Goal: Task Accomplishment & Management: Manage account settings

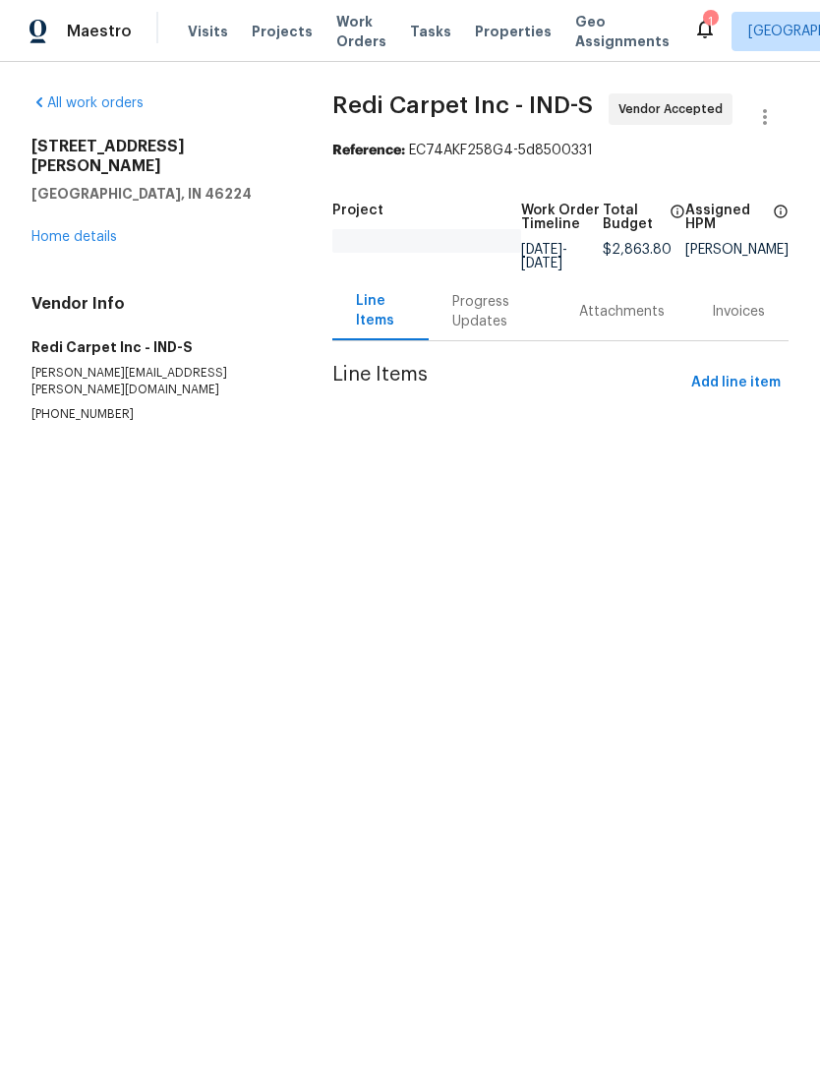
click at [483, 38] on span "Properties" at bounding box center [513, 32] width 77 height 20
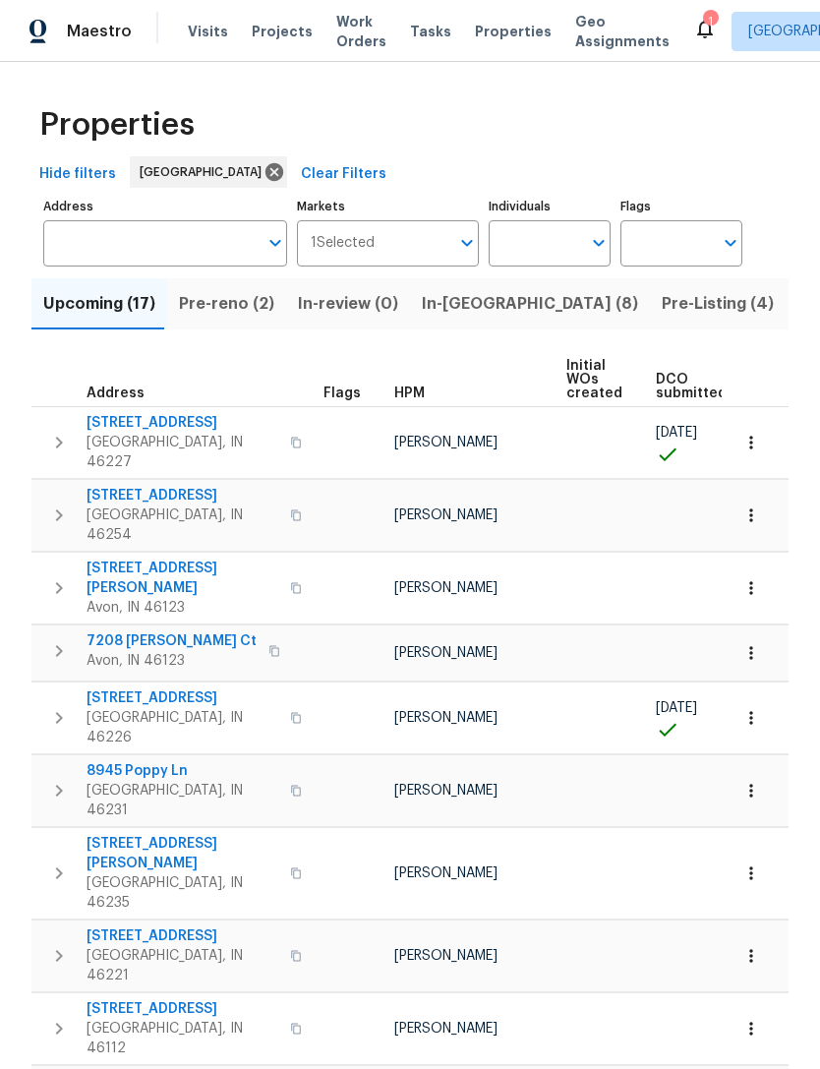
click at [90, 248] on input "Address" at bounding box center [150, 243] width 214 height 46
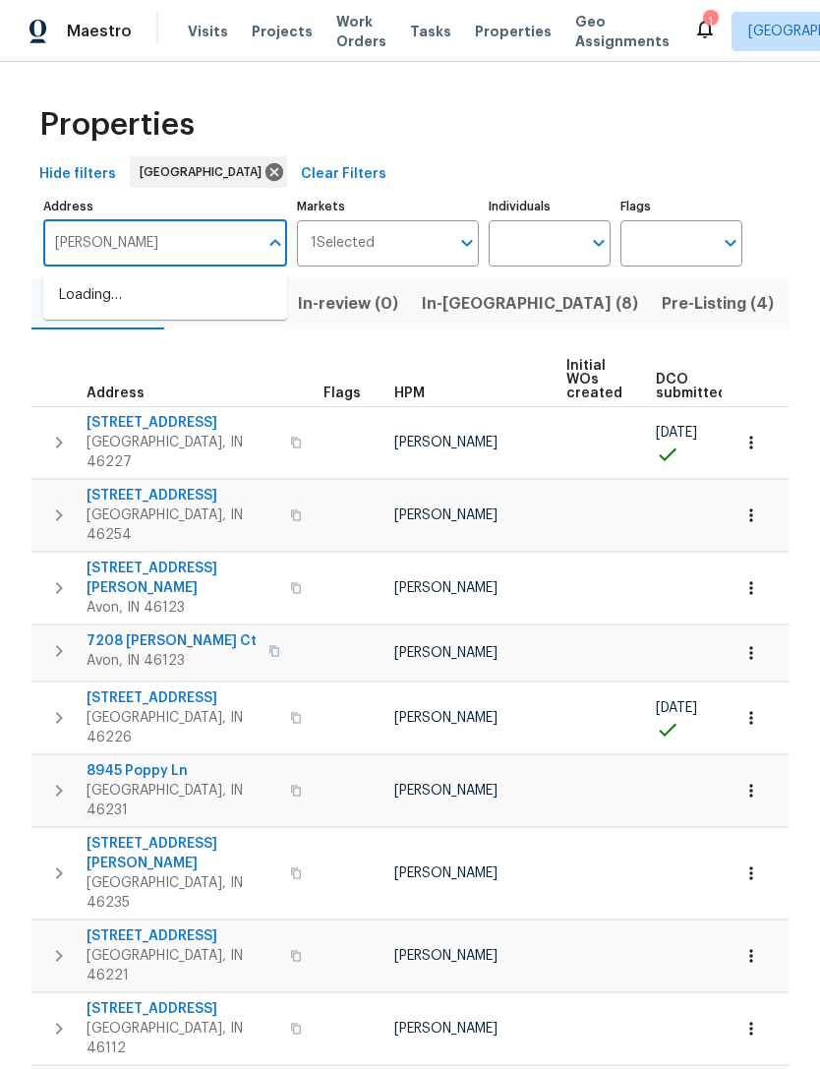
type input "sandy forge"
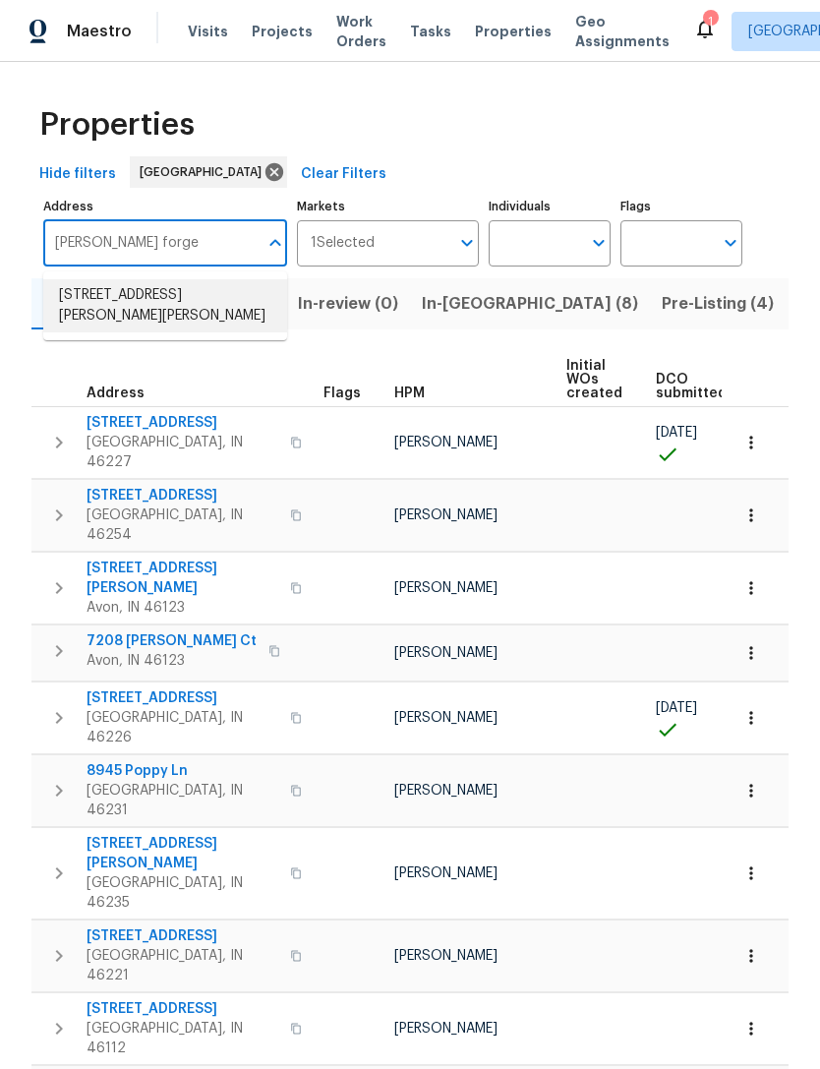
click at [85, 305] on li "5210 Sandy Forge Dr Indianapolis IN 46221" at bounding box center [165, 305] width 244 height 53
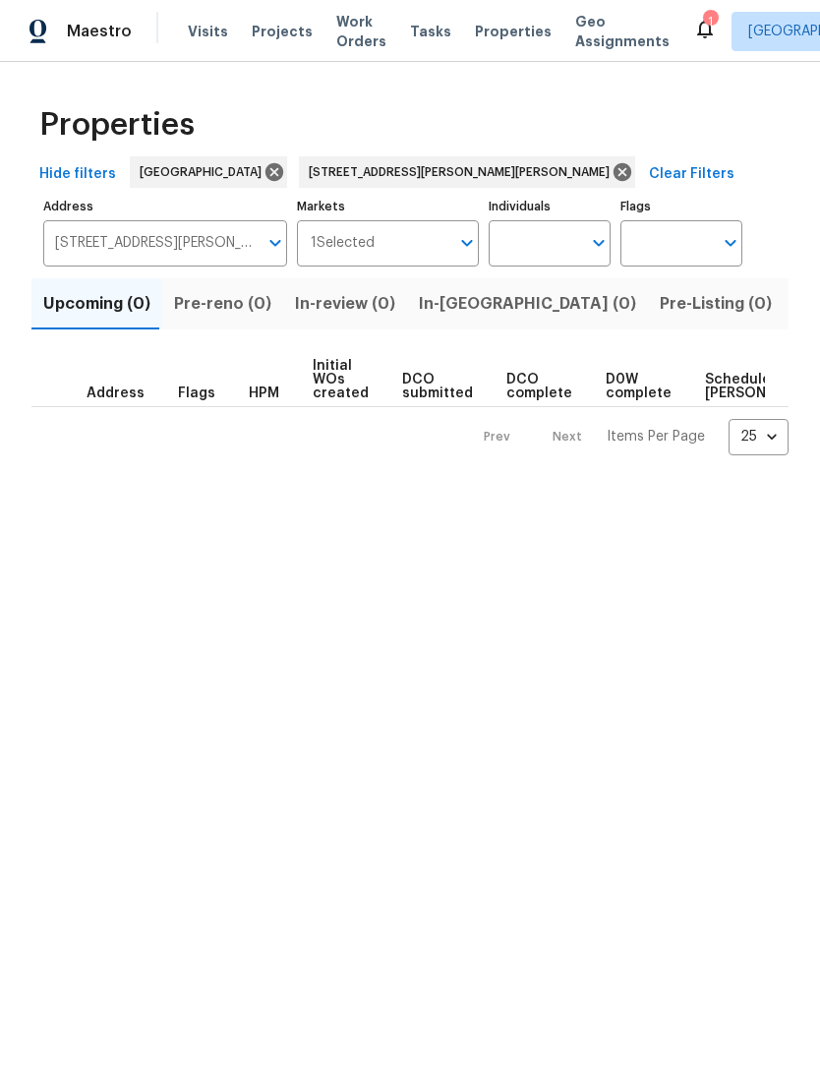
click at [796, 306] on span "Listed (1)" at bounding box center [831, 304] width 71 height 28
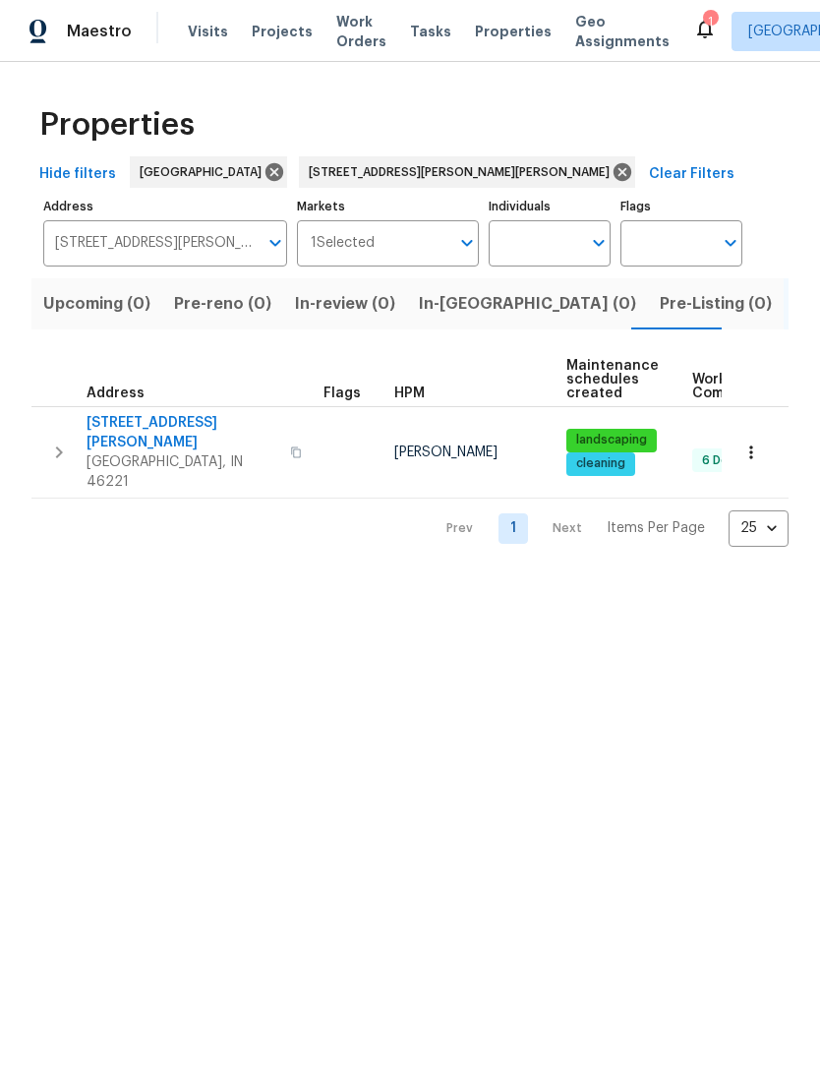
click at [142, 452] on span "[GEOGRAPHIC_DATA], IN 46221" at bounding box center [183, 471] width 192 height 39
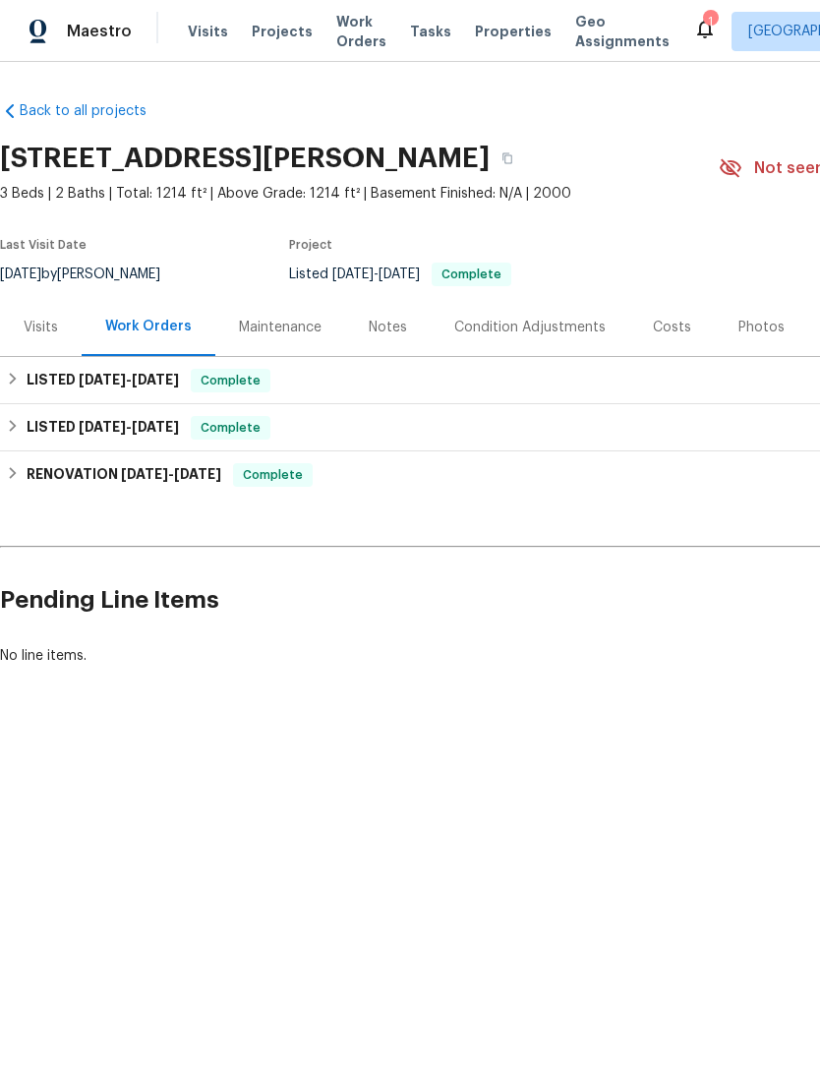
click at [748, 325] on div "Photos" at bounding box center [762, 328] width 46 height 20
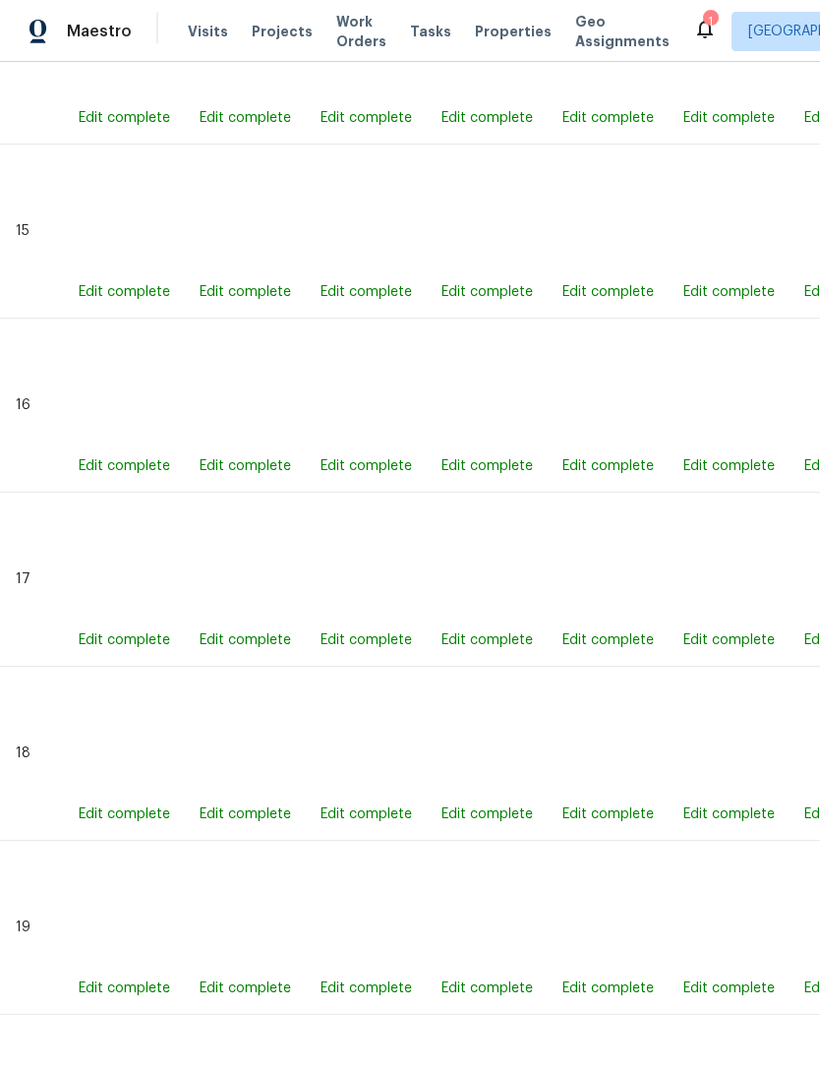
scroll to position [3519, 0]
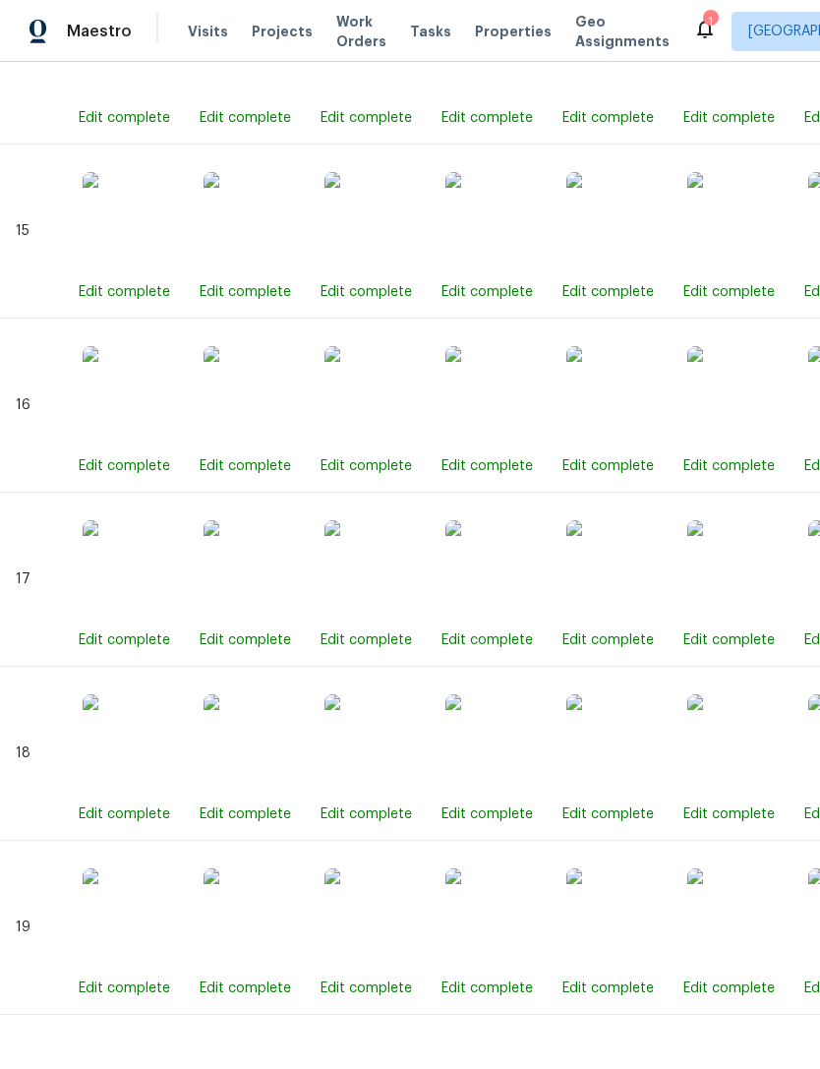
click at [479, 927] on img at bounding box center [495, 917] width 98 height 98
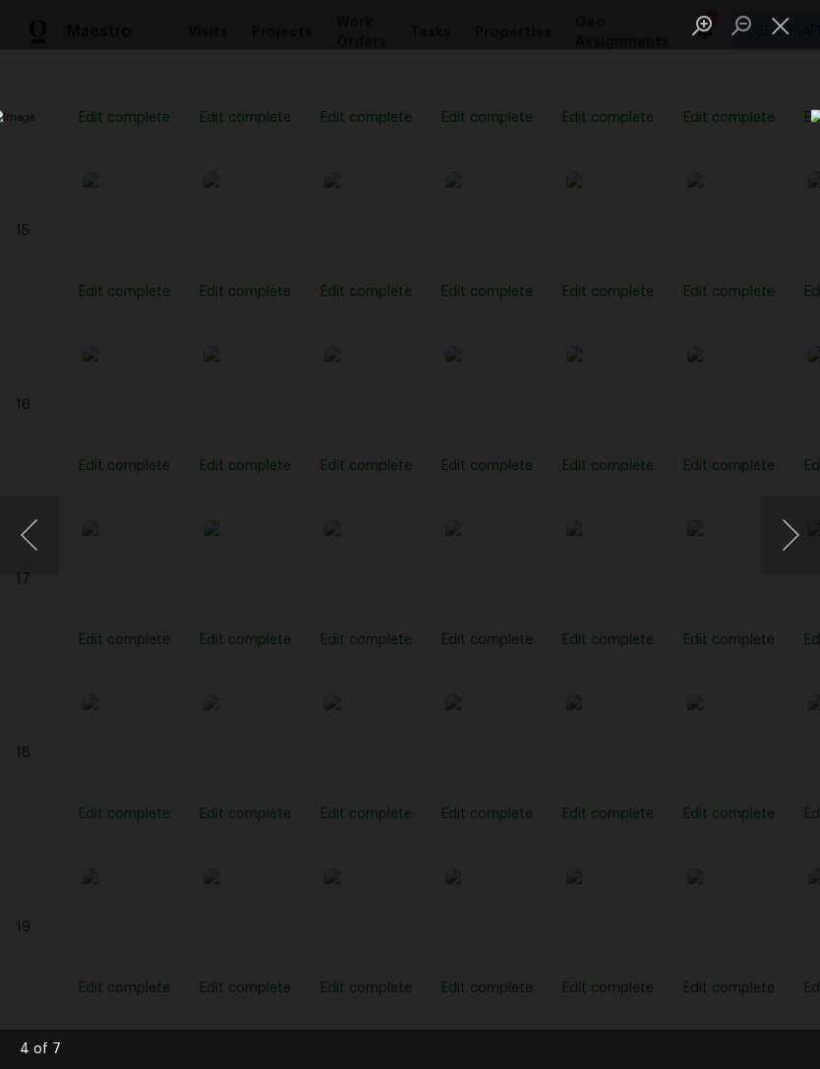
click at [778, 31] on button "Close lightbox" at bounding box center [780, 25] width 39 height 34
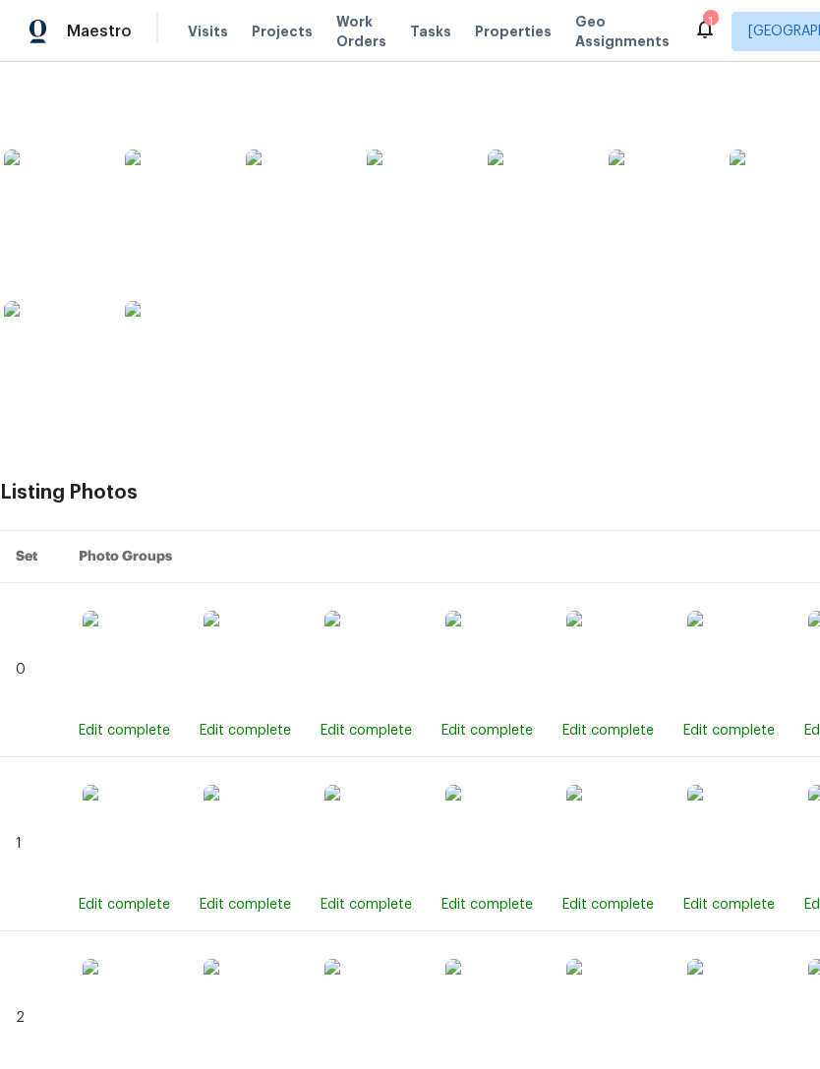
scroll to position [471, 0]
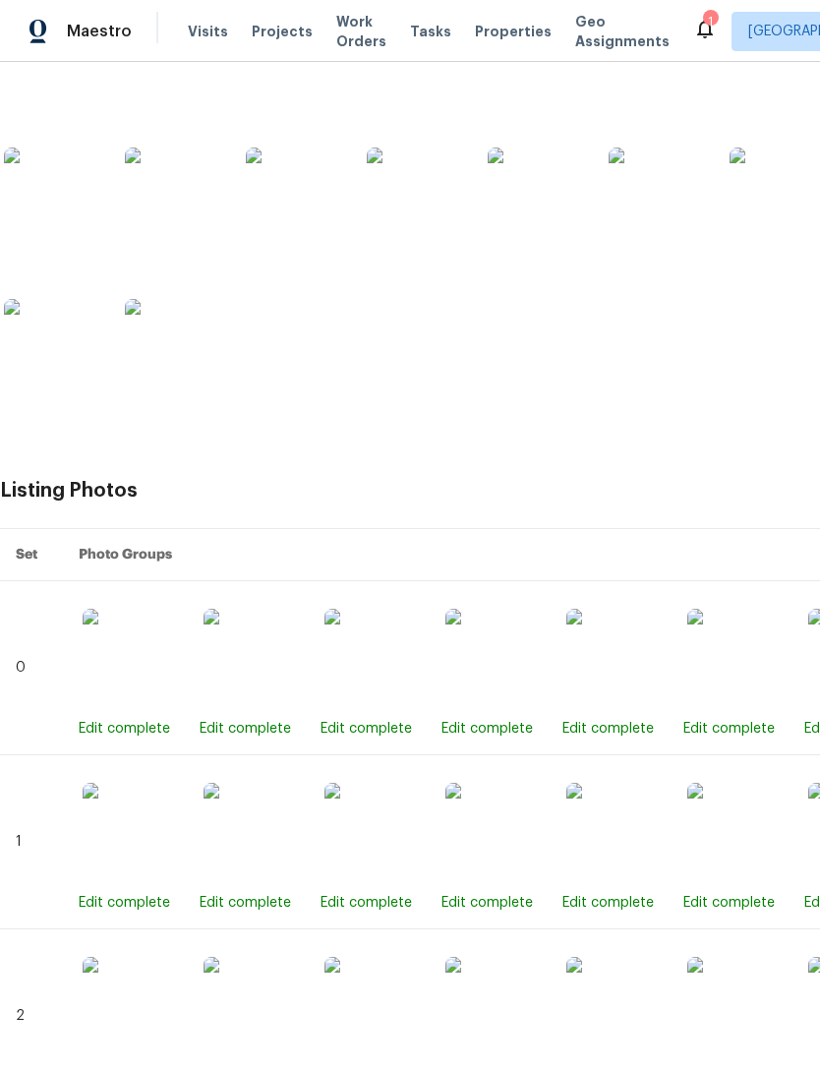
click at [619, 646] on img at bounding box center [615, 658] width 98 height 98
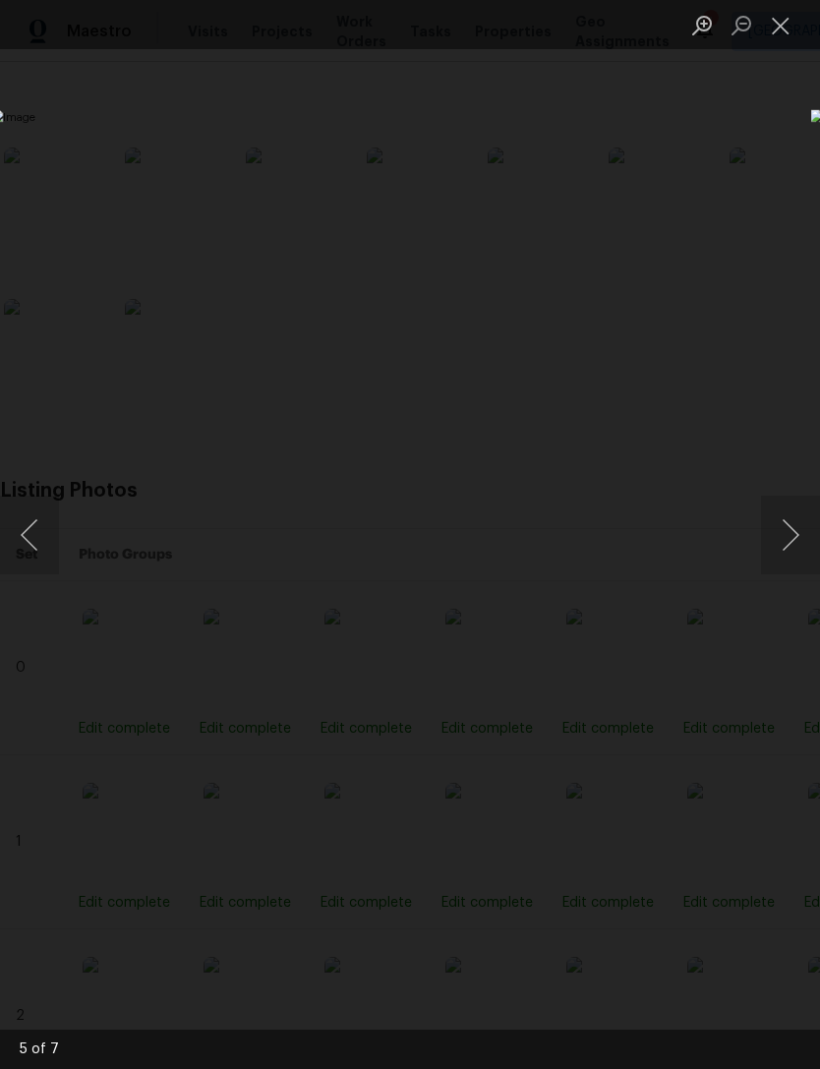
click at [771, 27] on button "Close lightbox" at bounding box center [780, 25] width 39 height 34
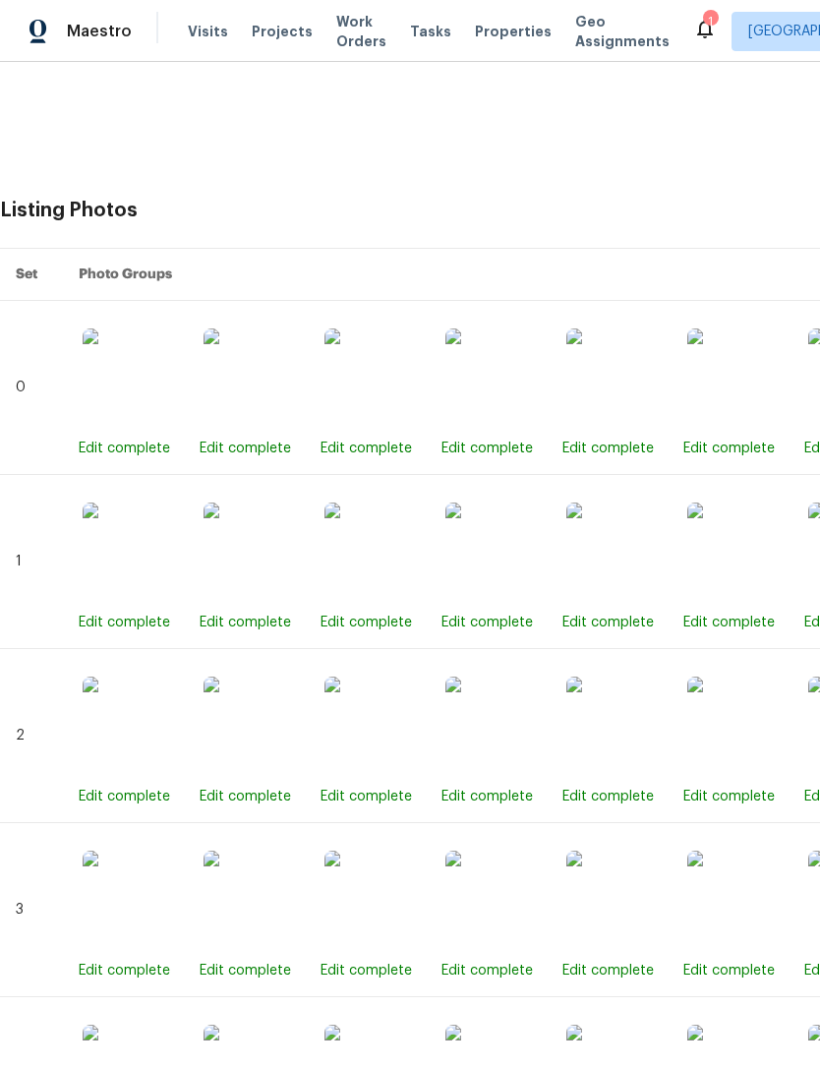
scroll to position [754, 0]
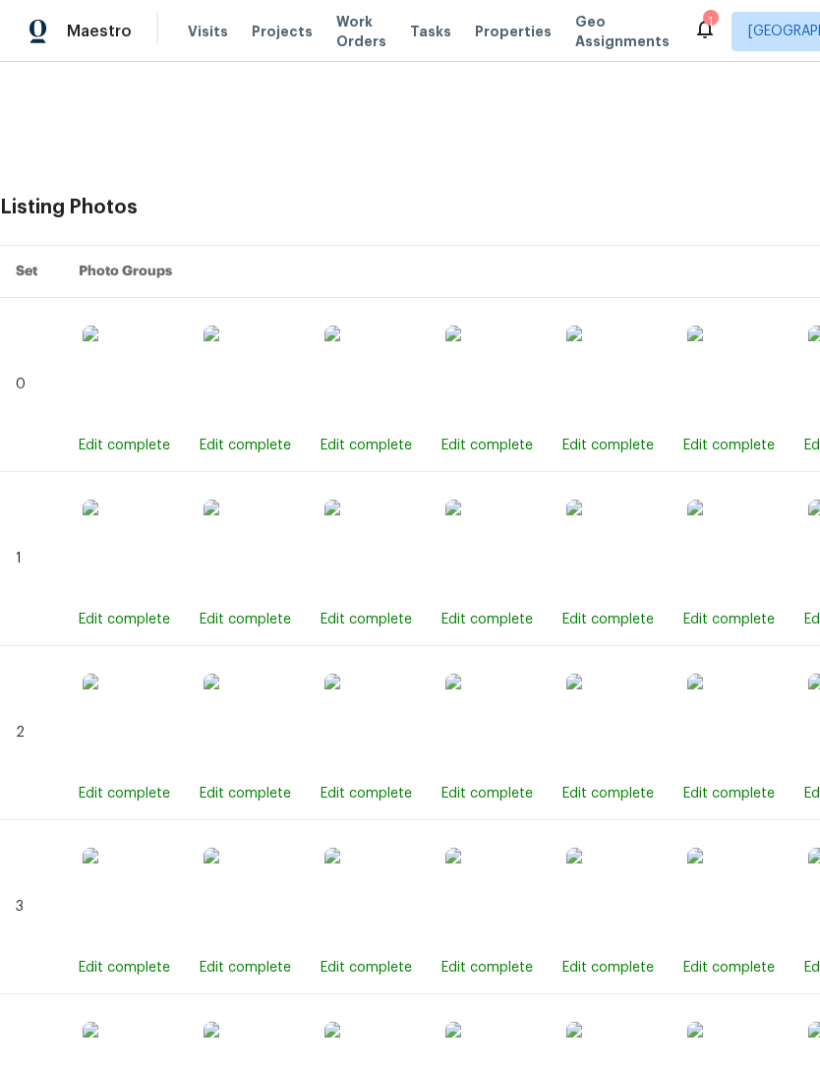
click at [529, 568] on img at bounding box center [495, 549] width 98 height 98
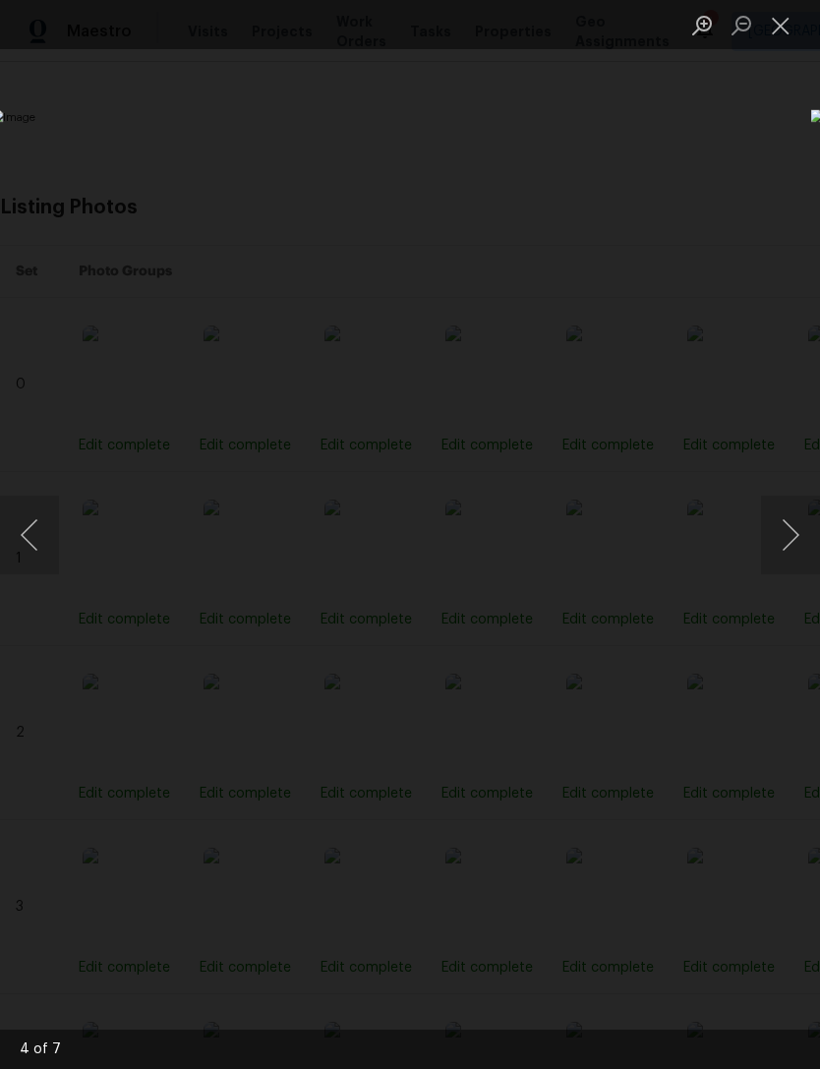
click at [776, 25] on button "Close lightbox" at bounding box center [780, 25] width 39 height 34
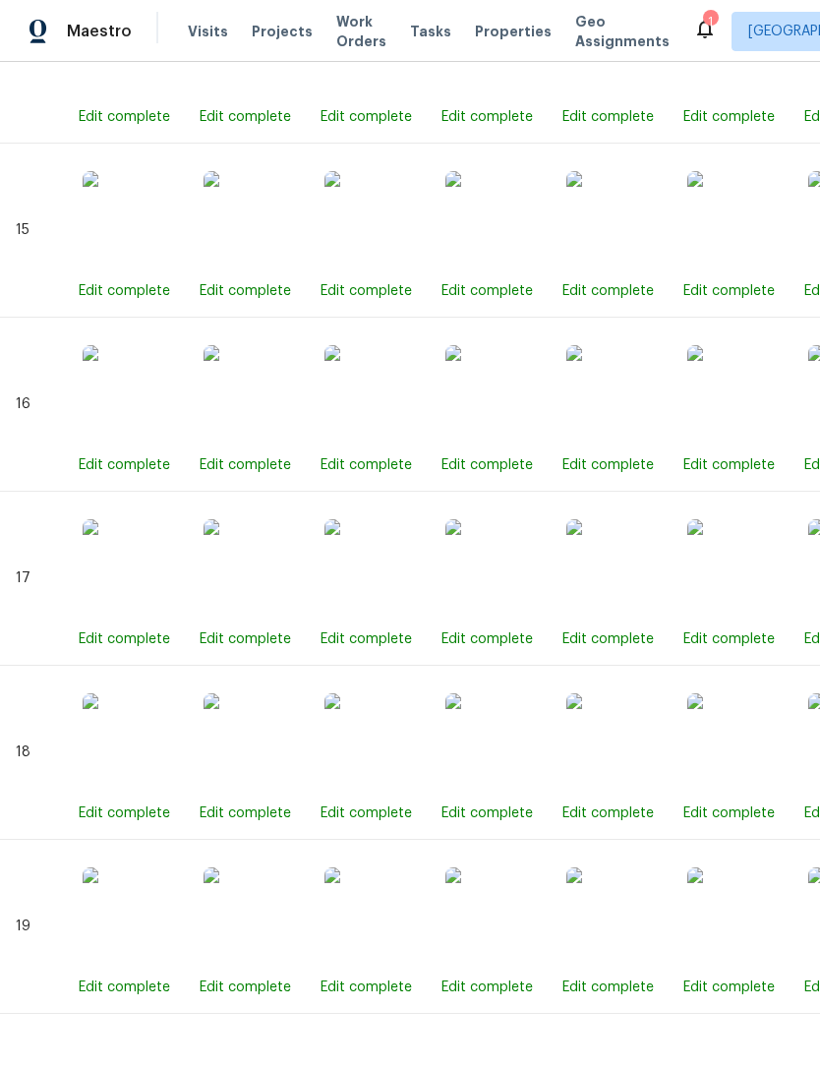
scroll to position [3519, 0]
click at [501, 911] on img at bounding box center [495, 917] width 98 height 98
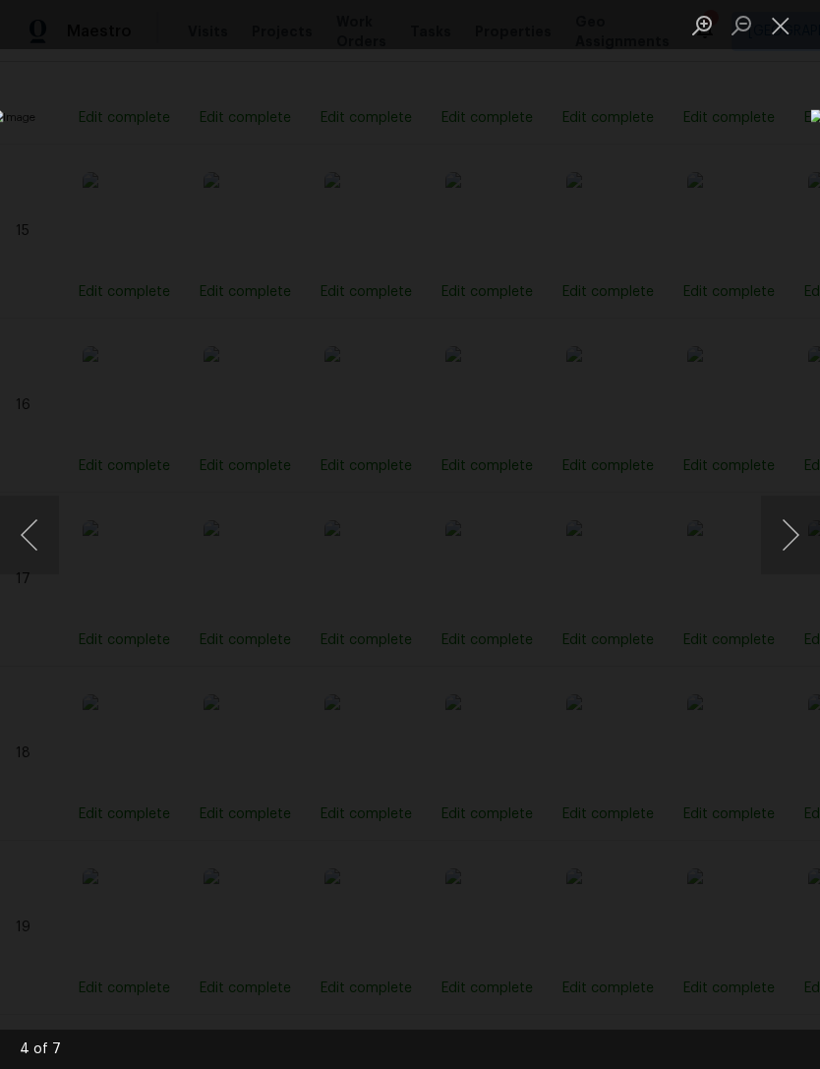
click at [767, 25] on button "Close lightbox" at bounding box center [780, 25] width 39 height 34
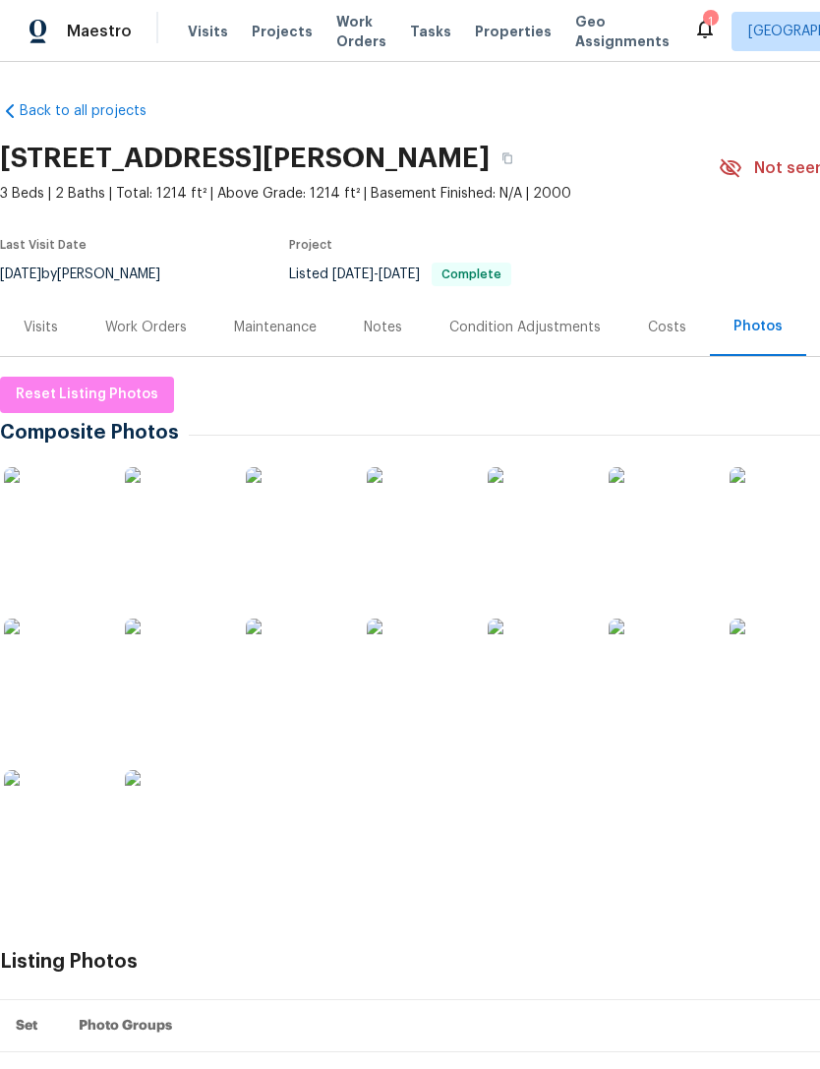
scroll to position [0, 0]
click at [129, 328] on div "Work Orders" at bounding box center [146, 328] width 82 height 20
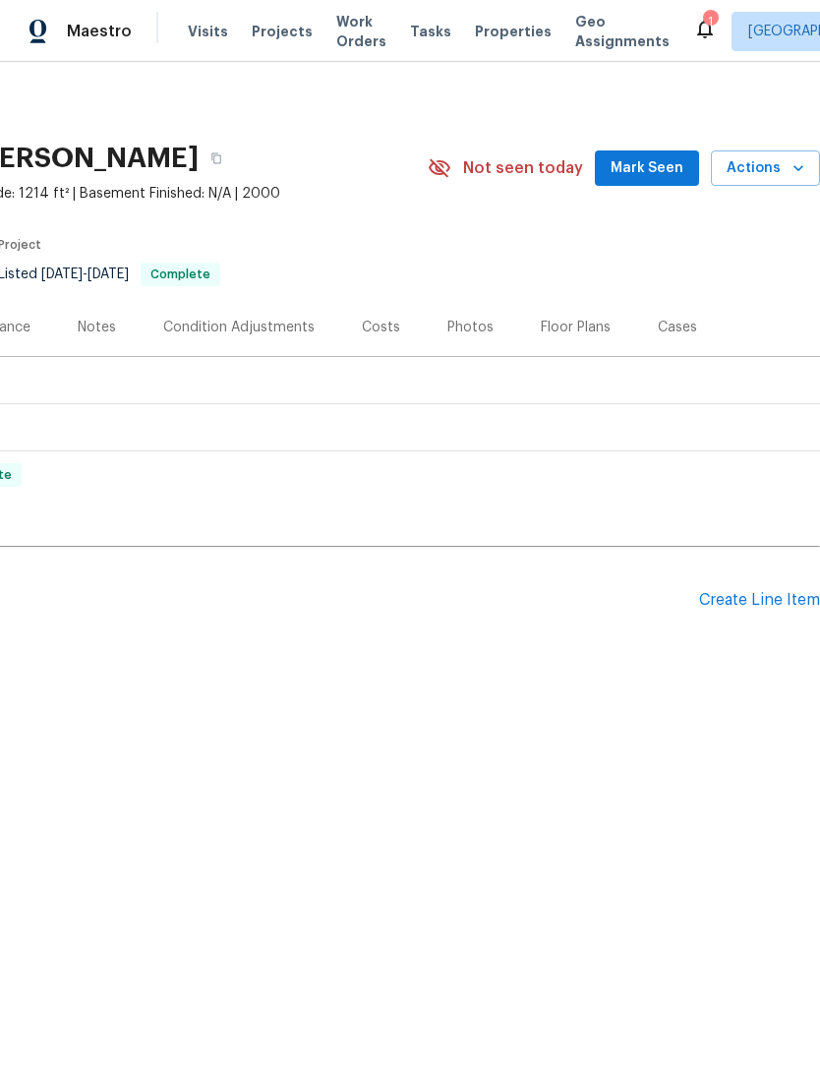
scroll to position [0, 291]
click at [720, 599] on div "Create Line Item" at bounding box center [759, 600] width 121 height 19
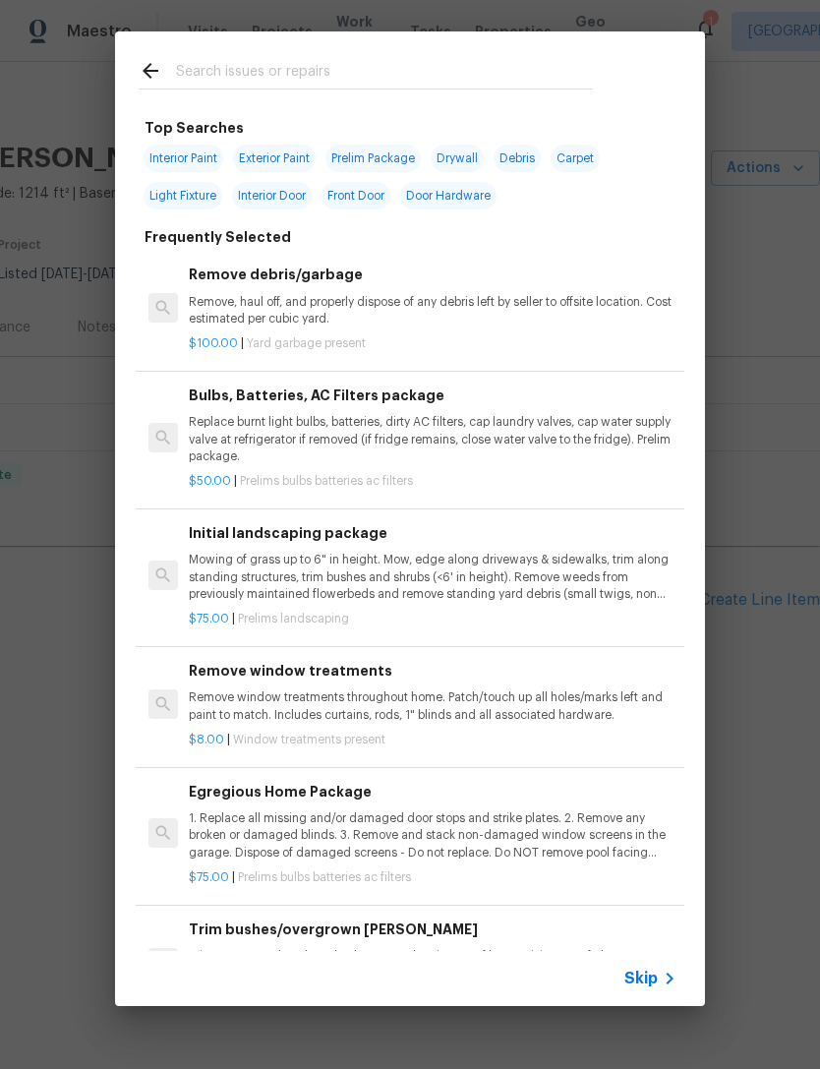
click at [659, 977] on icon at bounding box center [670, 979] width 24 height 24
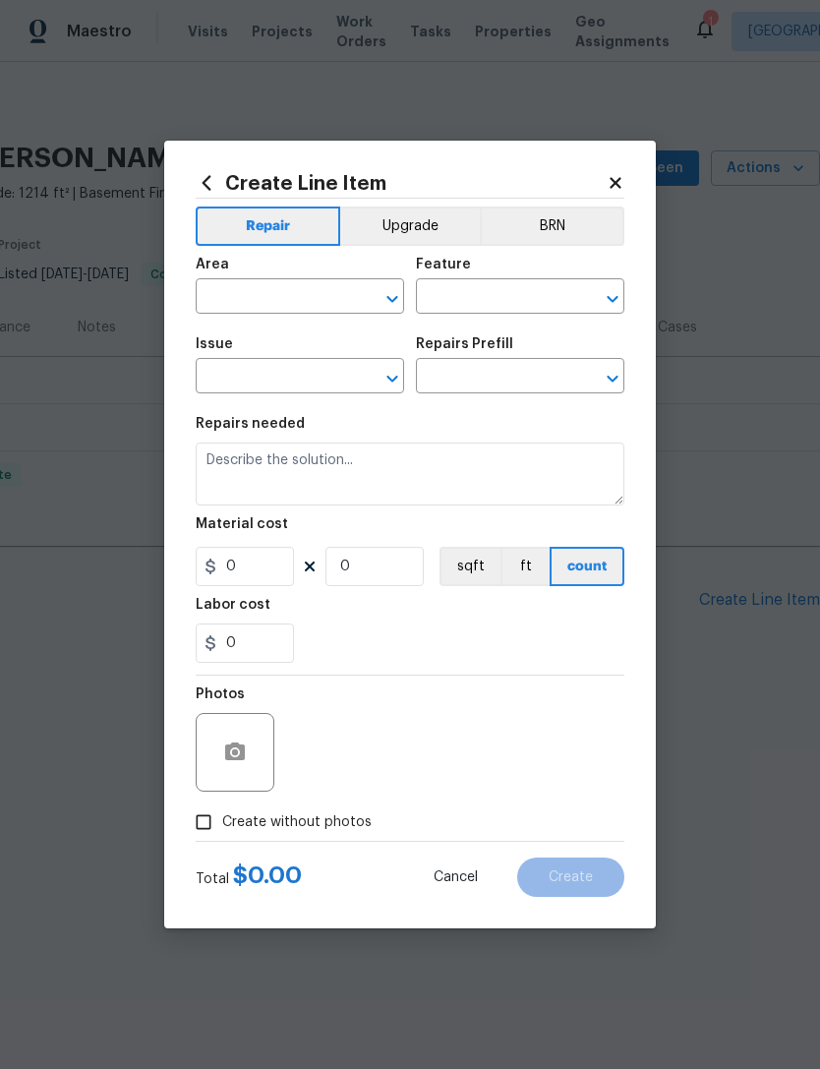
click at [235, 289] on input "text" at bounding box center [272, 298] width 153 height 30
type input "l"
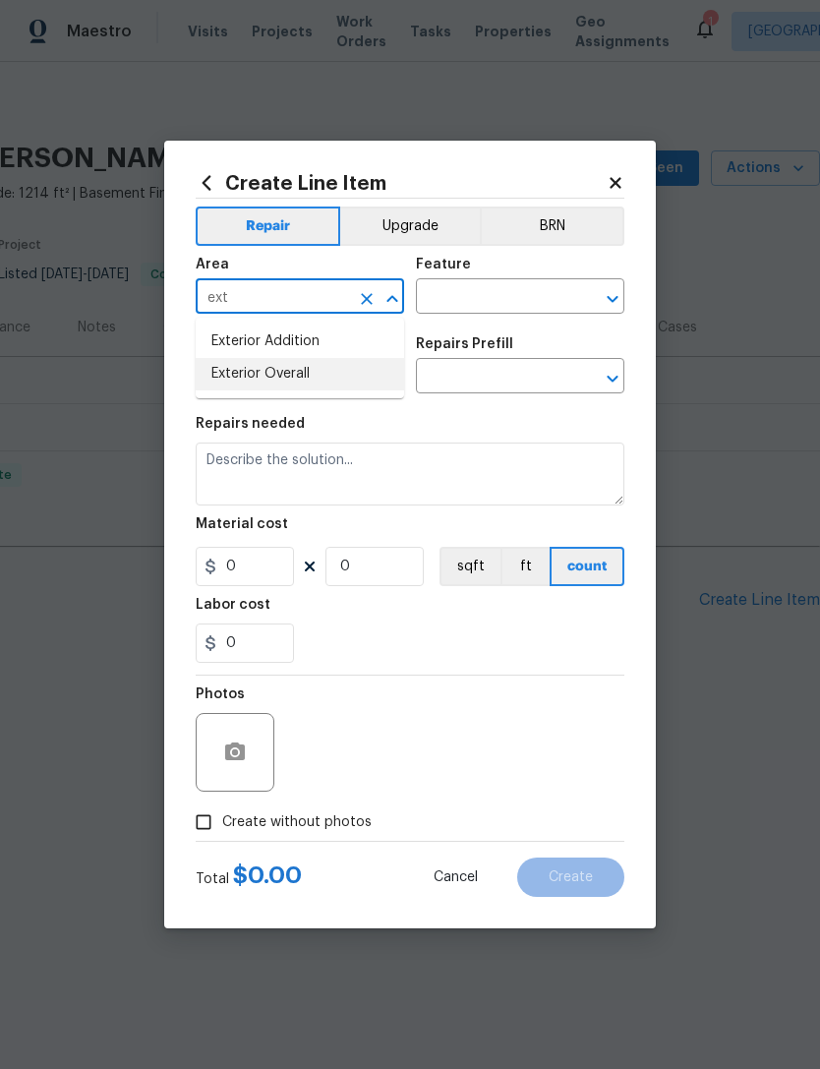
click at [260, 382] on li "Exterior Overall" at bounding box center [300, 374] width 208 height 32
type input "Exterior Overall"
click at [438, 307] on input "text" at bounding box center [492, 298] width 153 height 30
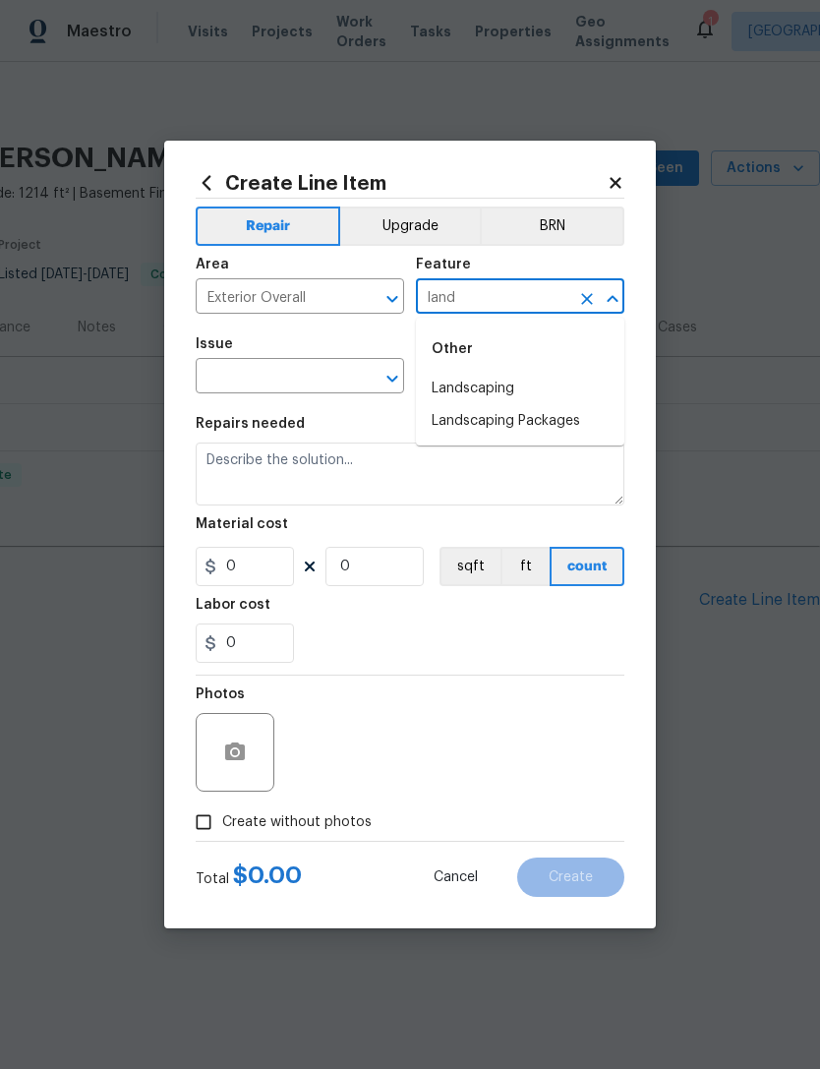
click at [454, 399] on li "Landscaping" at bounding box center [520, 389] width 208 height 32
type input "Landscaping"
click at [232, 387] on input "text" at bounding box center [272, 378] width 153 height 30
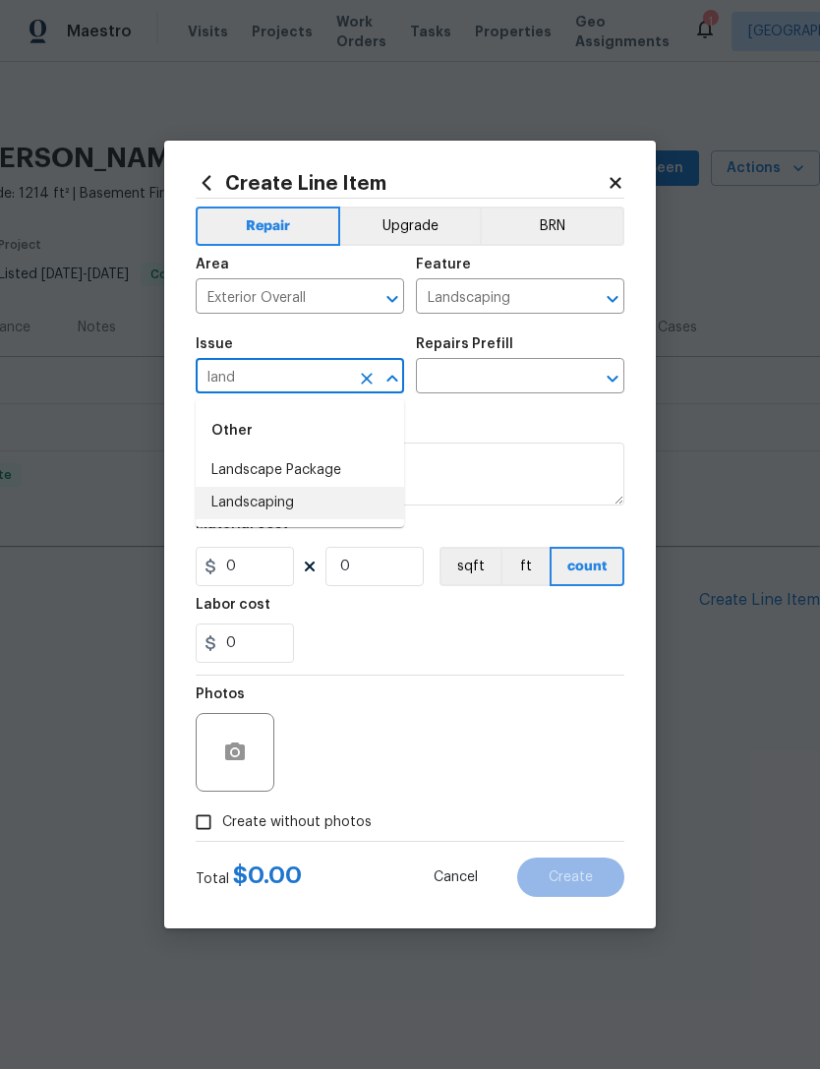
click at [244, 502] on li "Landscaping" at bounding box center [300, 503] width 208 height 32
type input "Landscaping"
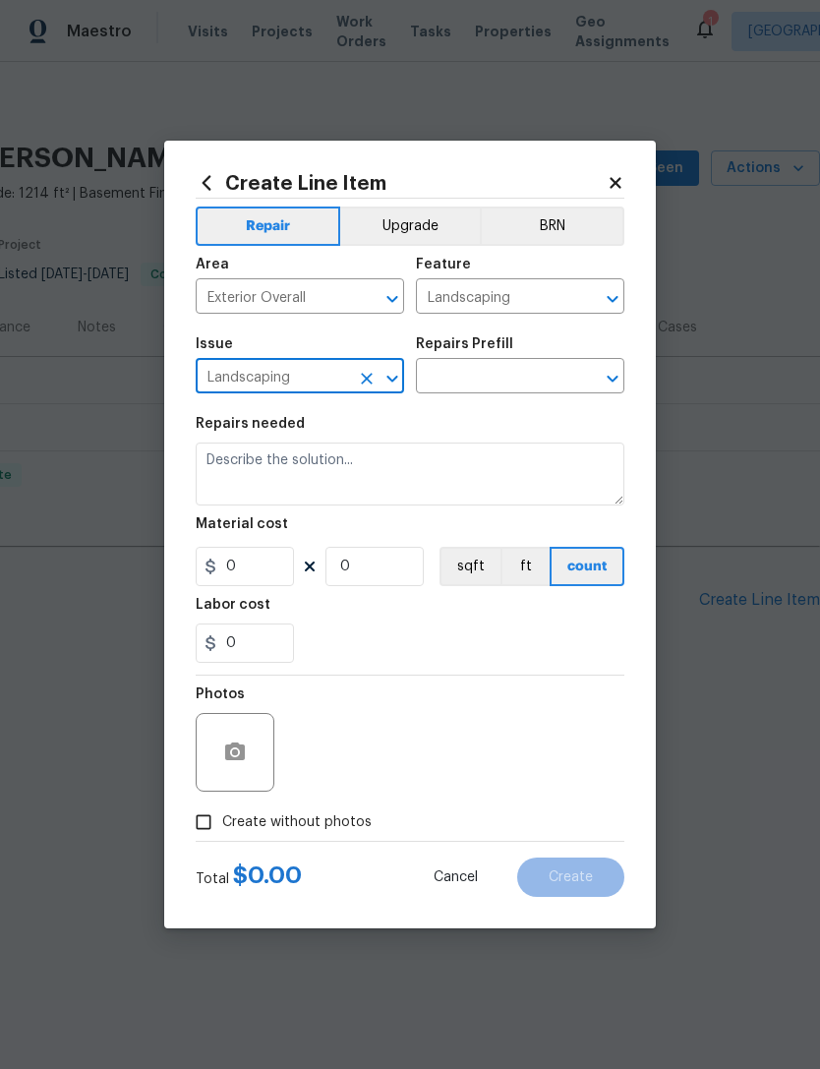
click at [449, 384] on input "text" at bounding box center [492, 378] width 153 height 30
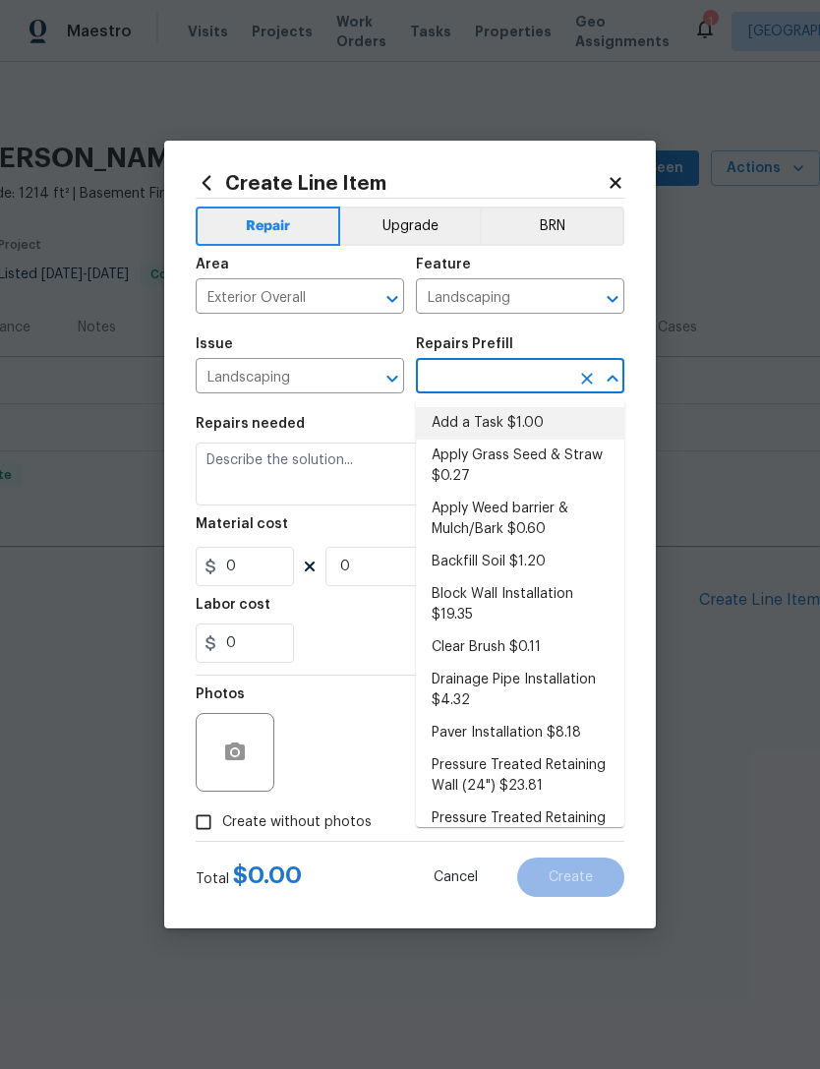
click at [447, 424] on li "Add a Task $1.00" at bounding box center [520, 423] width 208 height 32
type input "Add a Task $1.00"
type textarea "HPM to detail"
type input "1"
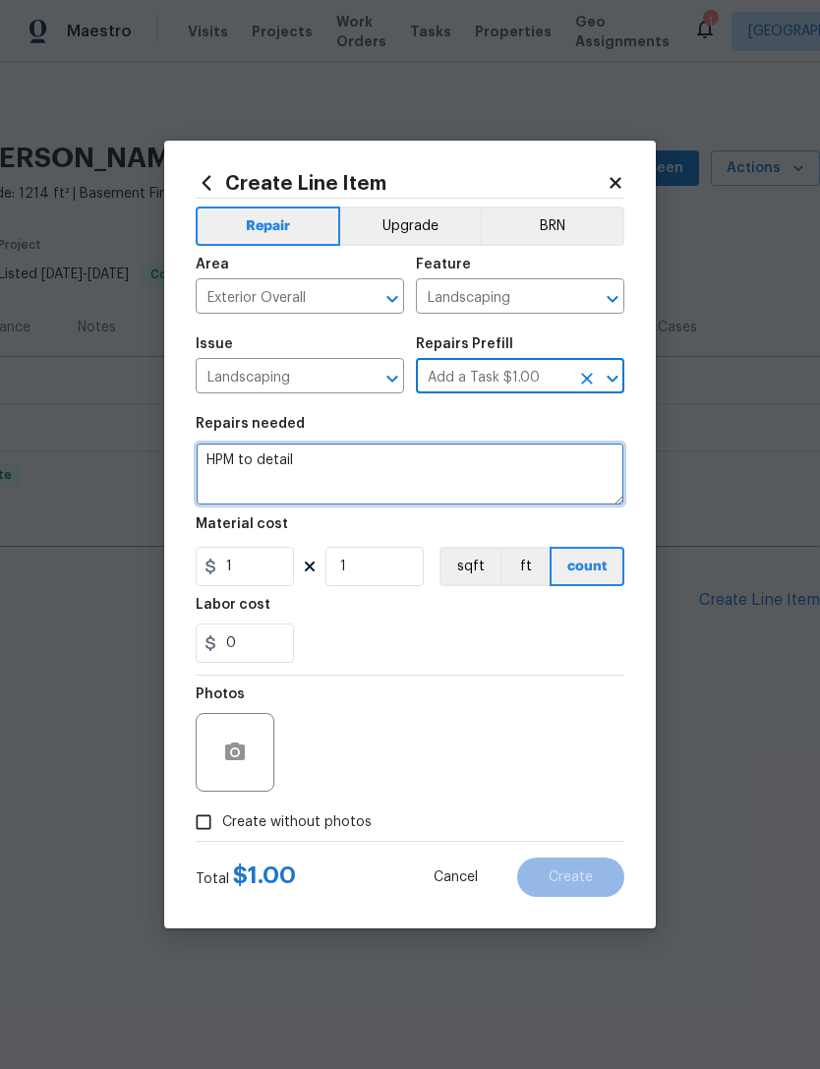
click at [282, 469] on textarea "HPM to detail" at bounding box center [410, 474] width 429 height 63
click at [279, 471] on textarea "HPM to detail" at bounding box center [410, 474] width 429 height 63
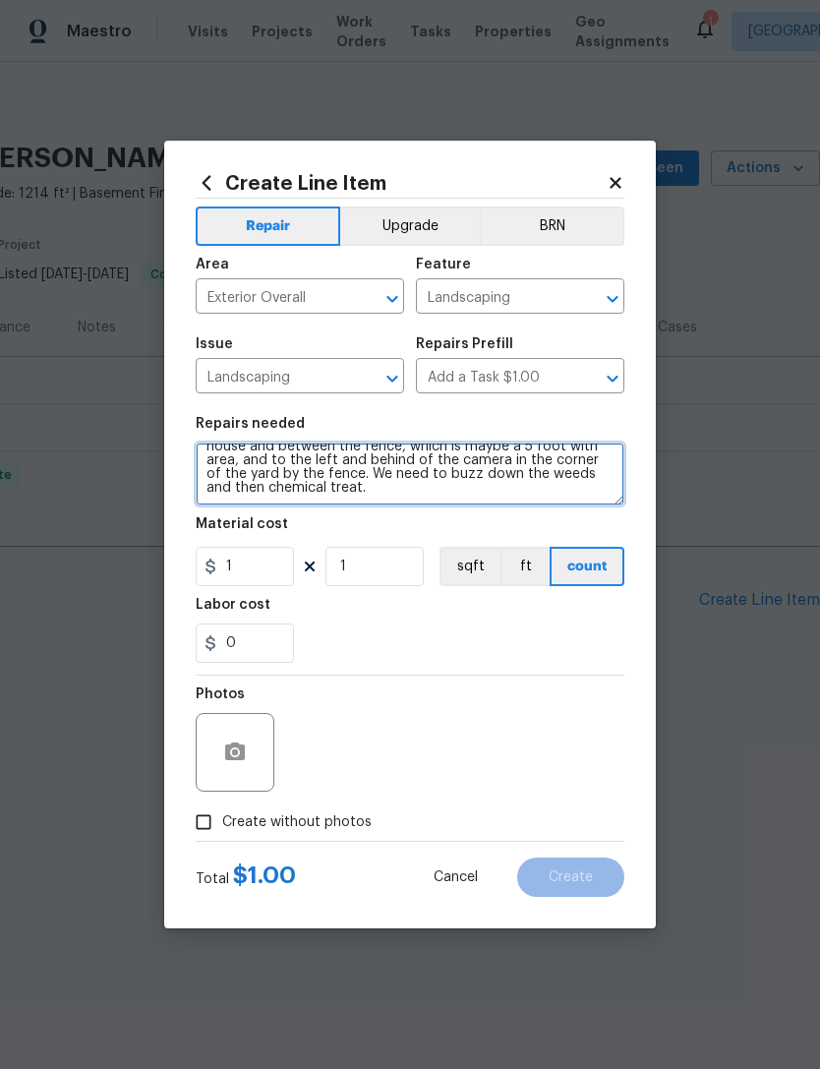
scroll to position [83, 0]
type textarea "Mow and blow. Trim lower tree branches in front of house over walkway and away …"
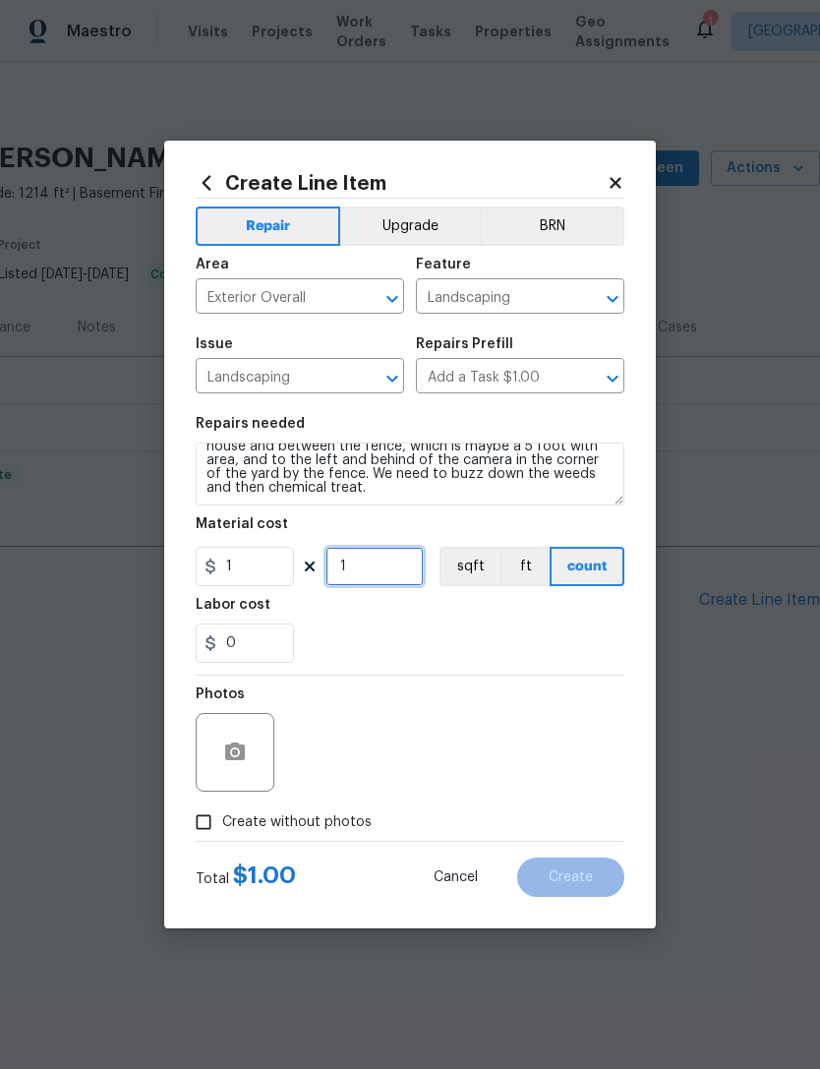
click at [364, 567] on input "1" at bounding box center [375, 566] width 98 height 39
type input "350"
click at [569, 623] on div "Labor cost" at bounding box center [410, 611] width 429 height 26
click at [235, 758] on icon "button" at bounding box center [235, 753] width 24 height 24
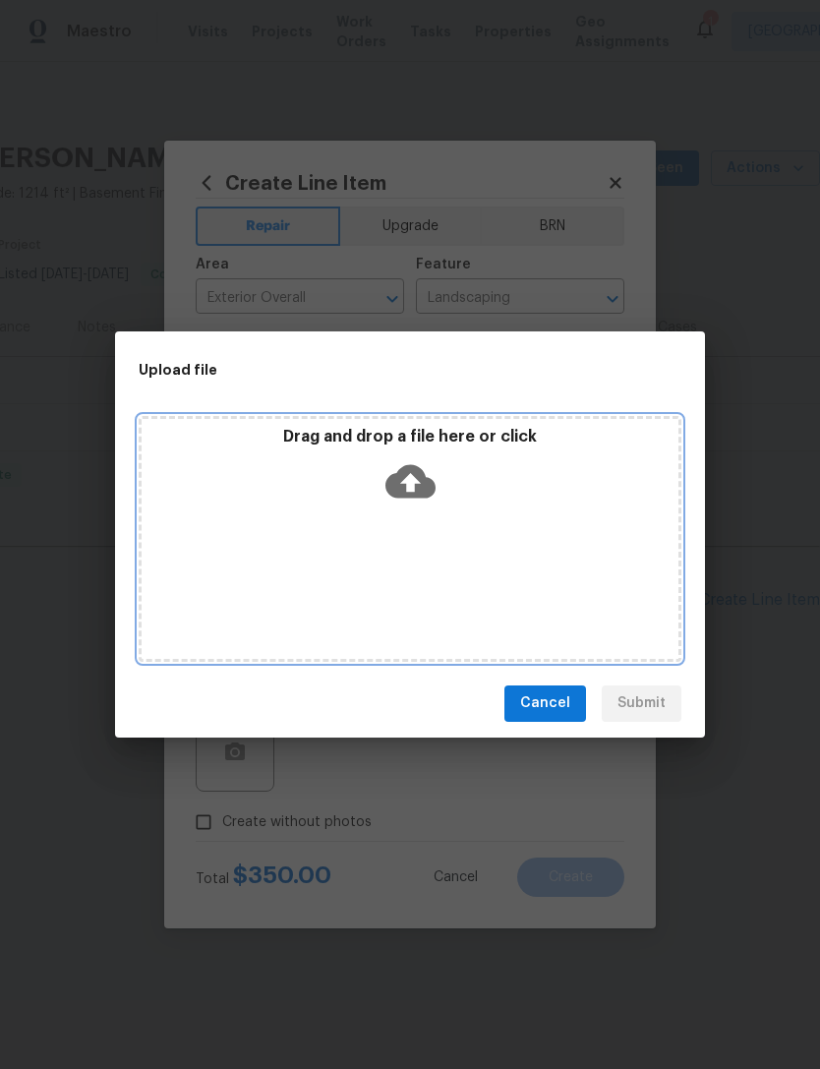
click at [407, 482] on icon at bounding box center [411, 481] width 50 height 50
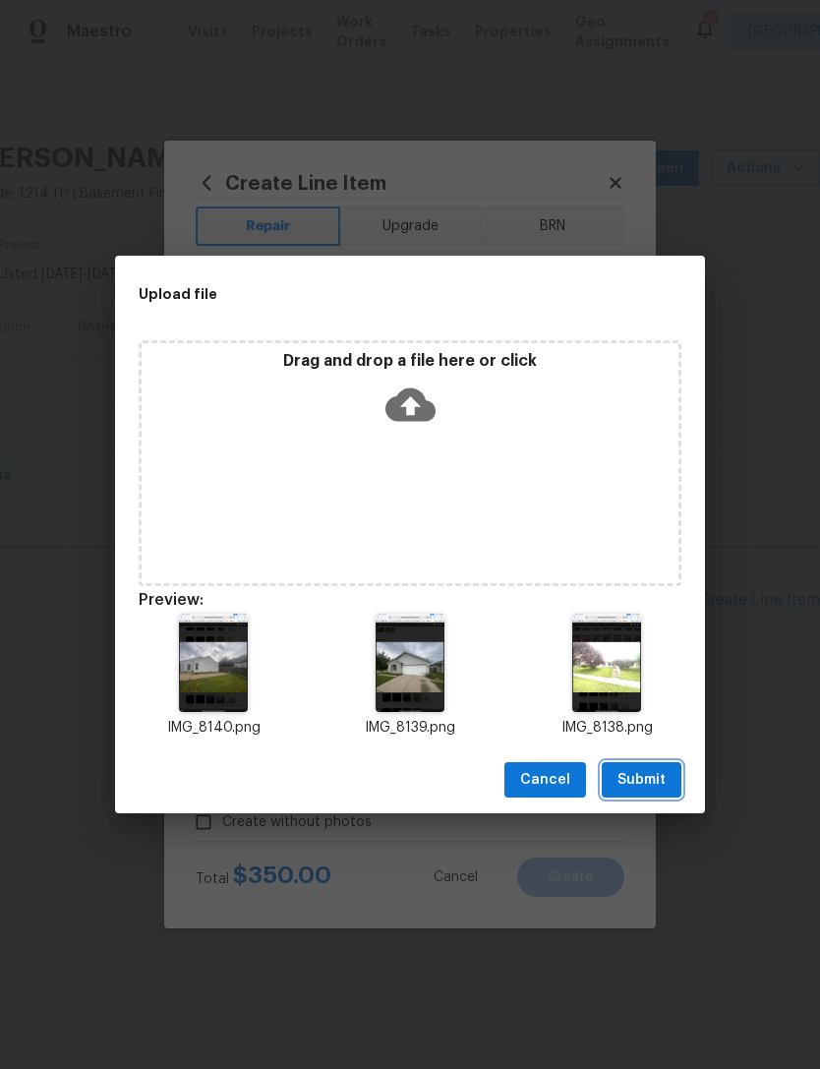
click at [656, 776] on span "Submit" at bounding box center [642, 780] width 48 height 25
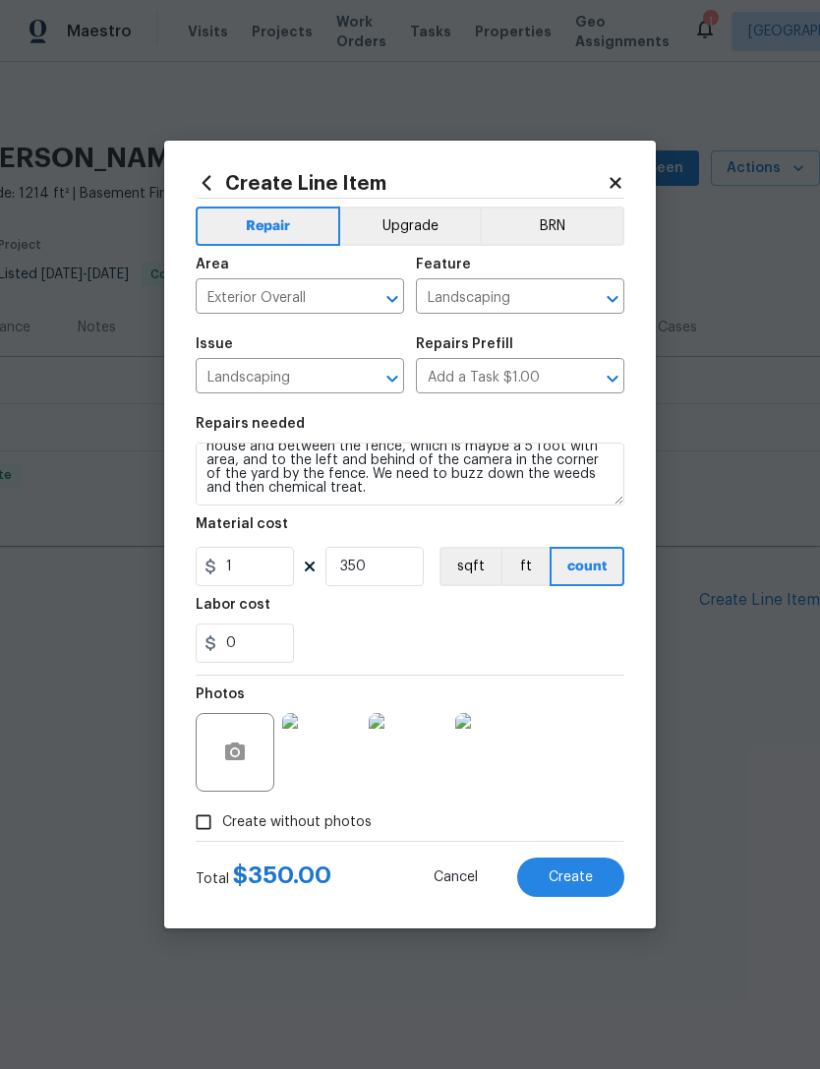
click at [596, 876] on button "Create" at bounding box center [570, 877] width 107 height 39
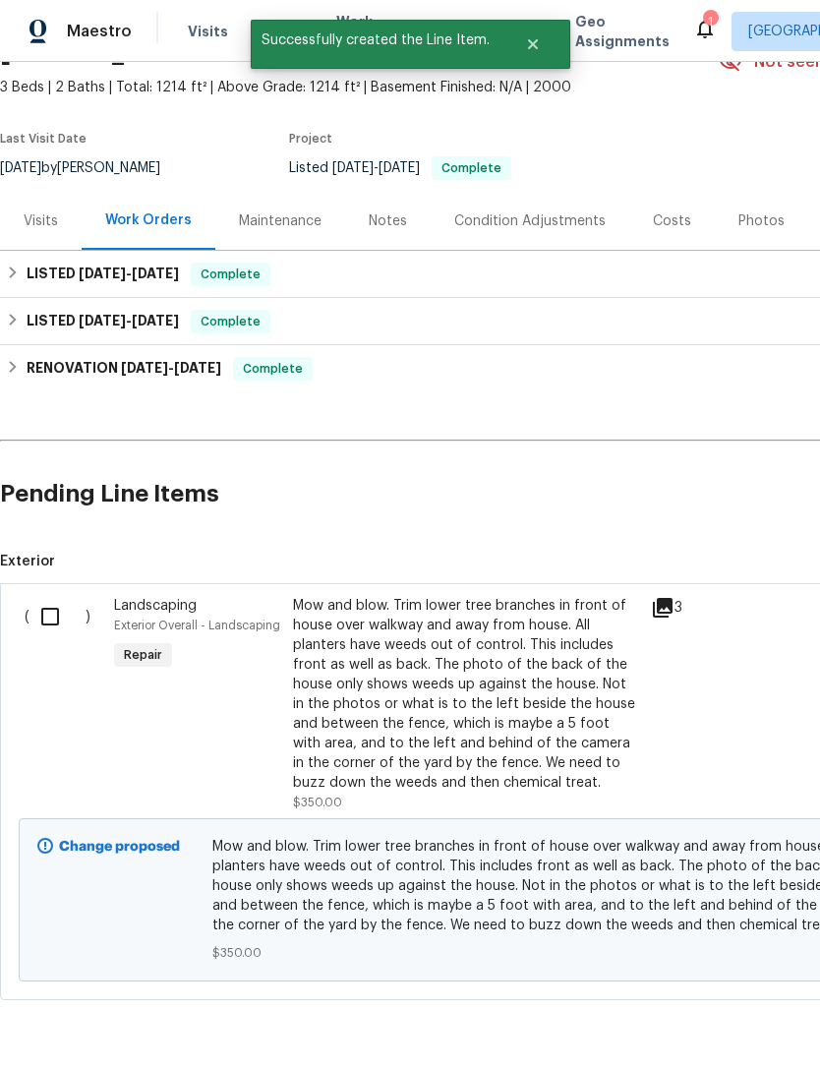
scroll to position [107, 1]
click at [50, 617] on input "checkbox" at bounding box center [57, 615] width 56 height 41
checkbox input "true"
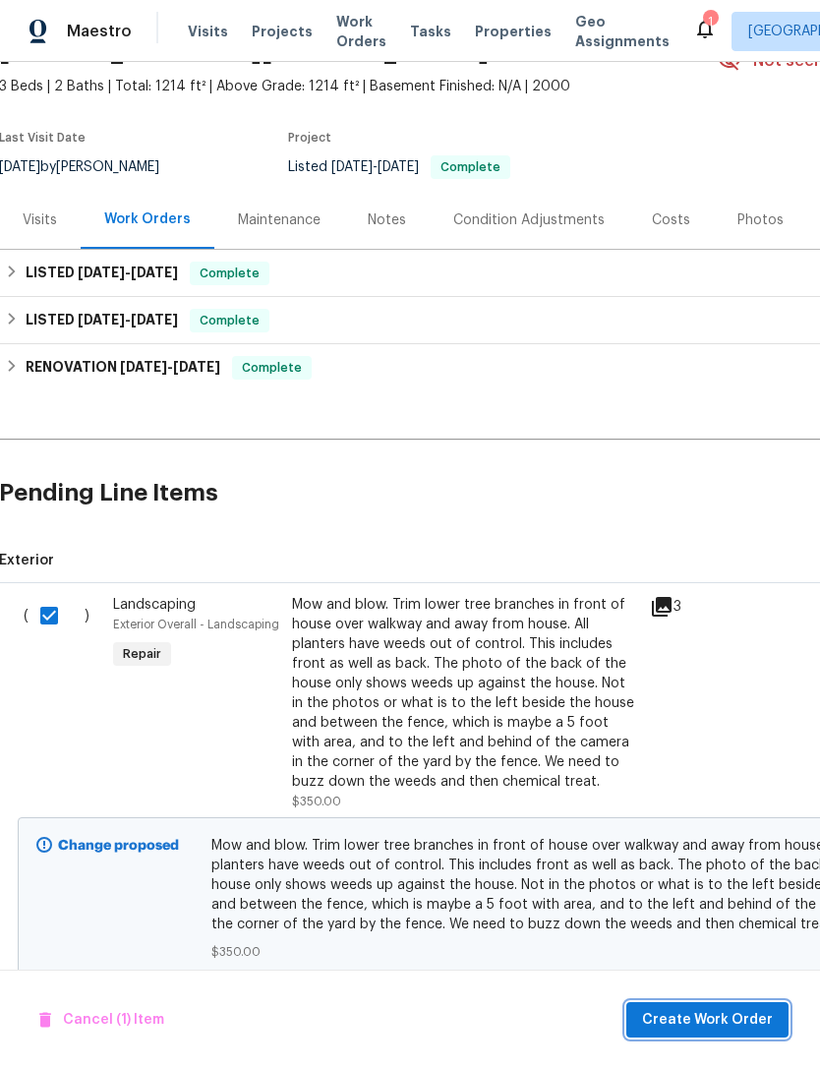
click at [734, 1012] on span "Create Work Order" at bounding box center [707, 1020] width 131 height 25
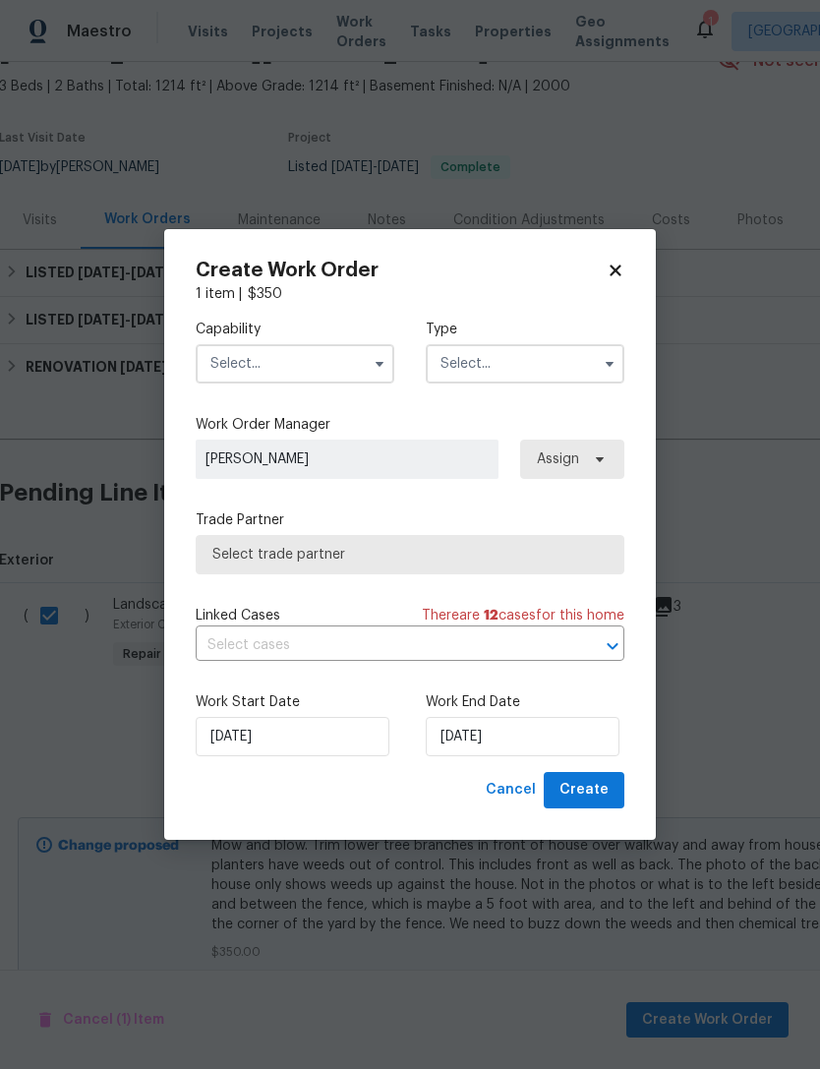
click at [218, 360] on input "text" at bounding box center [295, 363] width 199 height 39
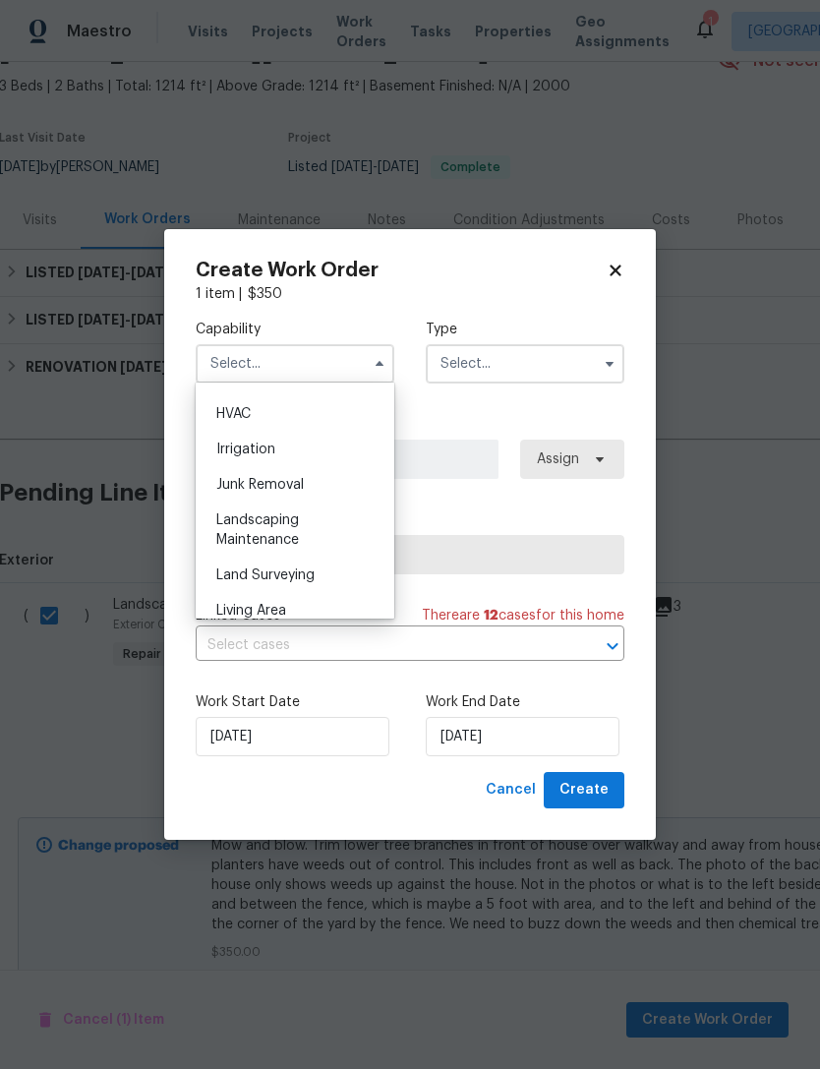
scroll to position [1182, 0]
click at [232, 535] on span "Landscaping Maintenance" at bounding box center [257, 526] width 83 height 33
type input "Landscaping Maintenance"
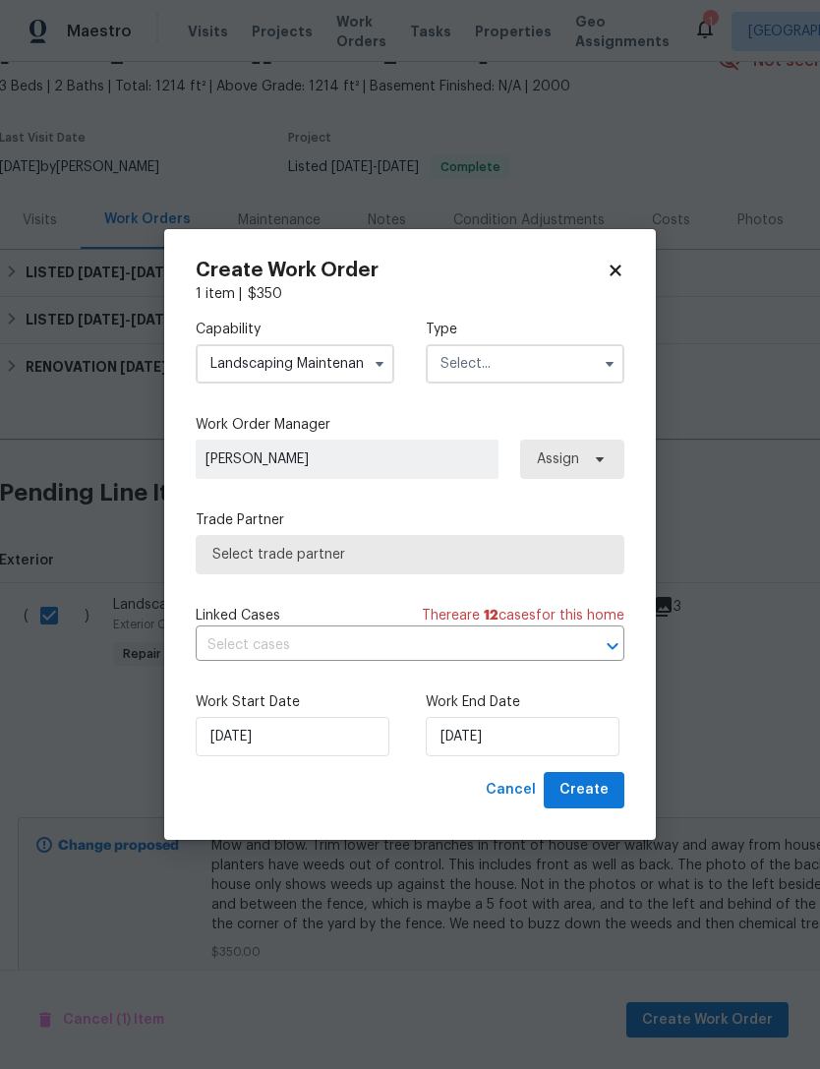
click at [605, 460] on icon at bounding box center [600, 459] width 16 height 16
click at [594, 462] on icon at bounding box center [600, 459] width 16 height 16
click at [238, 558] on span "Select trade partner" at bounding box center [409, 555] width 395 height 20
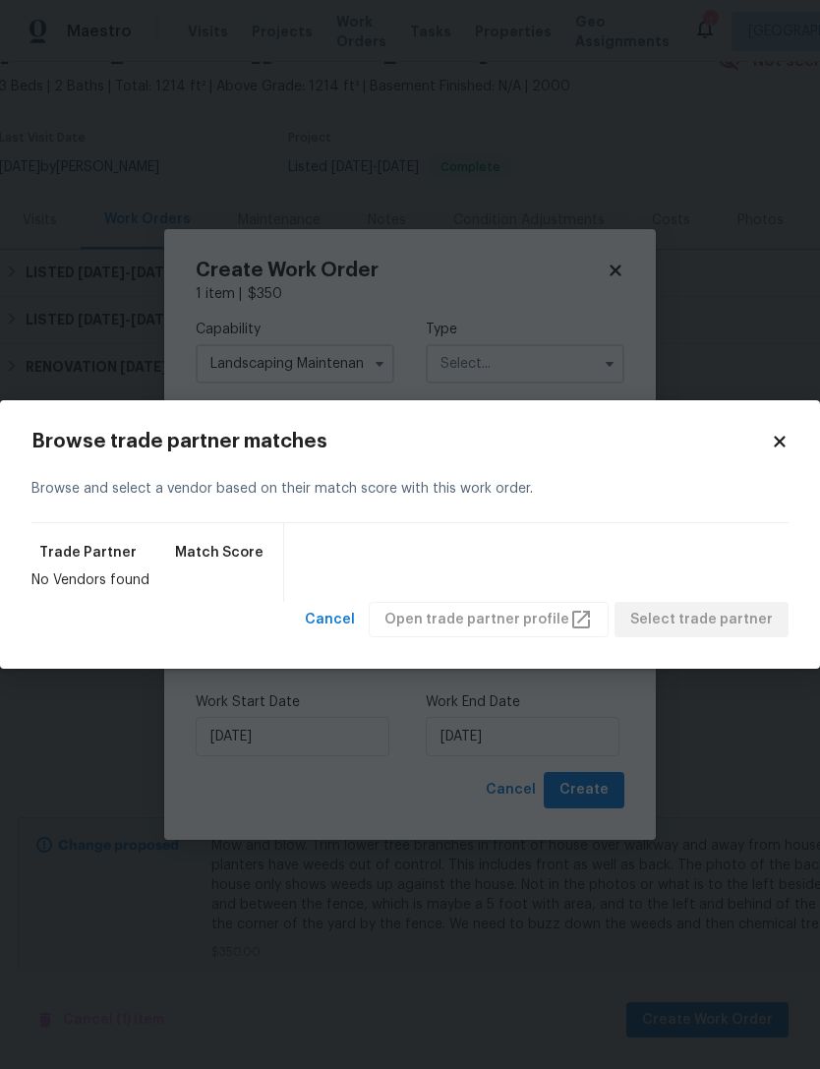
click at [758, 447] on h2 "Browse trade partner matches" at bounding box center [401, 442] width 740 height 20
click at [770, 448] on h2 "Browse trade partner matches" at bounding box center [401, 442] width 740 height 20
click at [782, 434] on icon at bounding box center [780, 442] width 18 height 18
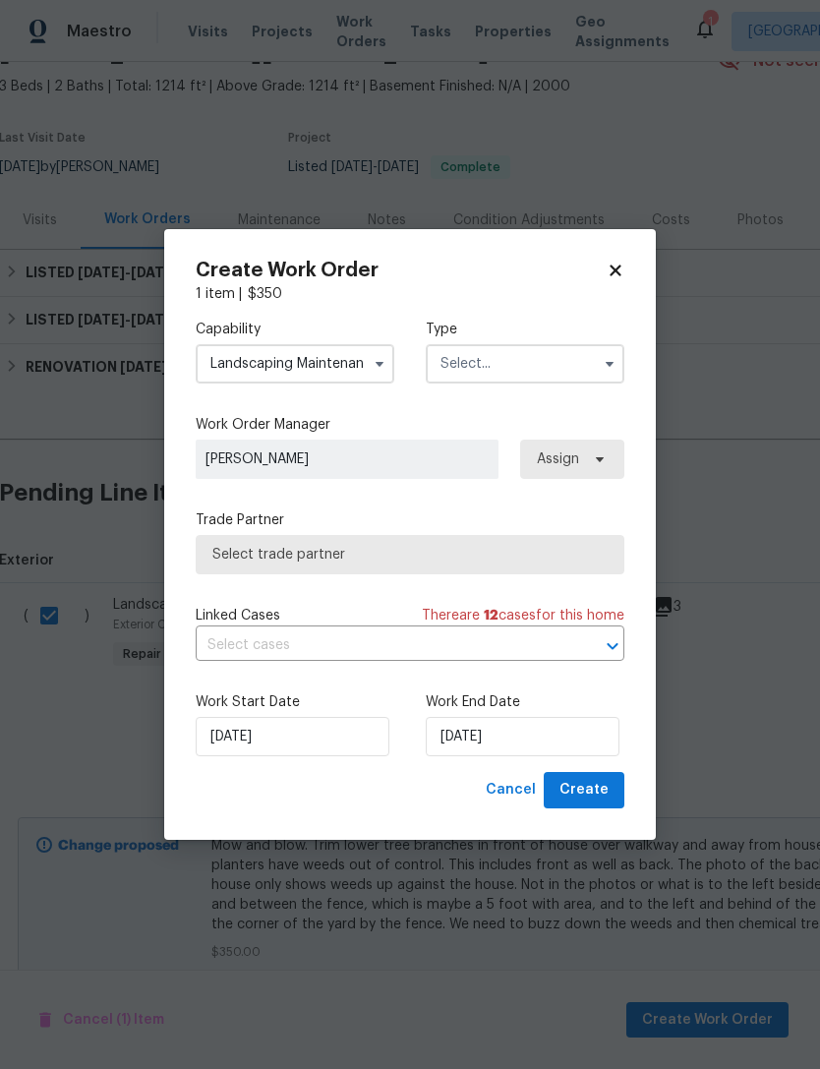
click at [380, 360] on icon "button" at bounding box center [380, 364] width 16 height 16
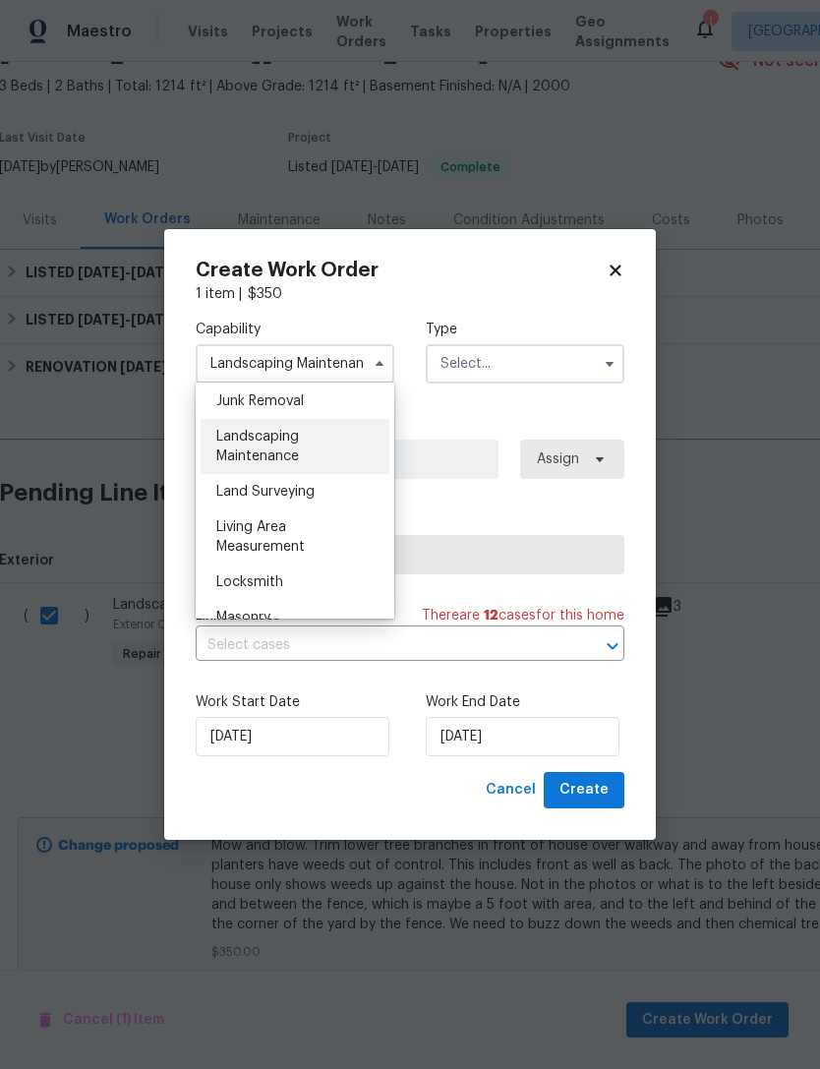
scroll to position [1204, 0]
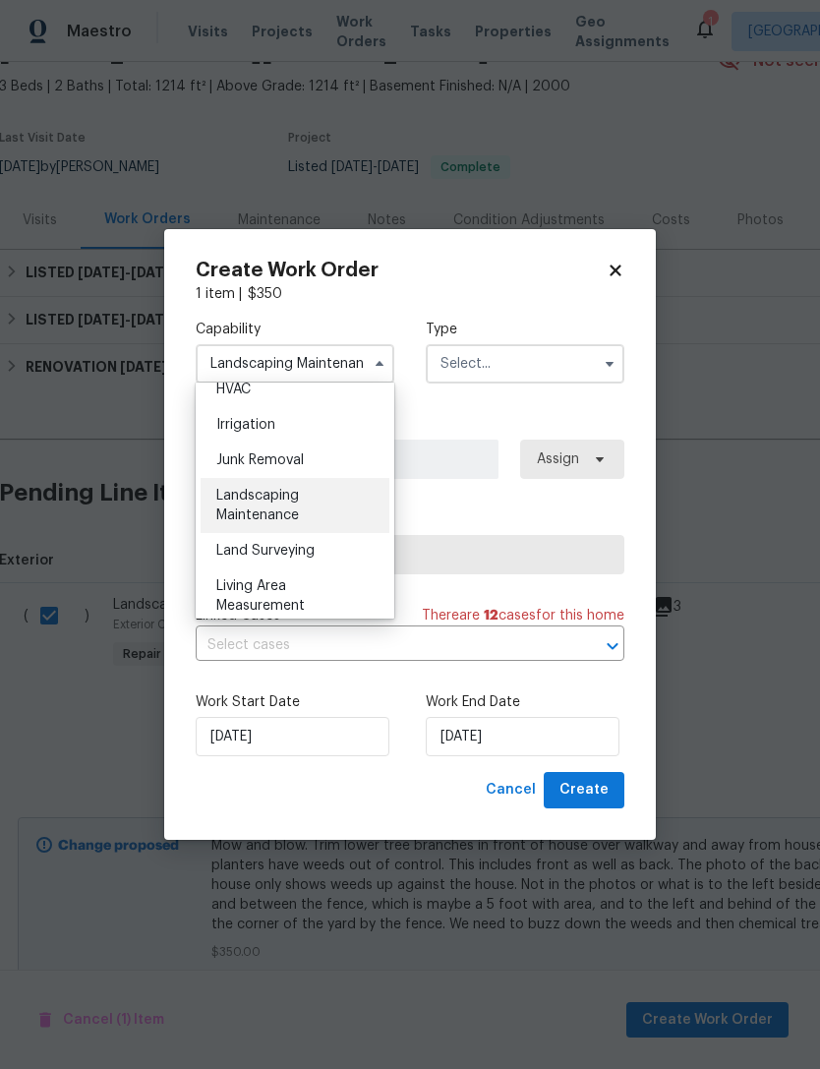
click at [605, 368] on icon "button" at bounding box center [610, 364] width 16 height 16
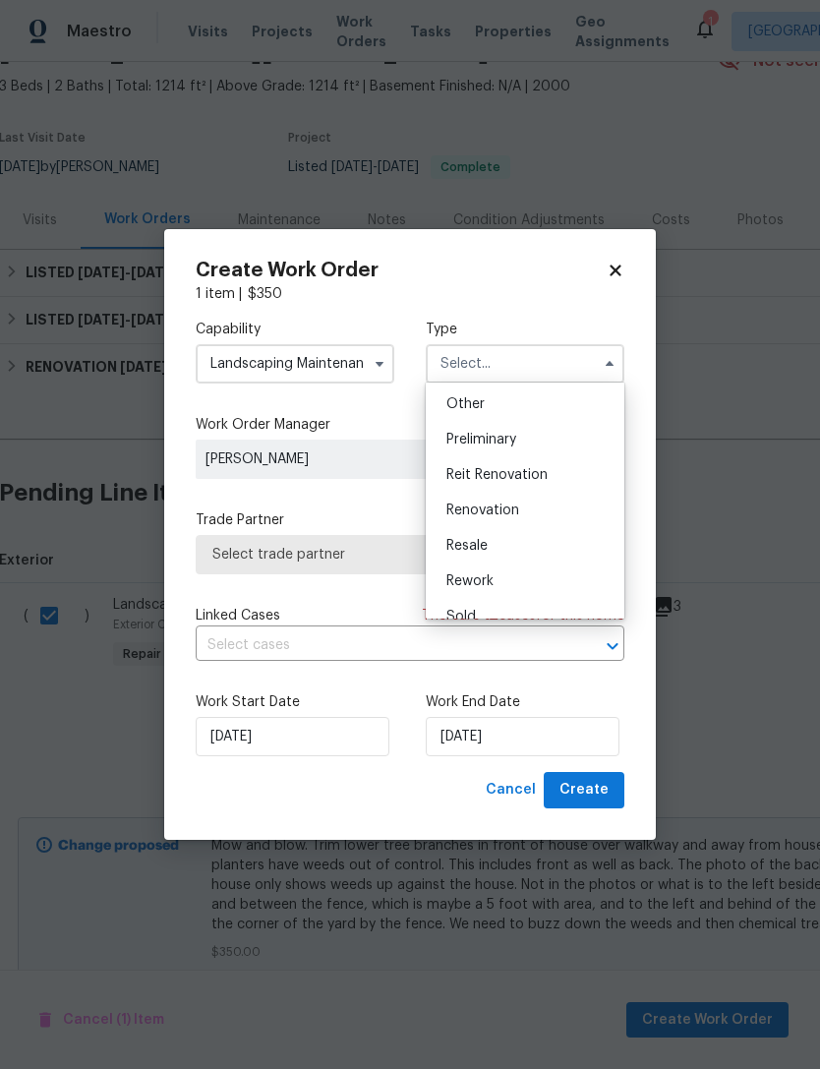
scroll to position [394, 0]
click at [545, 514] on div "Renovation" at bounding box center [525, 506] width 189 height 35
type input "Renovation"
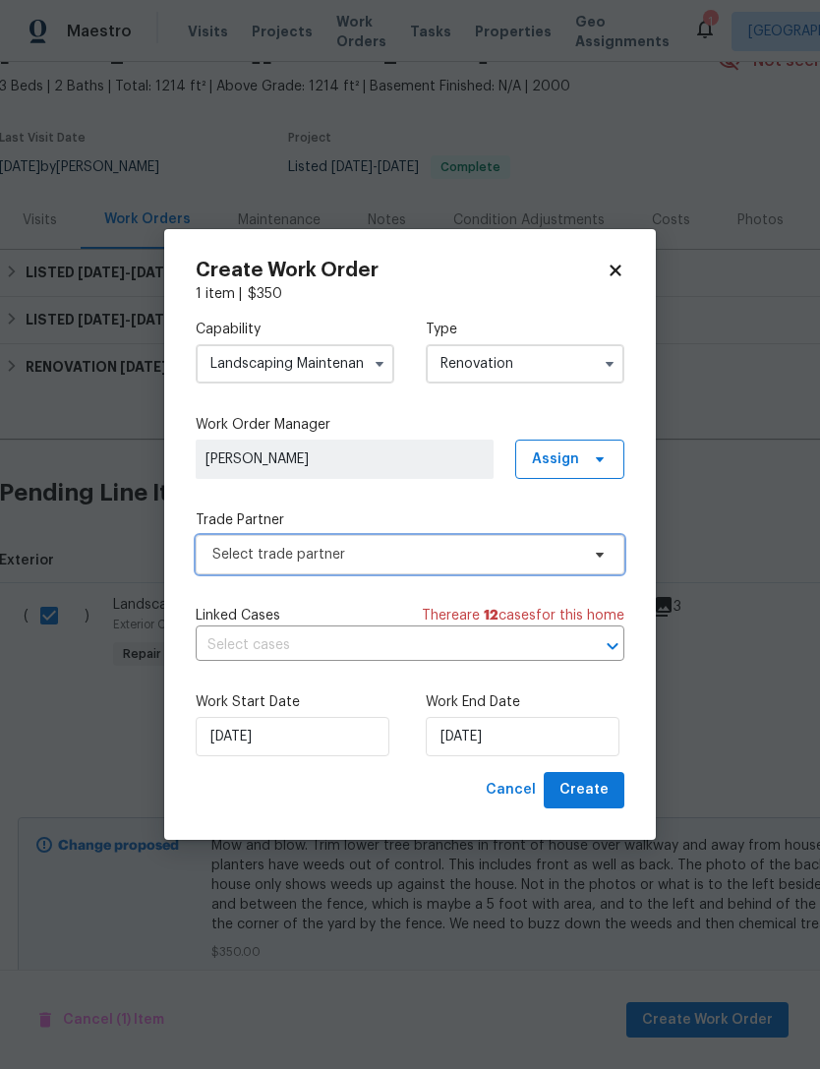
click at [211, 552] on span "Select trade partner" at bounding box center [410, 554] width 429 height 39
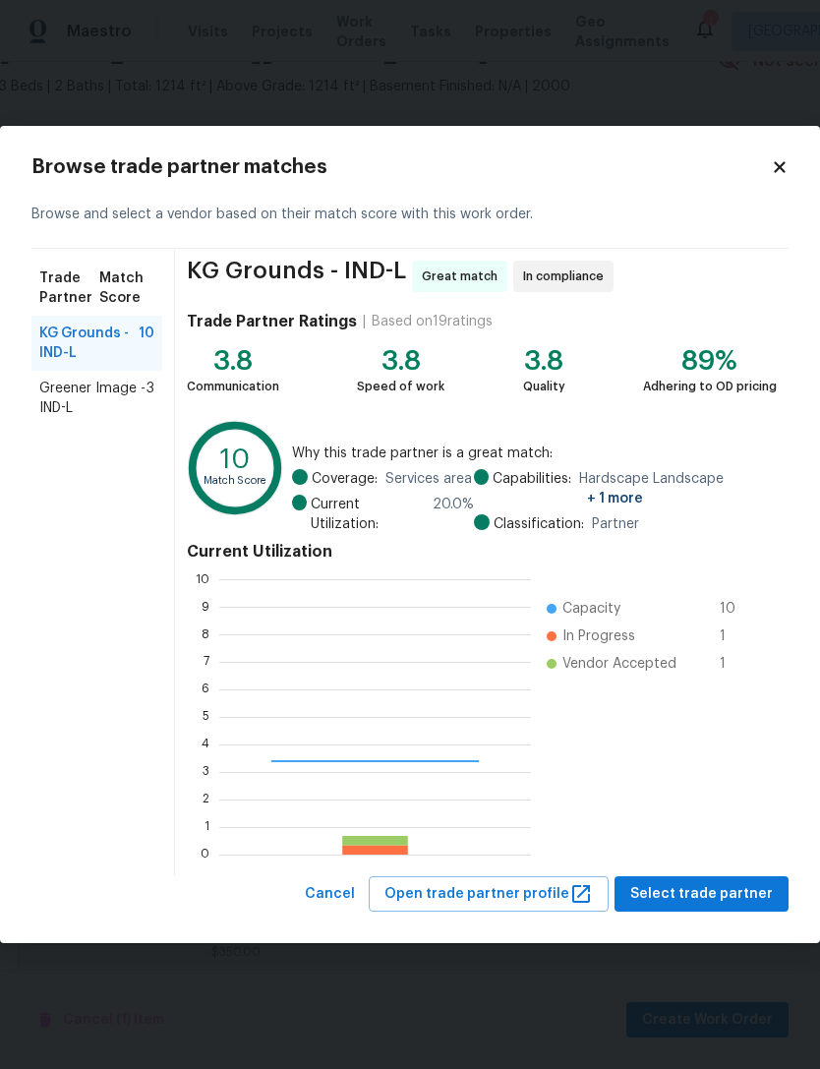
scroll to position [275, 312]
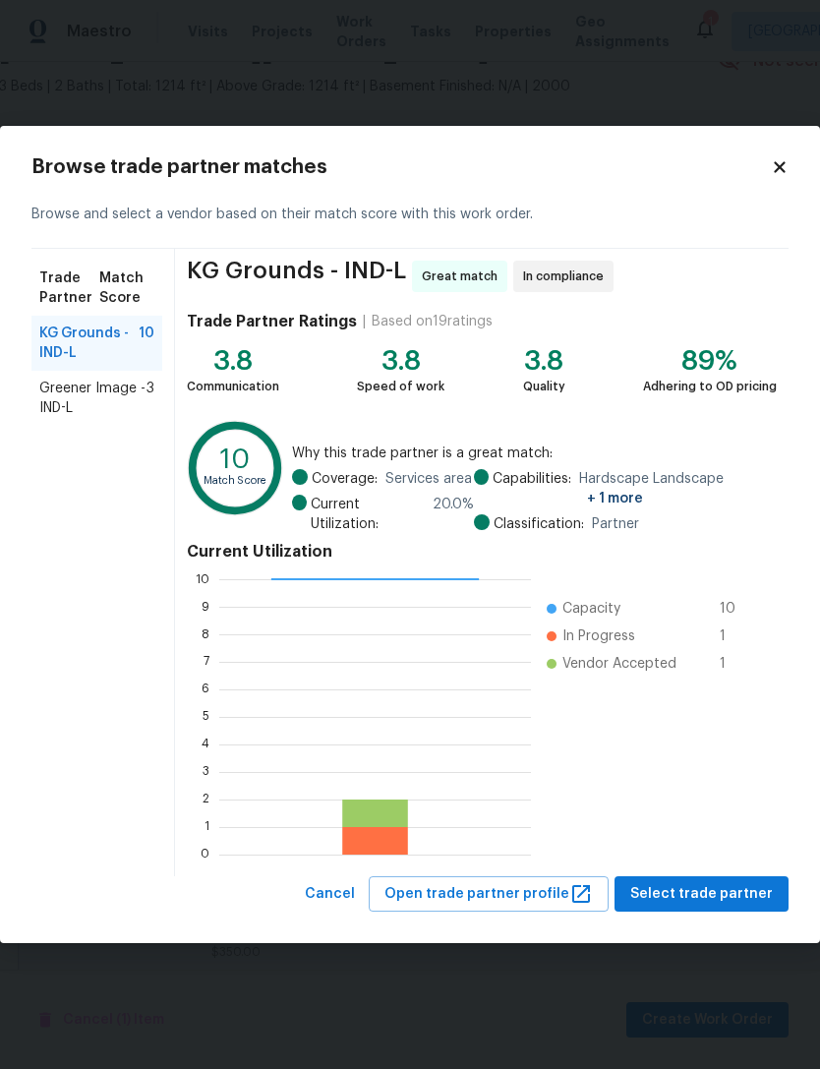
click at [67, 401] on span "Greener Image - IND-L" at bounding box center [92, 398] width 107 height 39
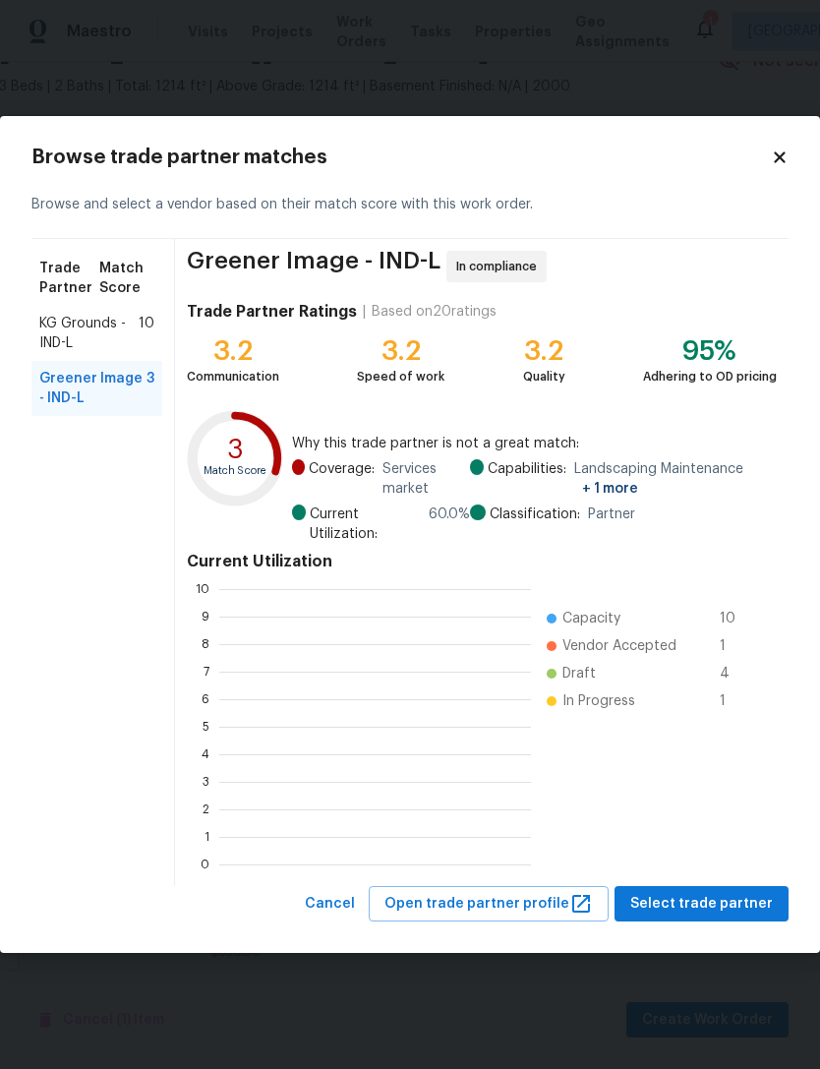
scroll to position [2, 2]
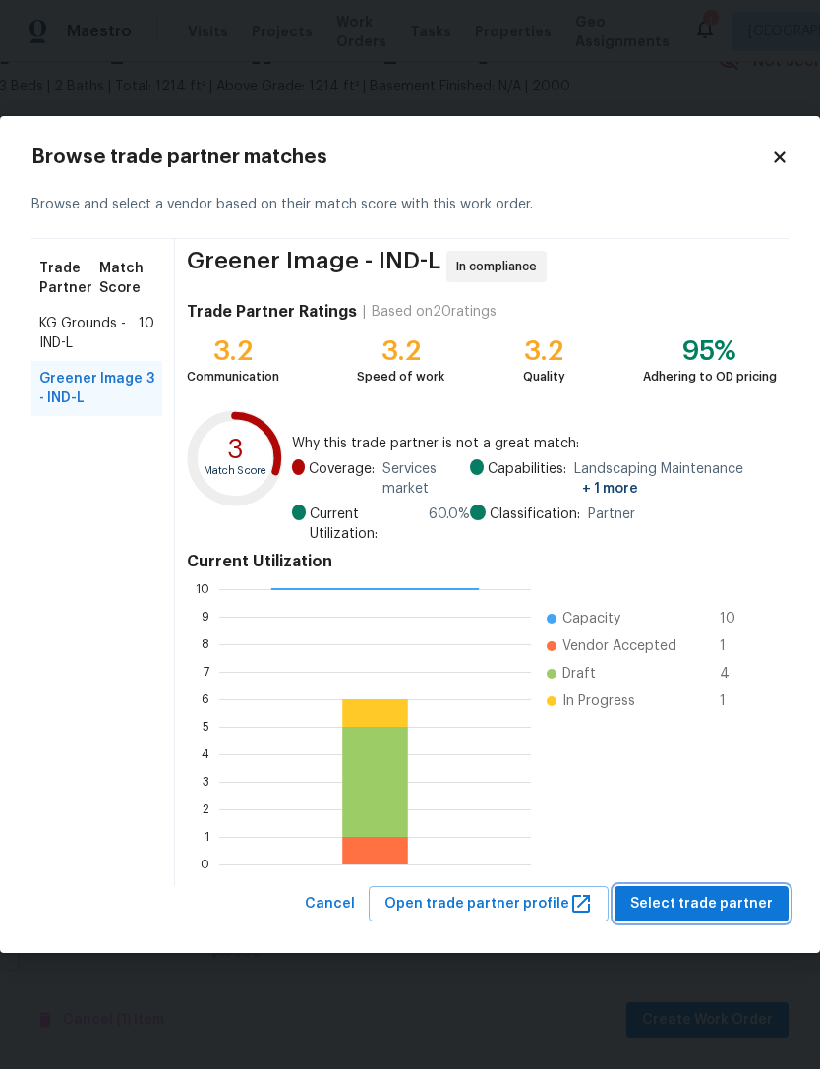
click at [744, 898] on span "Select trade partner" at bounding box center [701, 904] width 143 height 25
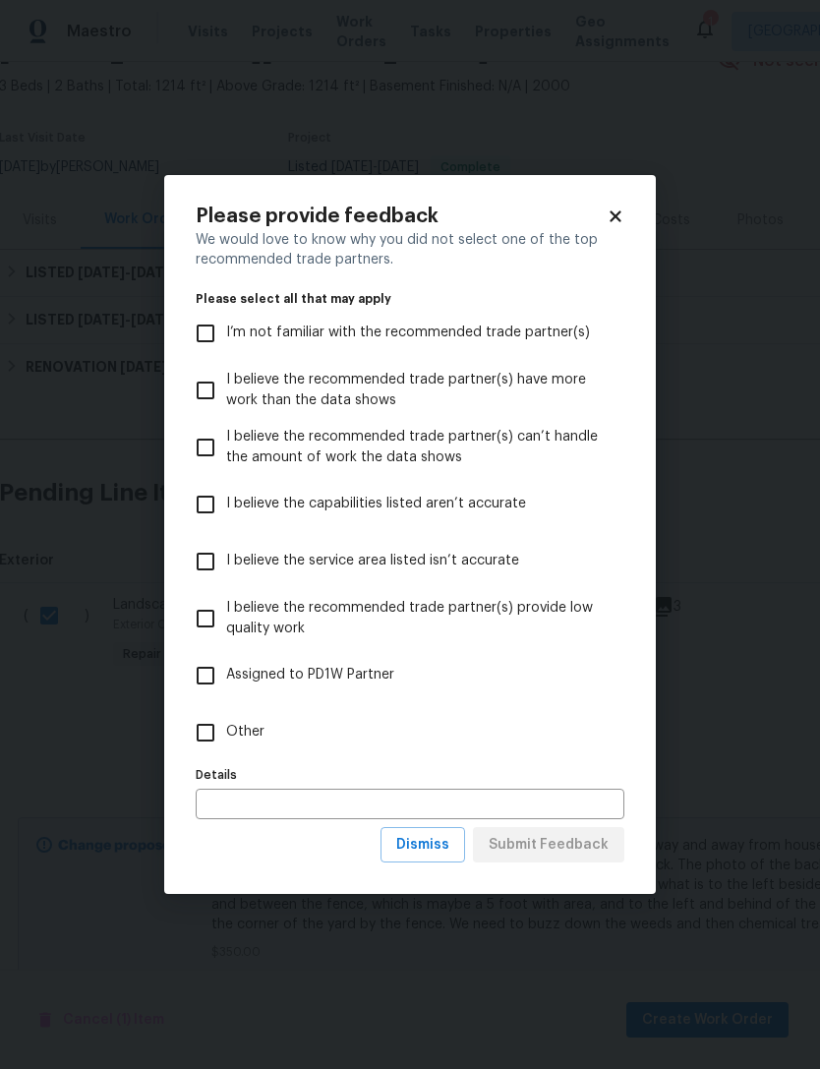
click at [208, 737] on input "Other" at bounding box center [205, 732] width 41 height 41
checkbox input "true"
click at [218, 812] on input "text" at bounding box center [410, 804] width 429 height 30
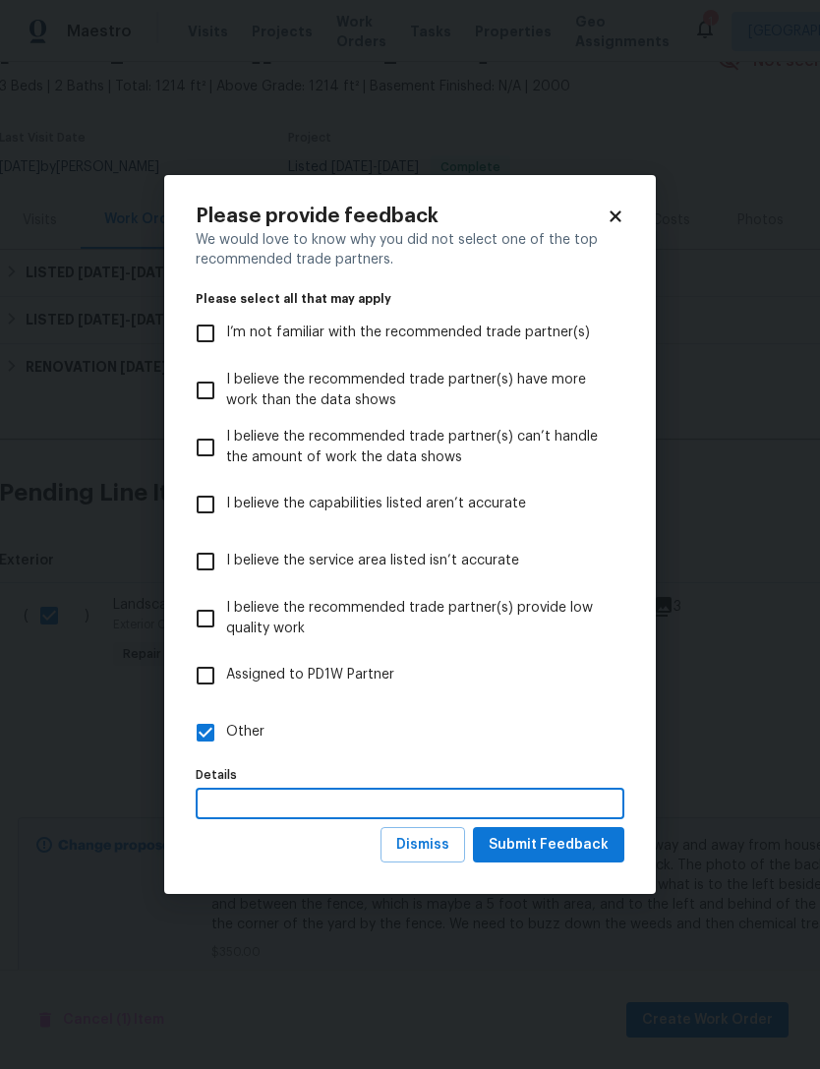
scroll to position [63, 0]
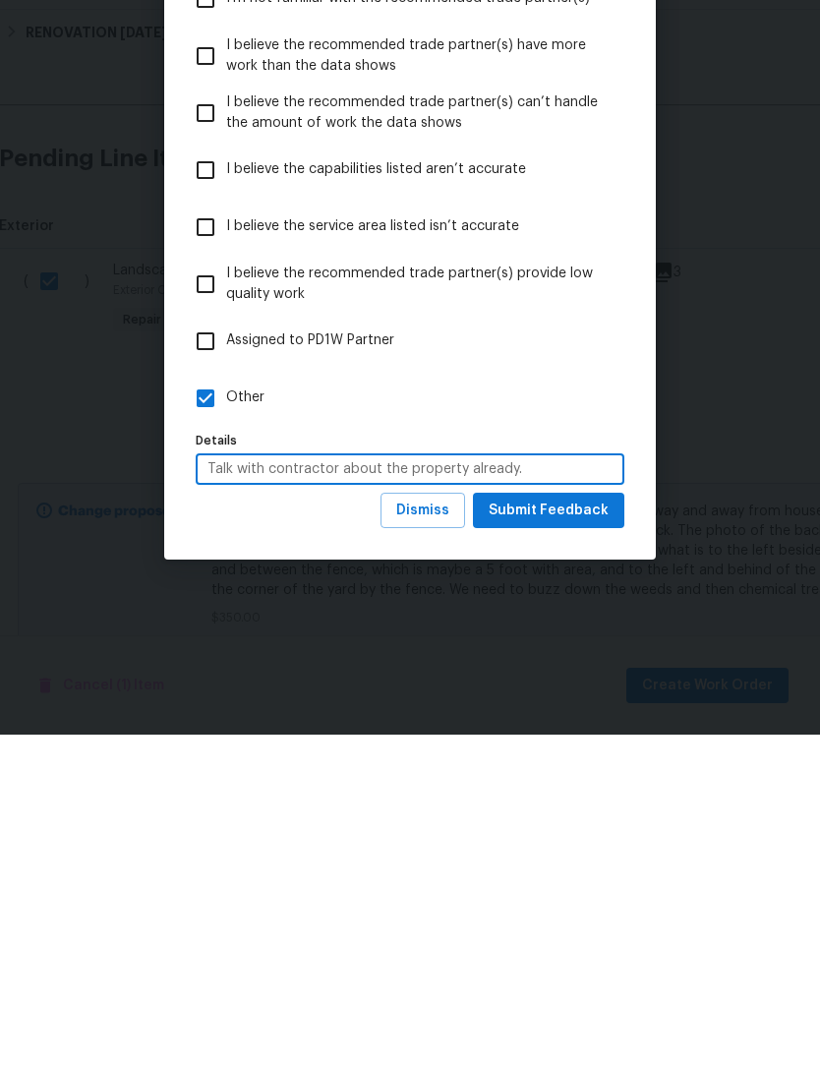
type input "Talk with contractor about the property already."
click at [598, 833] on span "Submit Feedback" at bounding box center [549, 845] width 120 height 25
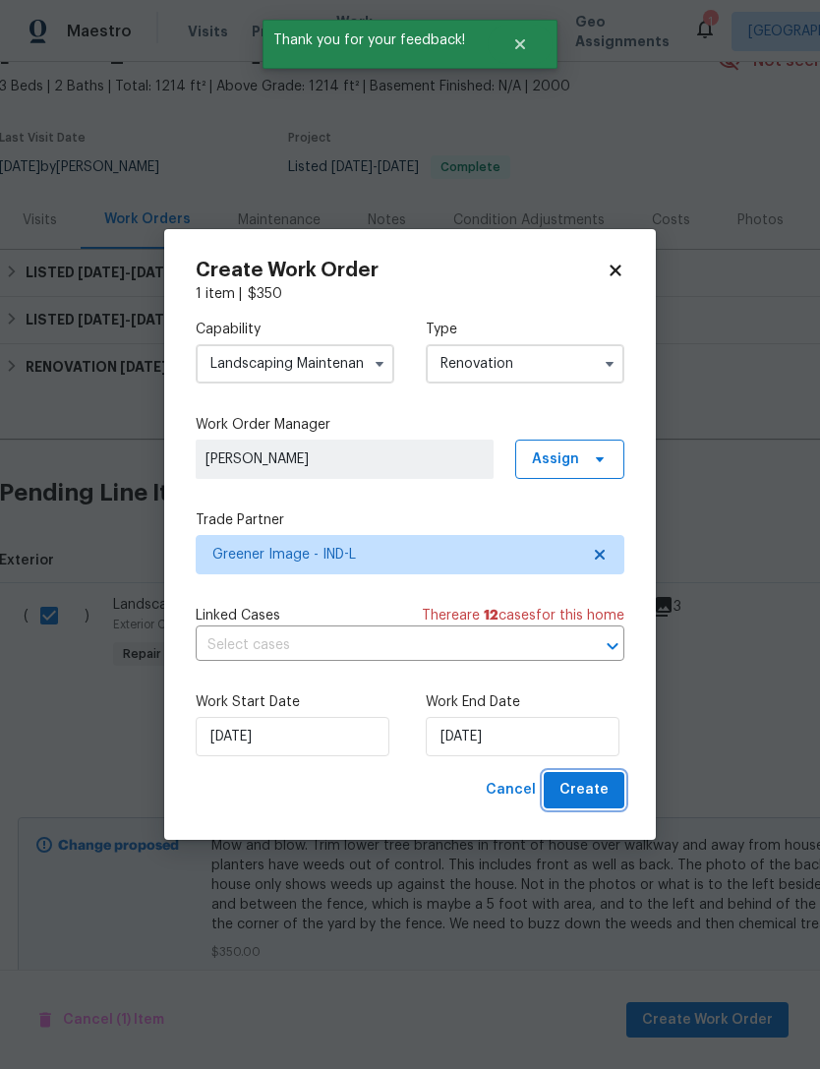
click at [604, 786] on span "Create" at bounding box center [584, 790] width 49 height 25
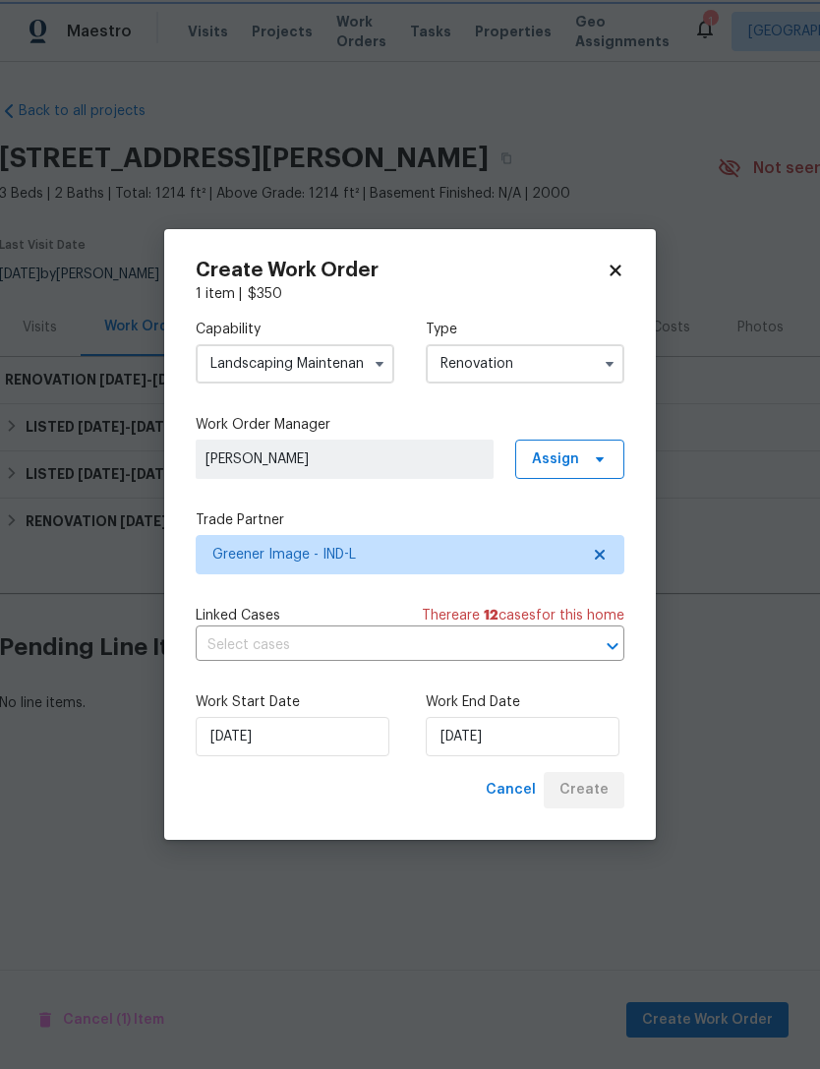
scroll to position [0, 1]
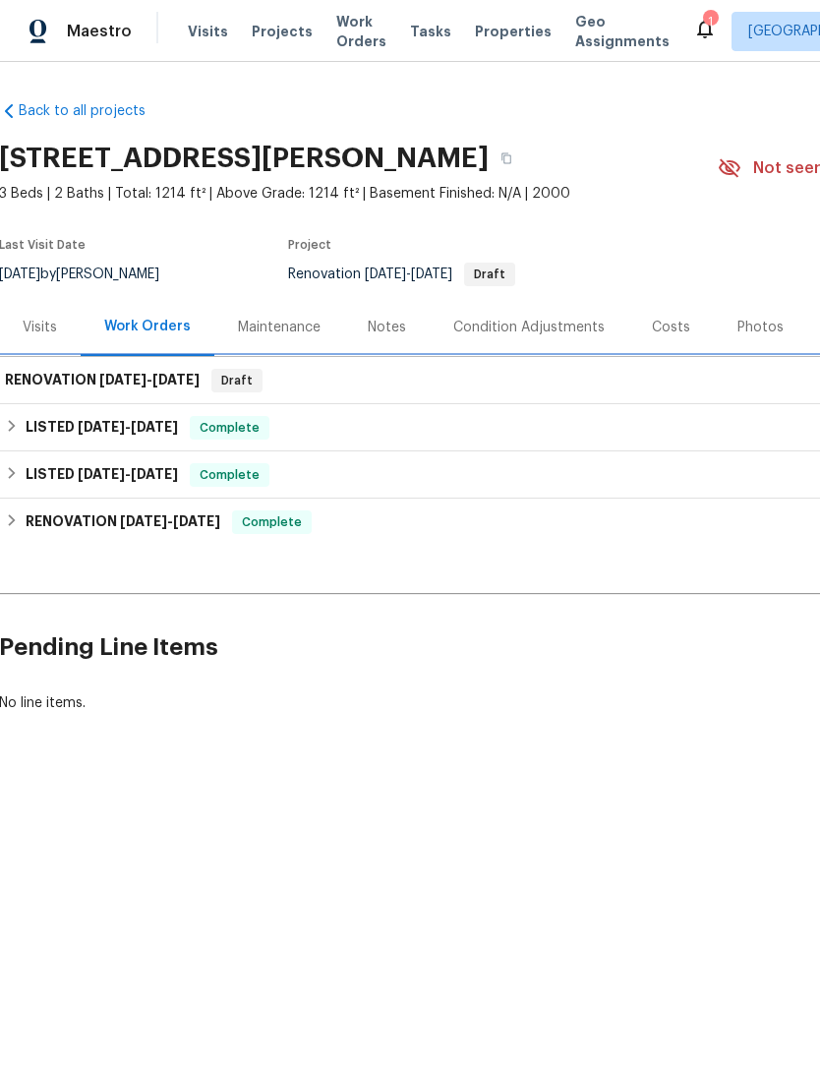
click at [77, 387] on h6 "RENOVATION 9/2/25 - 9/2/25" at bounding box center [102, 381] width 195 height 24
click at [113, 382] on span "9/2/25" at bounding box center [122, 380] width 47 height 14
click at [44, 383] on h6 "RENOVATION 9/2/25 - 9/2/25" at bounding box center [103, 381] width 195 height 24
click at [62, 388] on h6 "RENOVATION 9/2/25 - 9/2/25" at bounding box center [103, 381] width 195 height 24
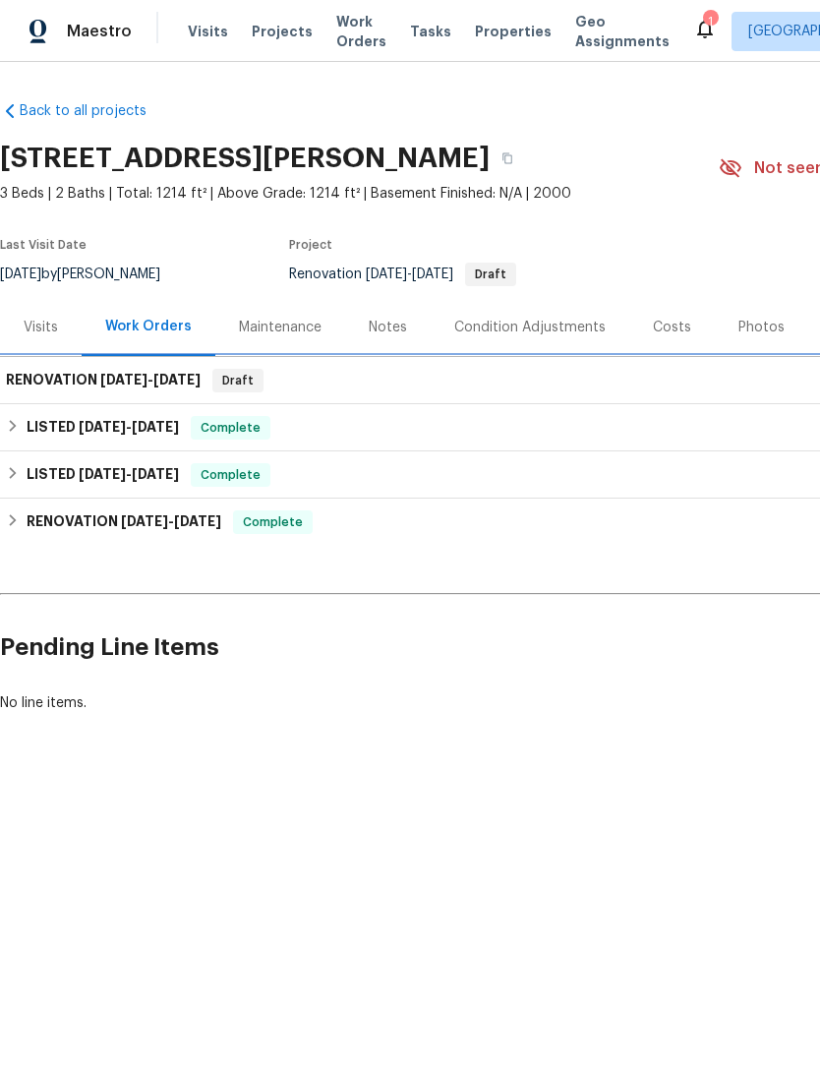
click at [70, 383] on h6 "RENOVATION 9/2/25 - 9/2/25" at bounding box center [103, 381] width 195 height 24
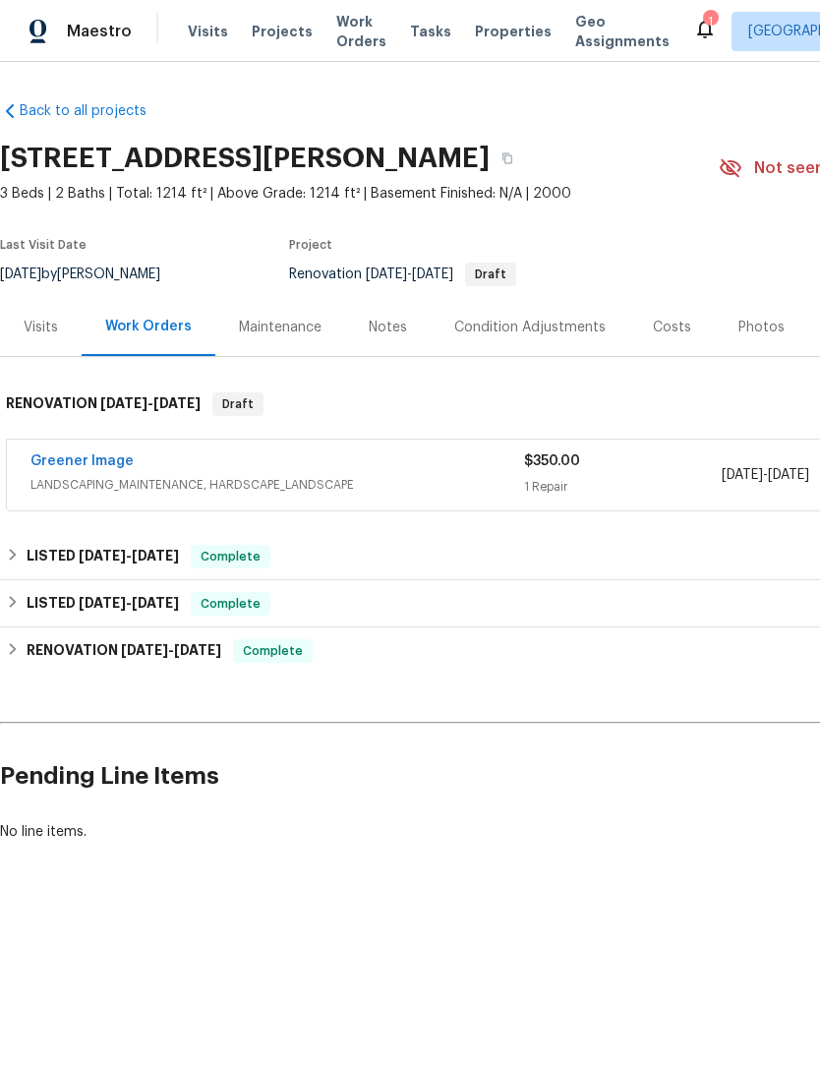
click at [64, 467] on link "Greener Image" at bounding box center [81, 461] width 103 height 14
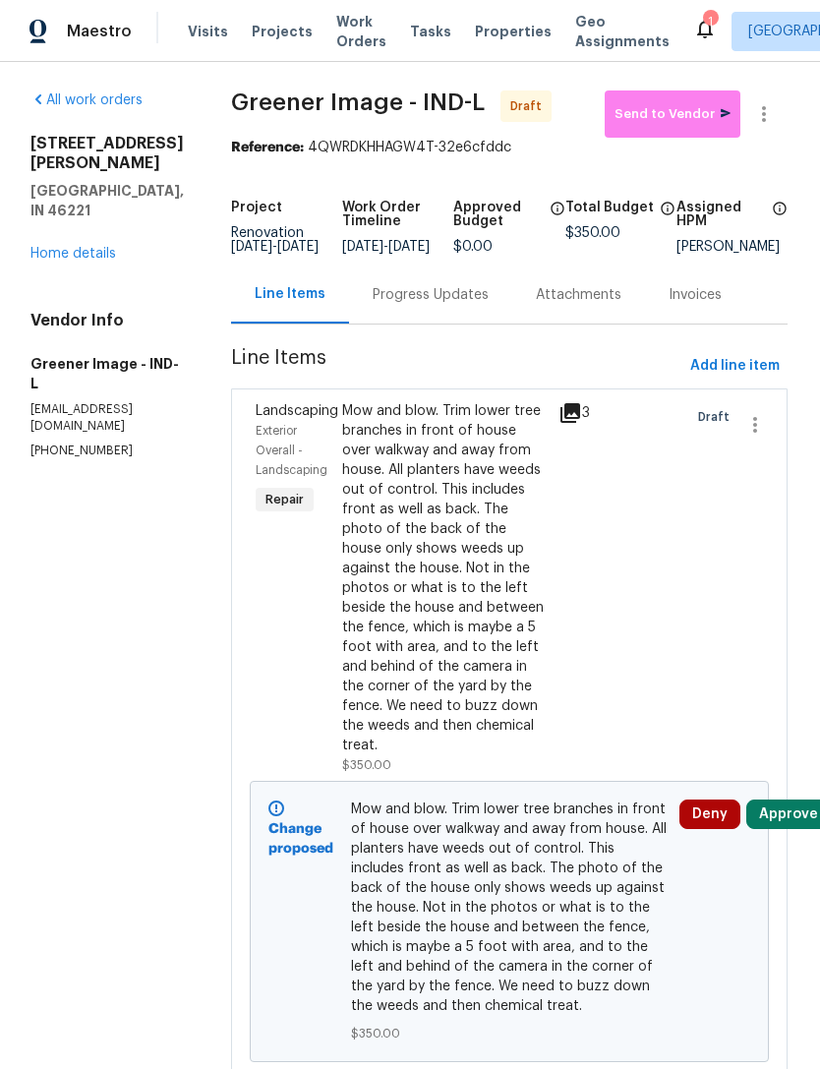
scroll to position [2, 1]
click at [760, 438] on icon "button" at bounding box center [756, 426] width 24 height 24
click at [668, 540] on div at bounding box center [410, 534] width 820 height 1069
click at [759, 121] on icon "button" at bounding box center [764, 115] width 24 height 24
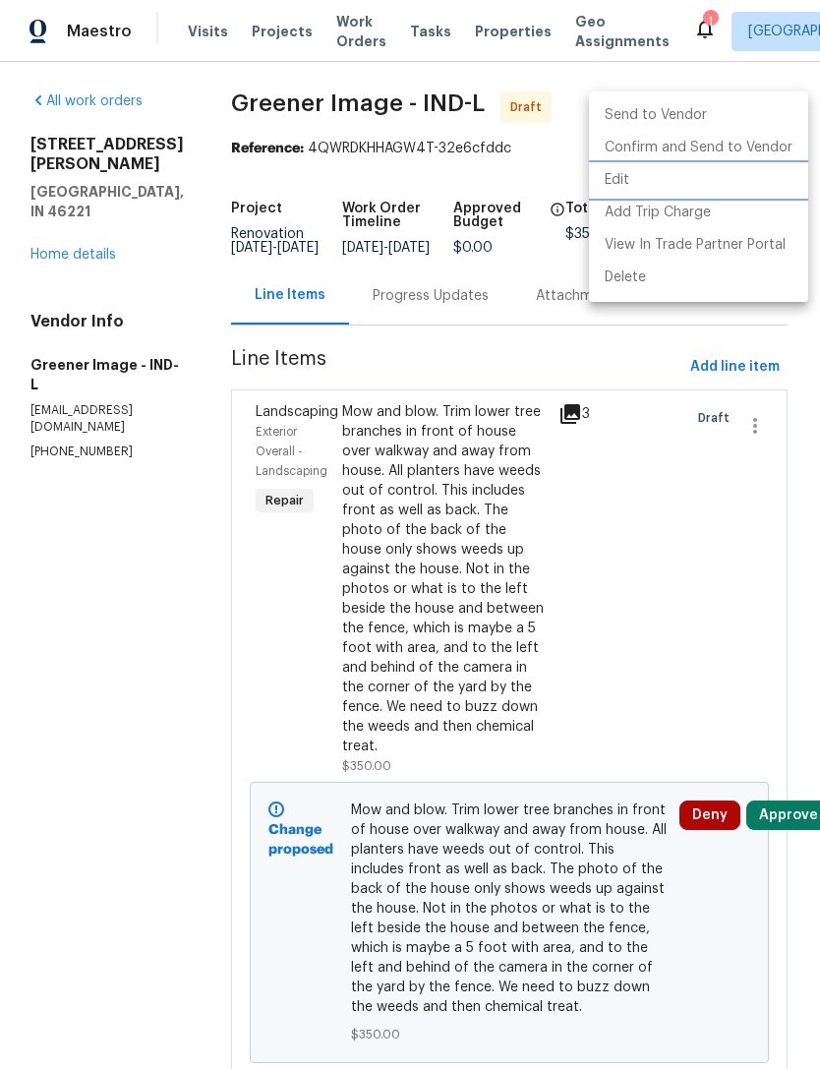
click at [633, 177] on li "Edit" at bounding box center [698, 180] width 219 height 32
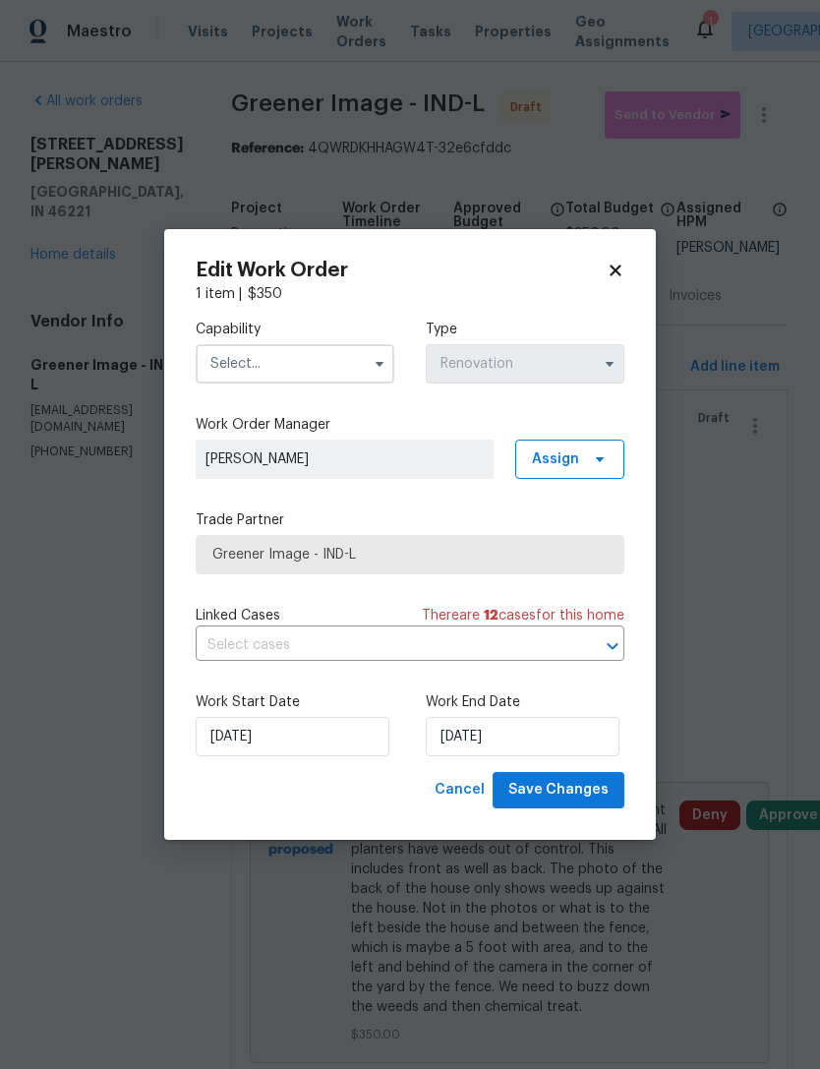
click at [613, 363] on icon "button" at bounding box center [610, 364] width 8 height 5
click at [218, 372] on input "text" at bounding box center [295, 363] width 199 height 39
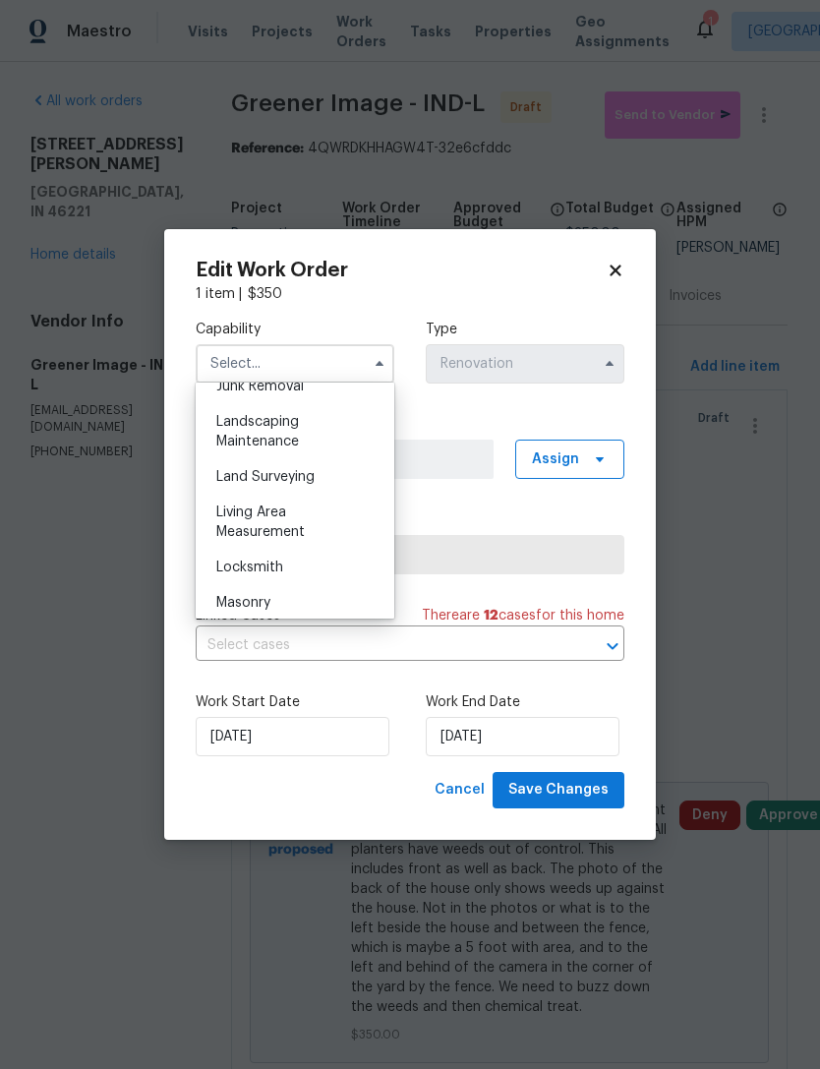
scroll to position [1280, 0]
click at [225, 428] on div "Landscaping Maintenance" at bounding box center [295, 429] width 189 height 55
type input "Landscaping Maintenance"
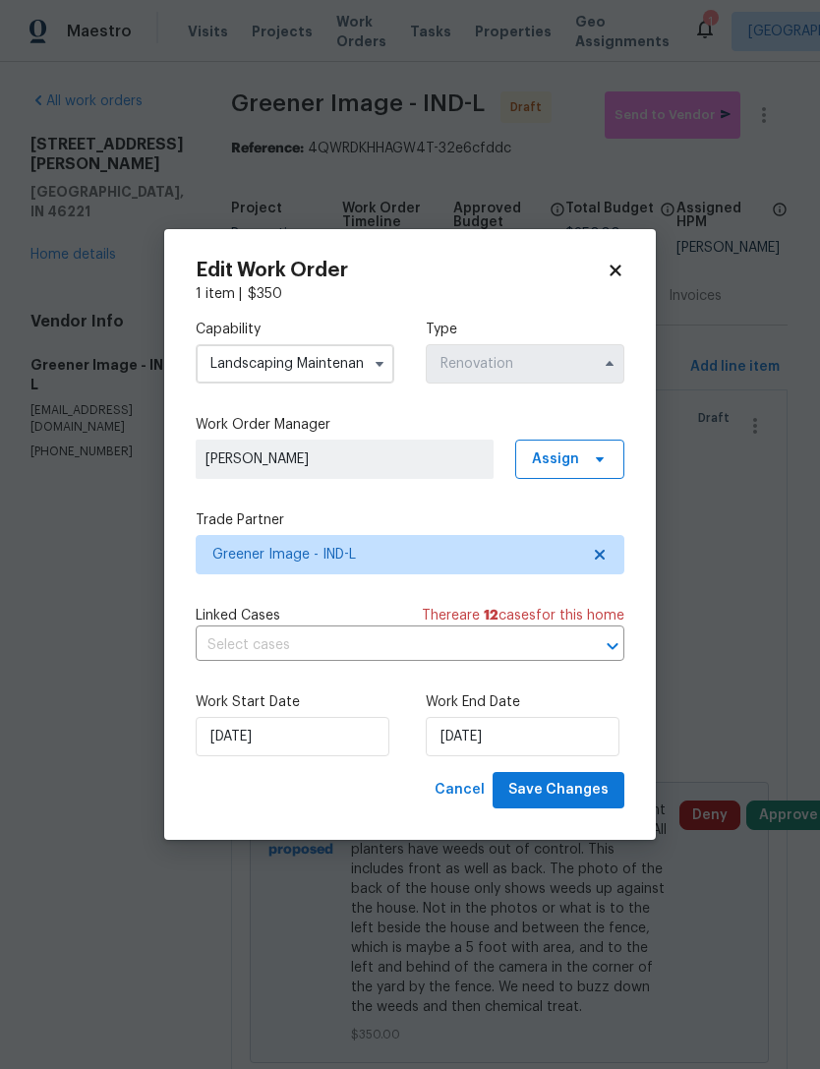
click at [608, 365] on icon "button" at bounding box center [610, 363] width 8 height 5
click at [621, 271] on icon at bounding box center [616, 271] width 18 height 18
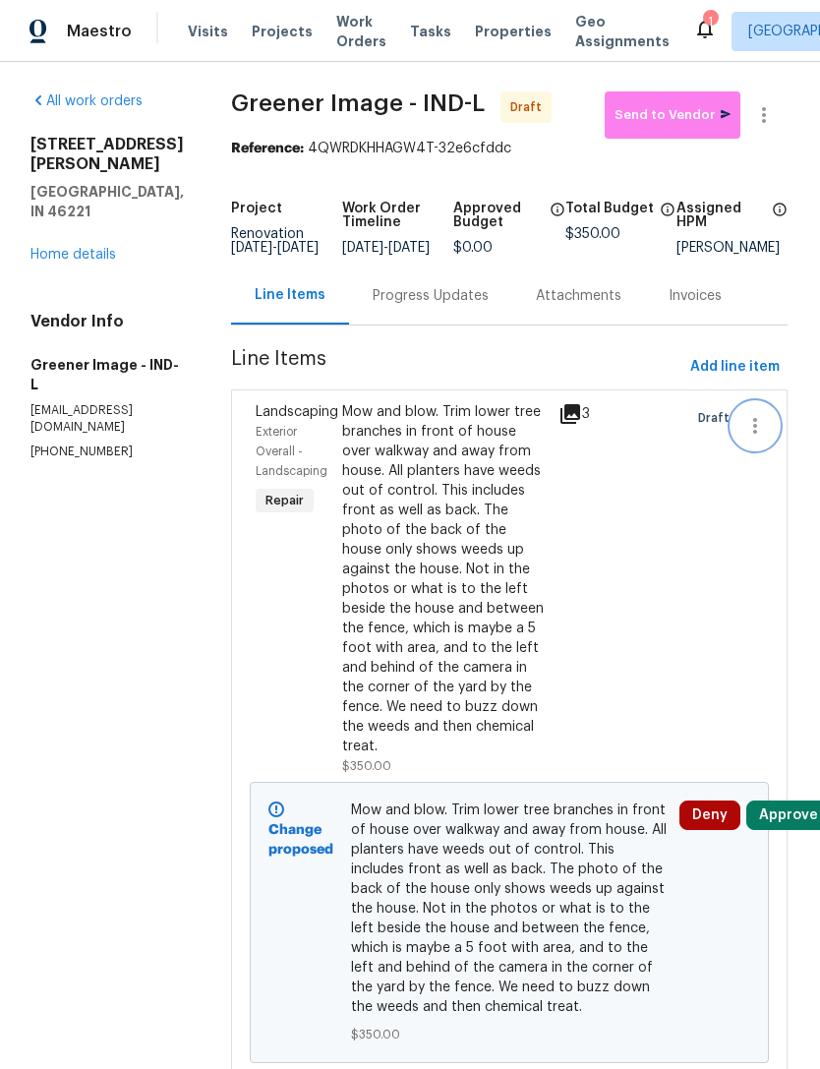
click at [755, 434] on icon "button" at bounding box center [755, 426] width 4 height 16
click at [770, 450] on li "Cancel" at bounding box center [766, 440] width 76 height 32
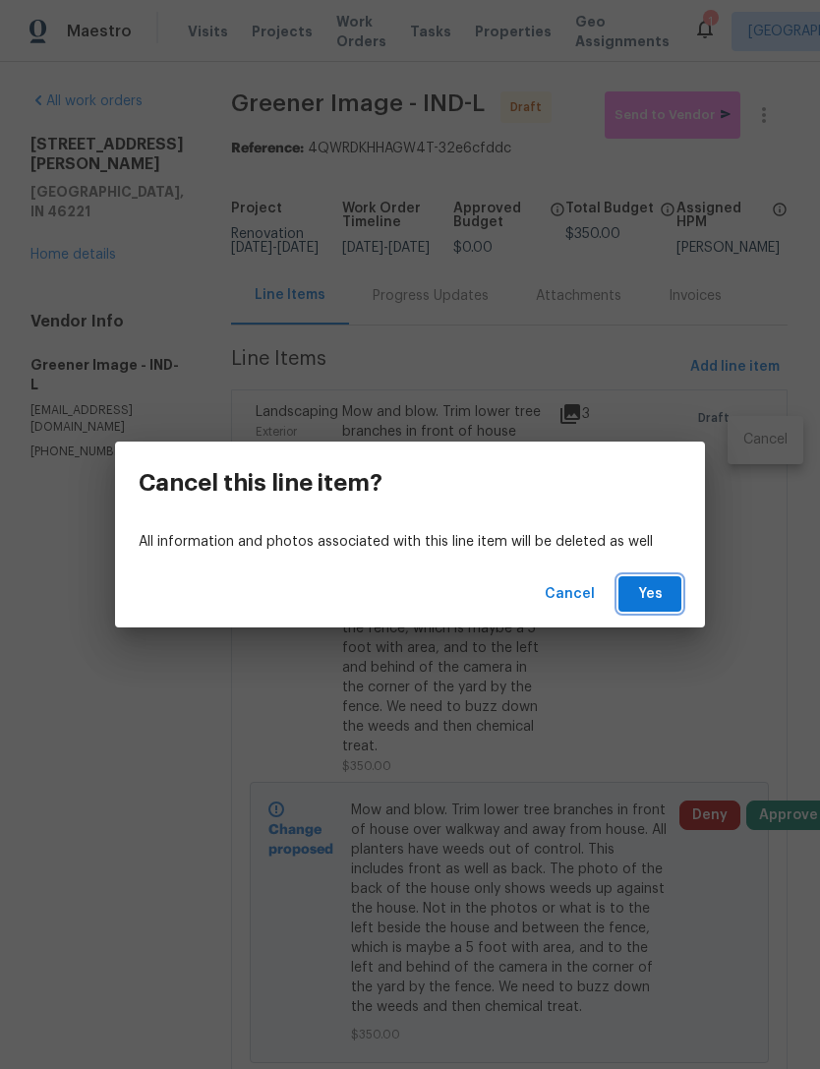
click at [666, 598] on button "Yes" at bounding box center [650, 594] width 63 height 36
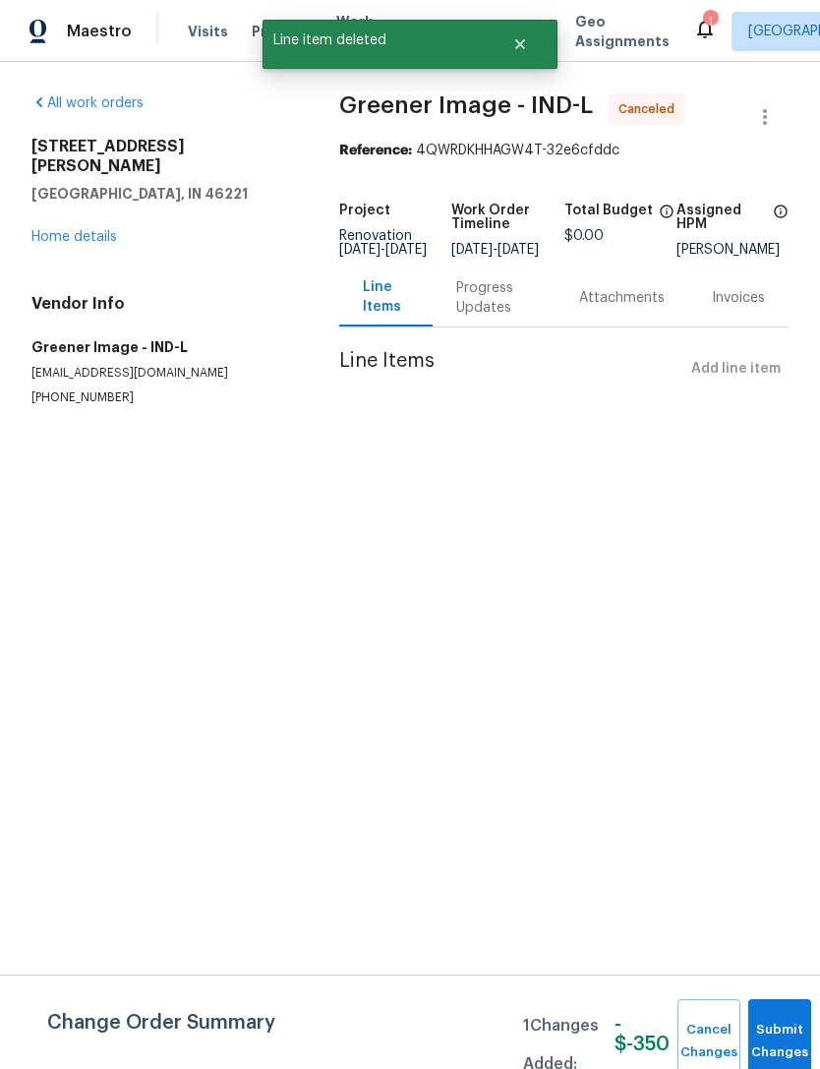
scroll to position [0, 0]
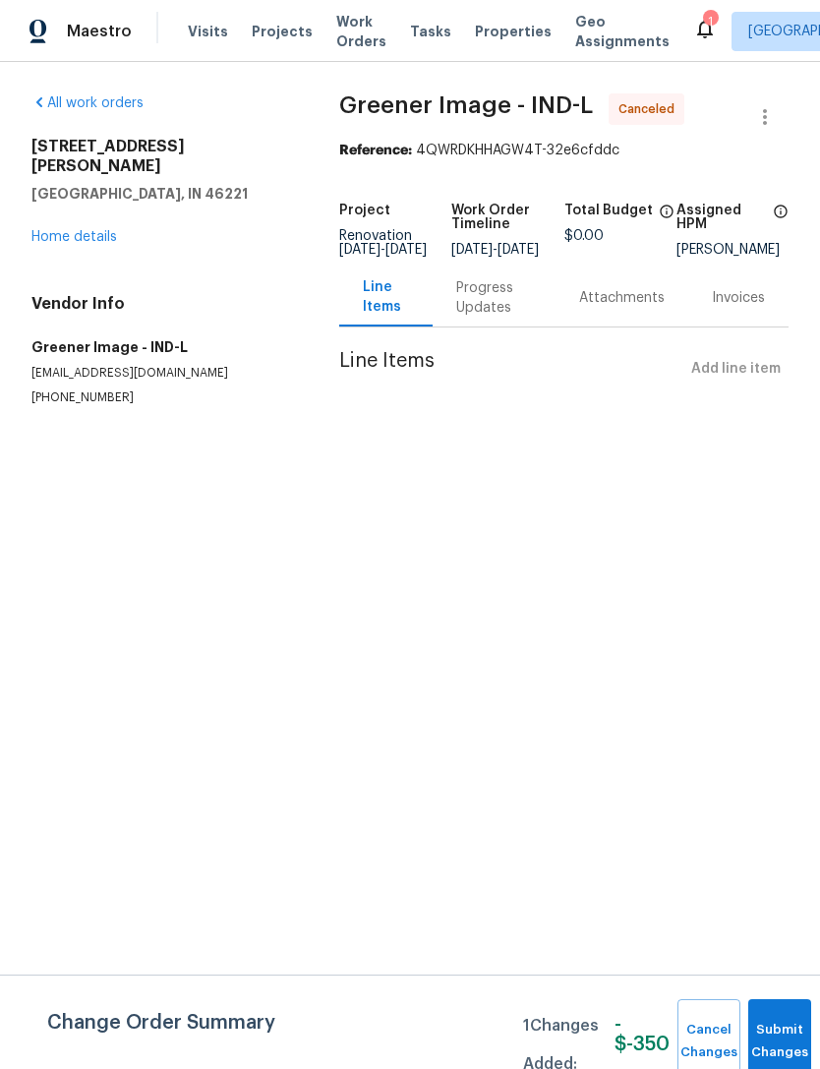
click at [80, 104] on link "All work orders" at bounding box center [87, 103] width 112 height 14
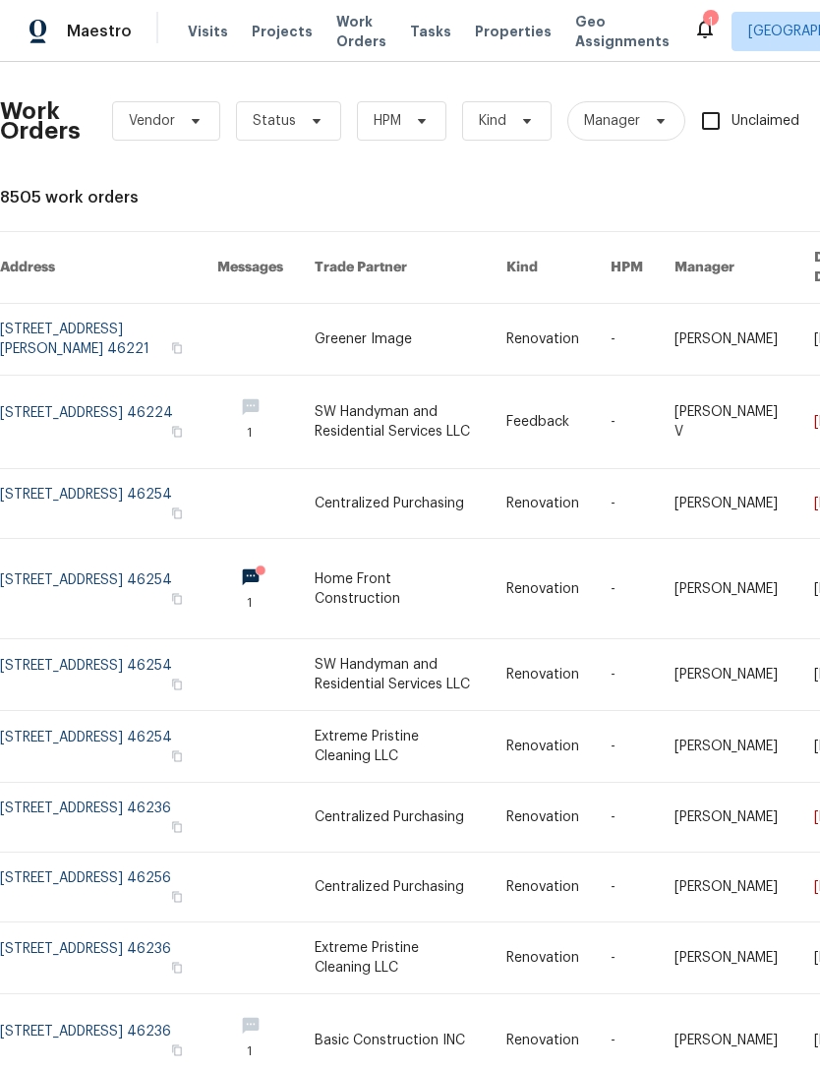
click at [64, 316] on link at bounding box center [108, 339] width 217 height 71
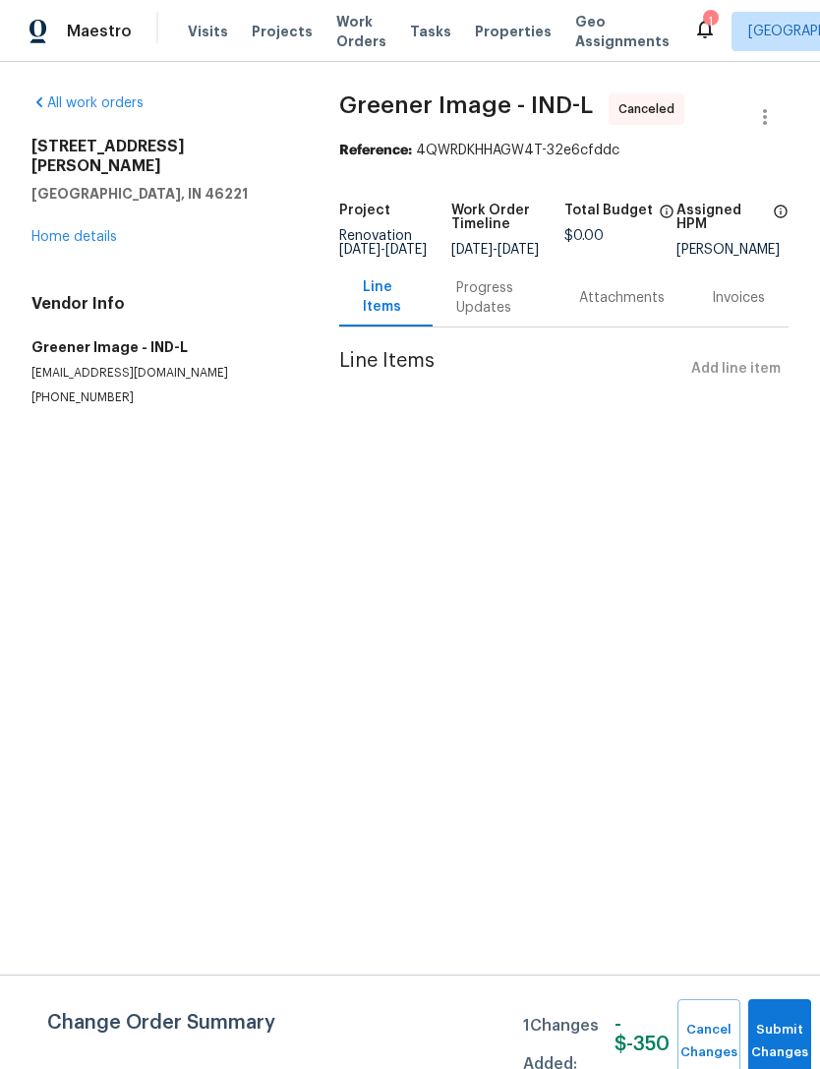
click at [748, 387] on div "Line Items Add line item" at bounding box center [563, 369] width 449 height 36
click at [740, 386] on div "Line Items Add line item" at bounding box center [563, 369] width 449 height 36
click at [744, 387] on div "Line Items Add line item" at bounding box center [563, 369] width 449 height 36
click at [63, 230] on link "Home details" at bounding box center [74, 237] width 86 height 14
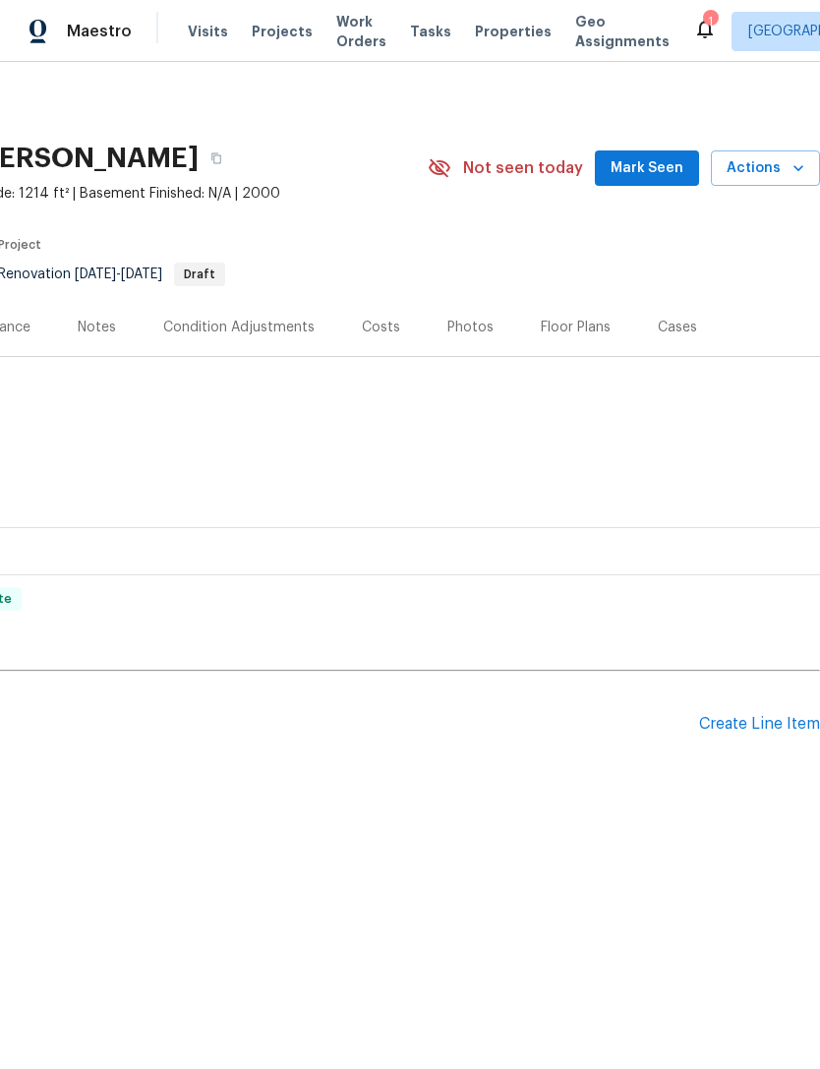
scroll to position [0, 291]
click at [759, 733] on div "Create Line Item" at bounding box center [759, 724] width 121 height 19
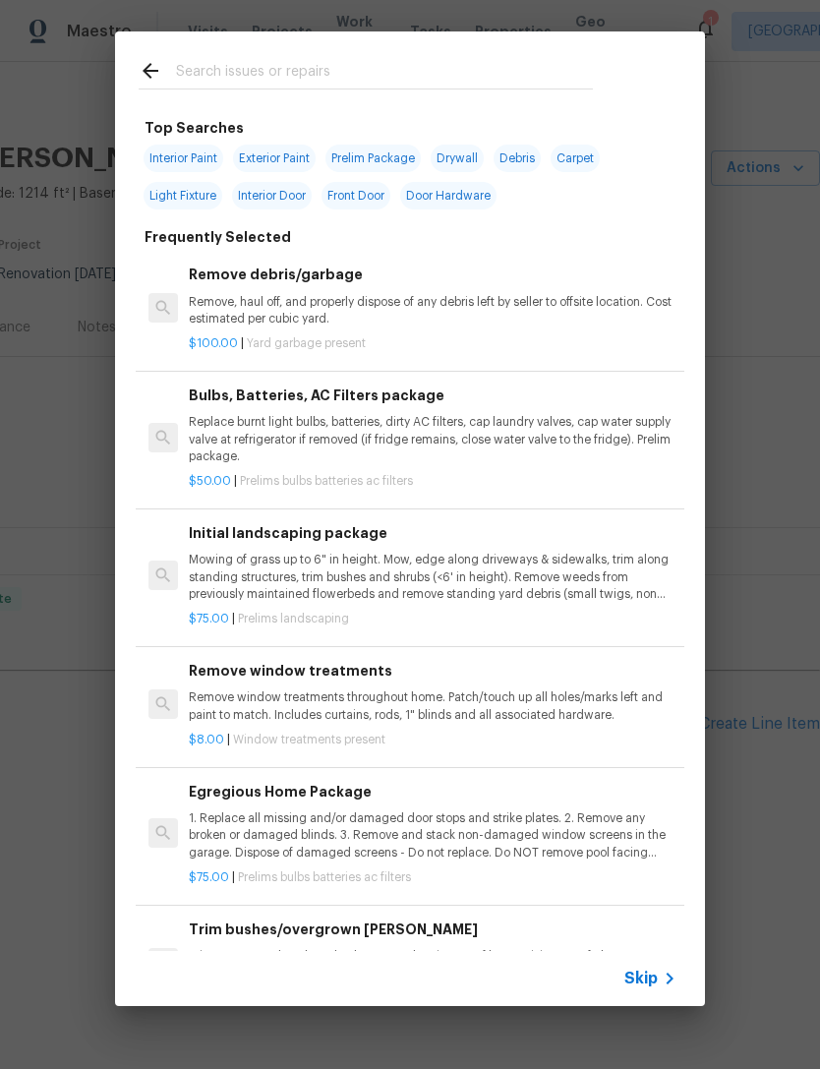
click at [200, 73] on input "text" at bounding box center [384, 74] width 417 height 30
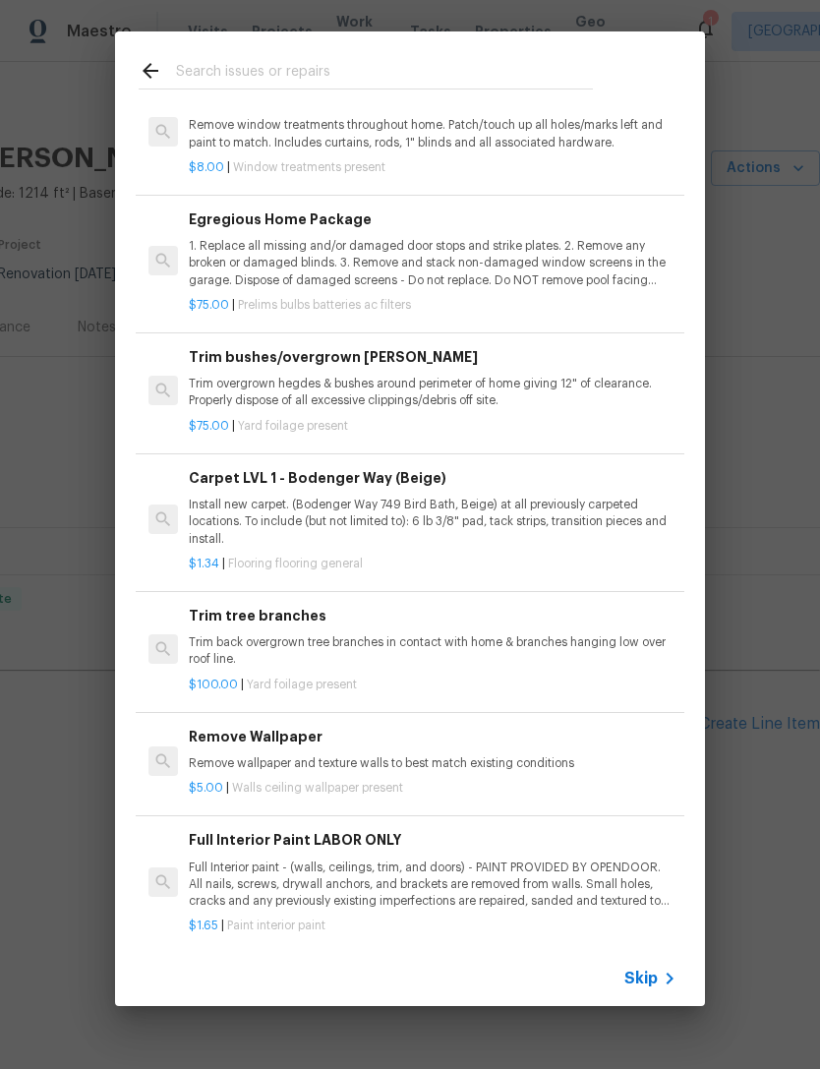
scroll to position [571, 0]
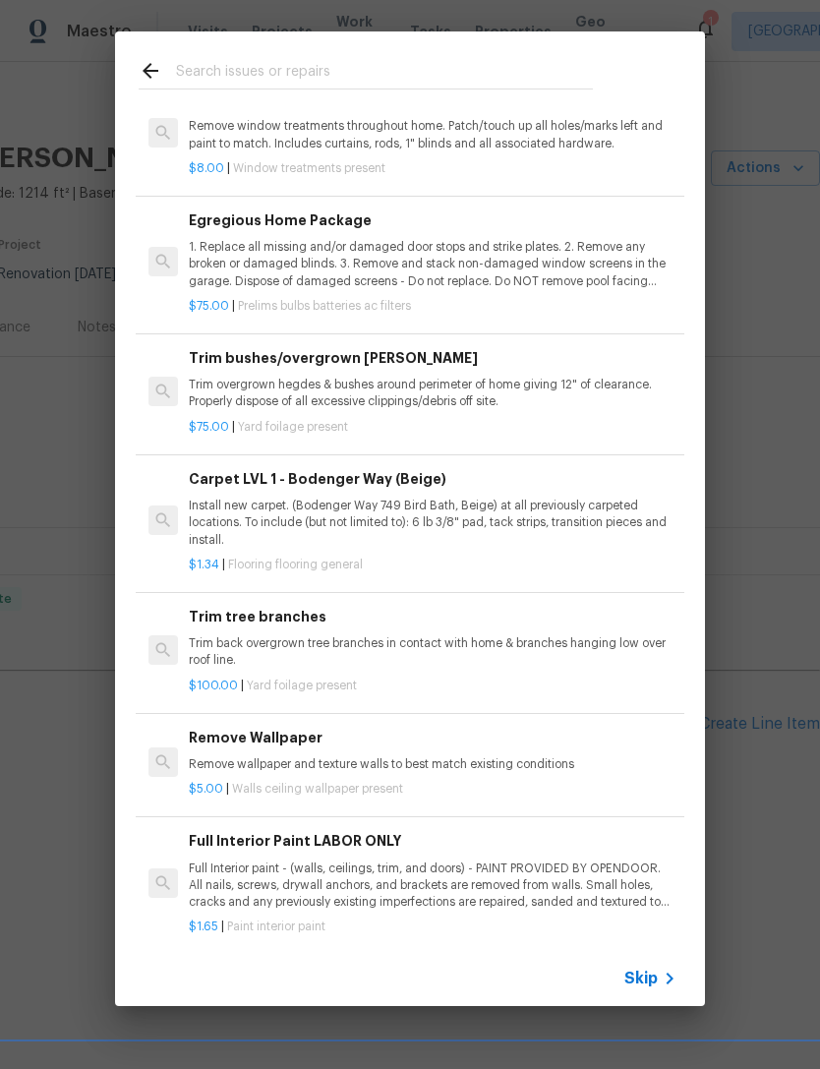
click at [613, 559] on p "$1.34 | Flooring flooring general" at bounding box center [433, 565] width 488 height 17
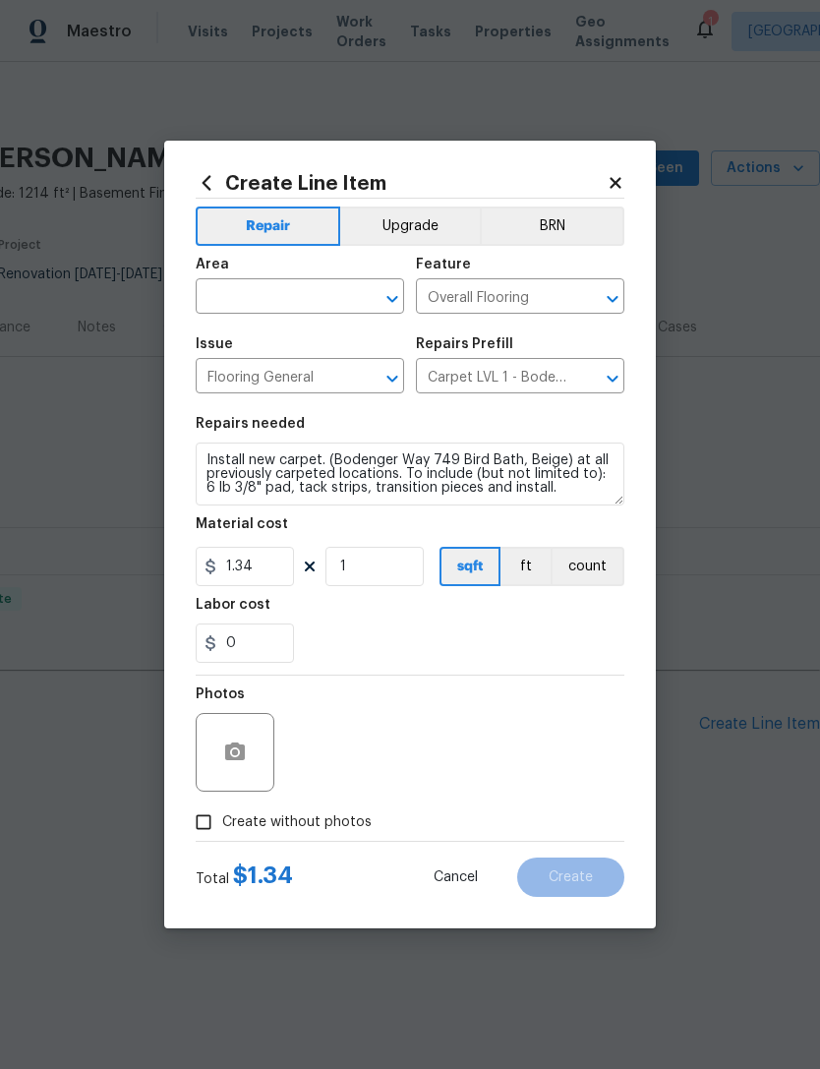
click at [235, 297] on input "text" at bounding box center [272, 298] width 153 height 30
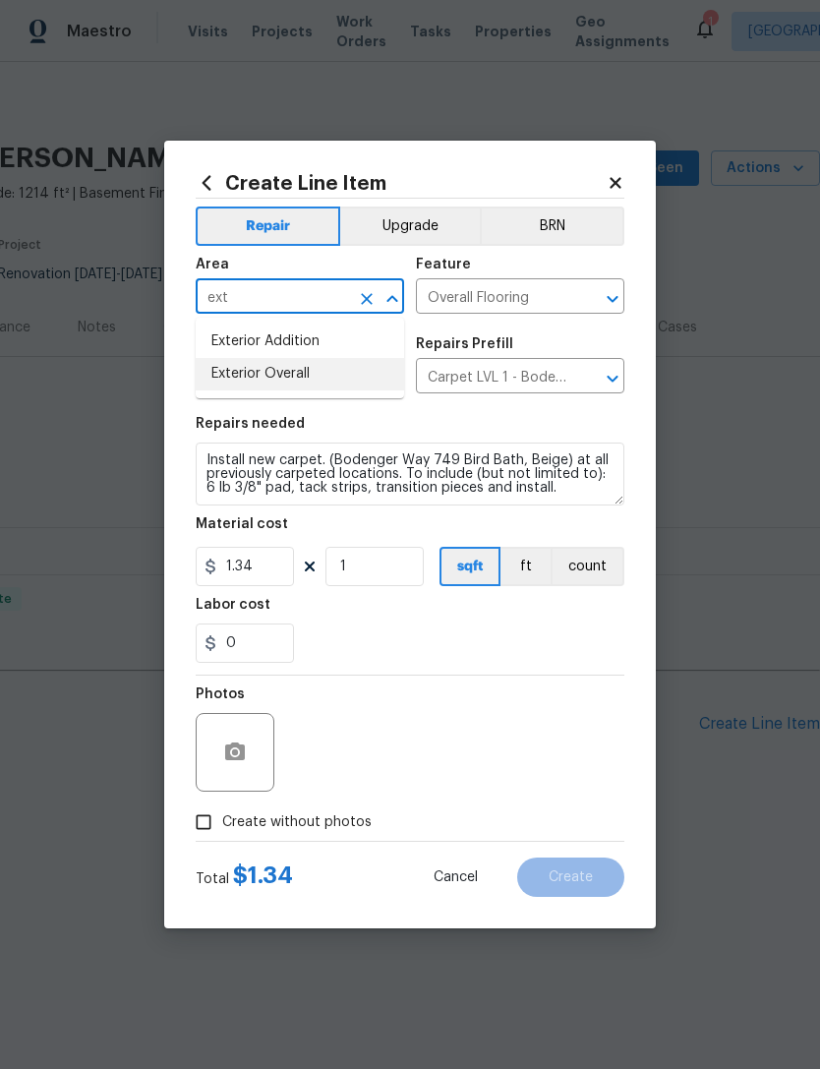
click at [258, 380] on li "Exterior Overall" at bounding box center [300, 374] width 208 height 32
type input "Exterior Overall"
click at [456, 305] on input "Overall Flooring" at bounding box center [492, 298] width 153 height 30
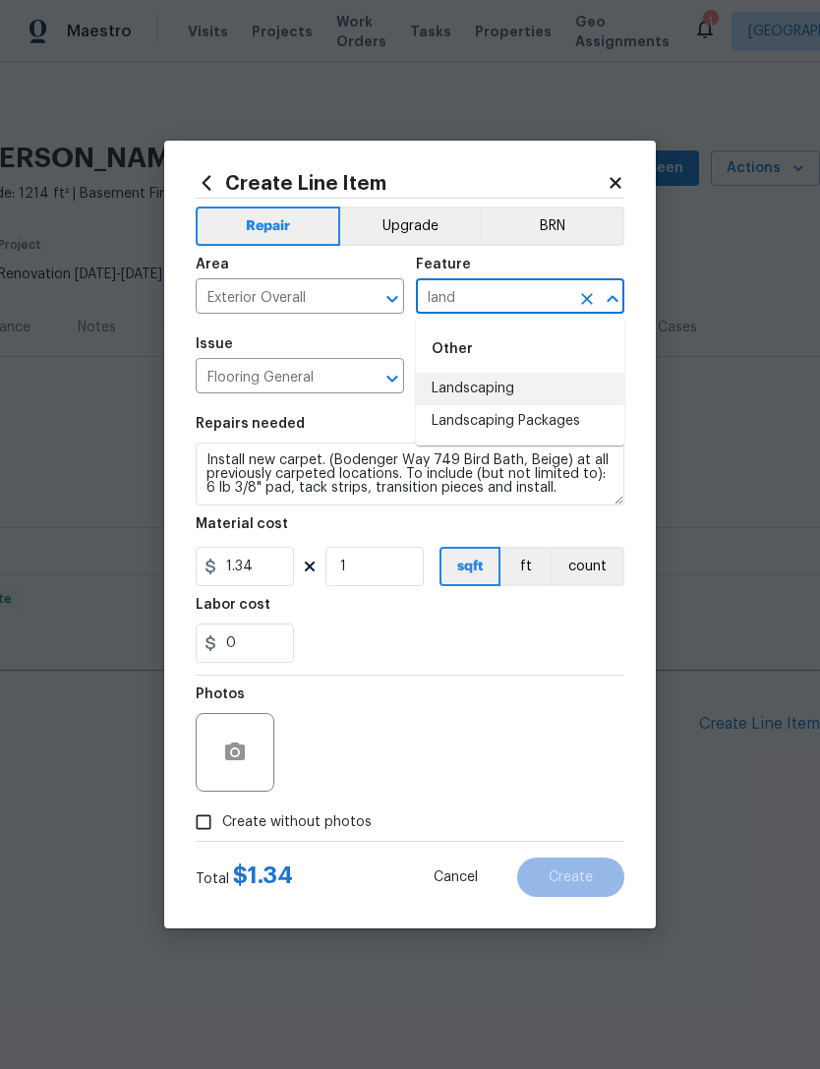
click at [458, 390] on li "Landscaping" at bounding box center [520, 389] width 208 height 32
type input "Landscaping"
click at [249, 384] on input "Flooring General" at bounding box center [272, 378] width 153 height 30
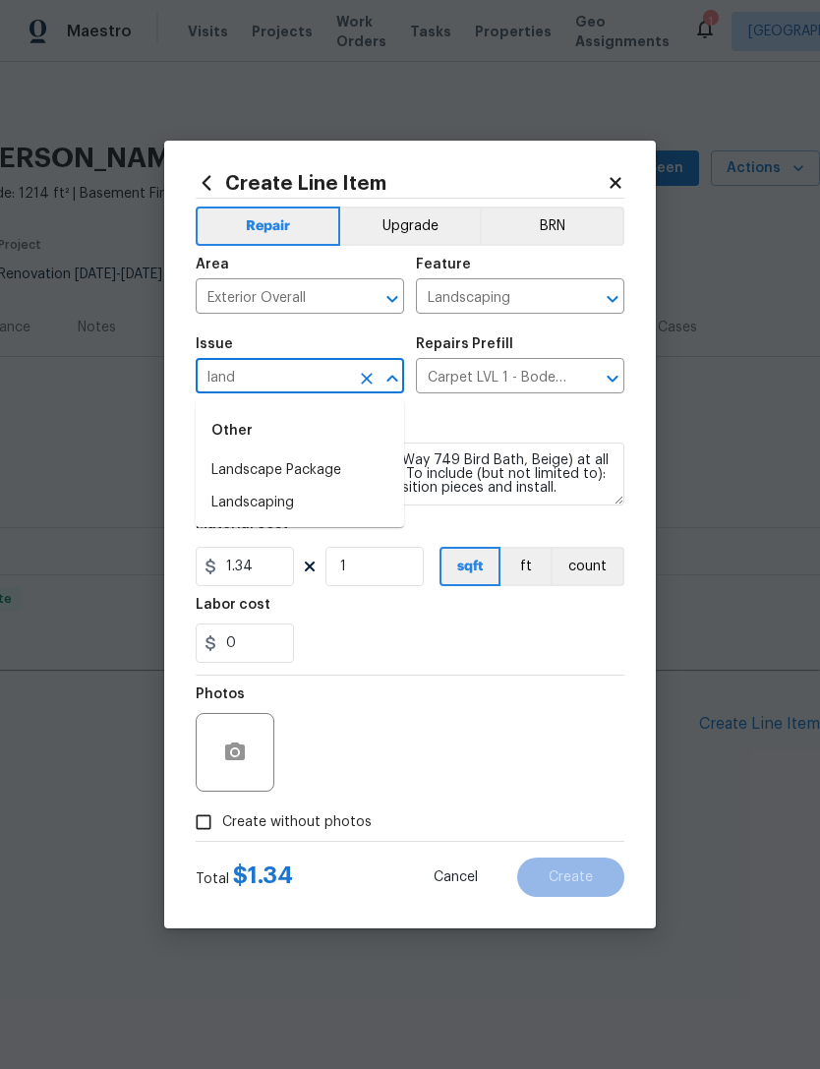
click at [247, 510] on li "Landscaping" at bounding box center [300, 503] width 208 height 32
type input "Landscaping"
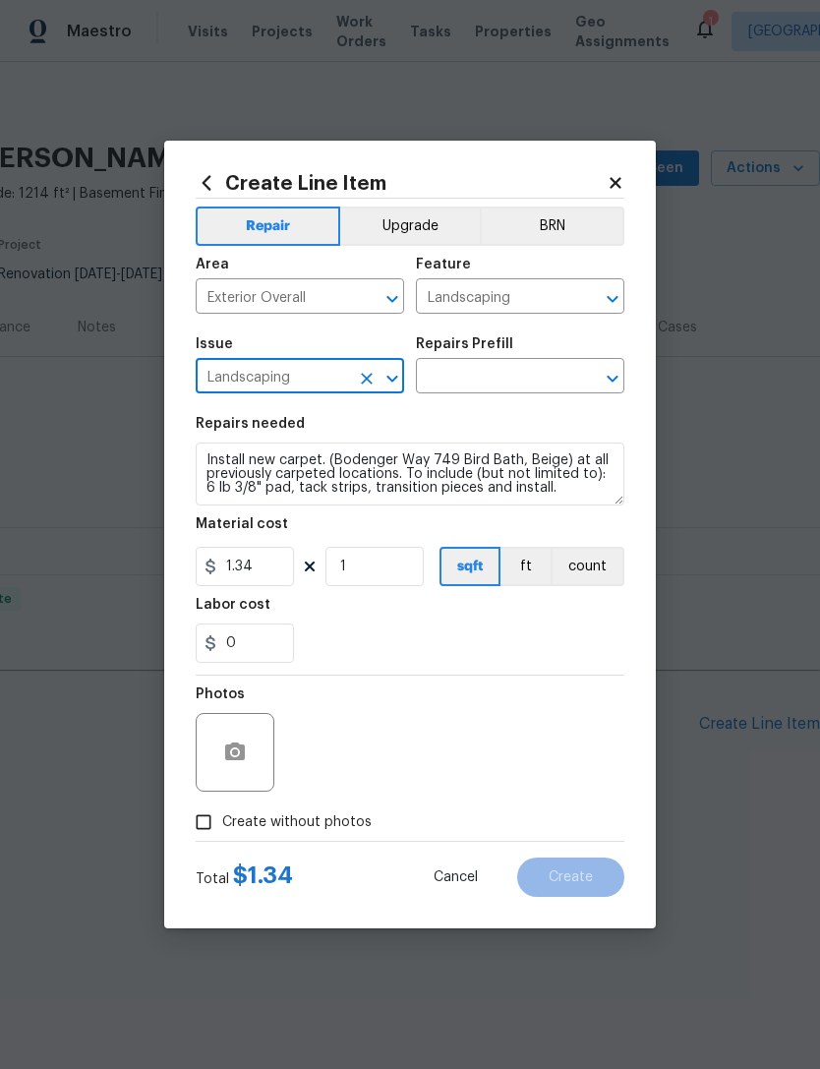
click at [532, 380] on input "text" at bounding box center [492, 378] width 153 height 30
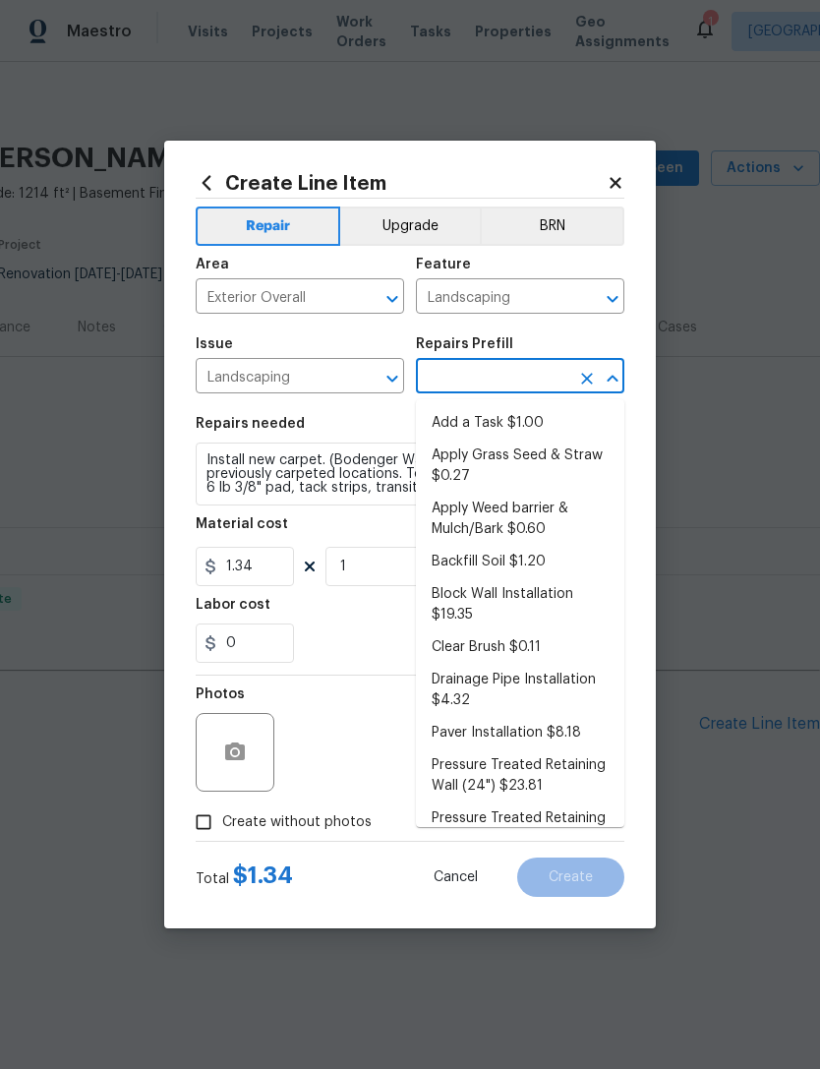
click at [549, 421] on li "Add a Task $1.00" at bounding box center [520, 423] width 208 height 32
type input "Add a Task $1.00"
type textarea "HPM to detail"
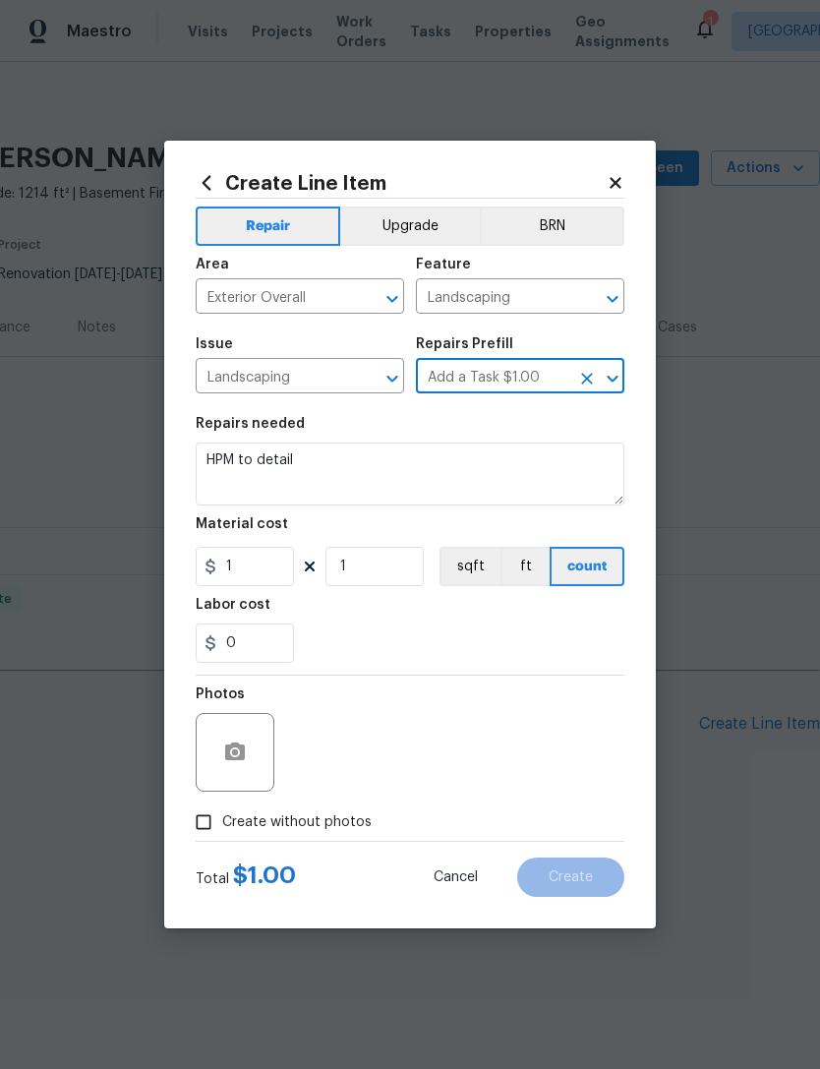
type input "1"
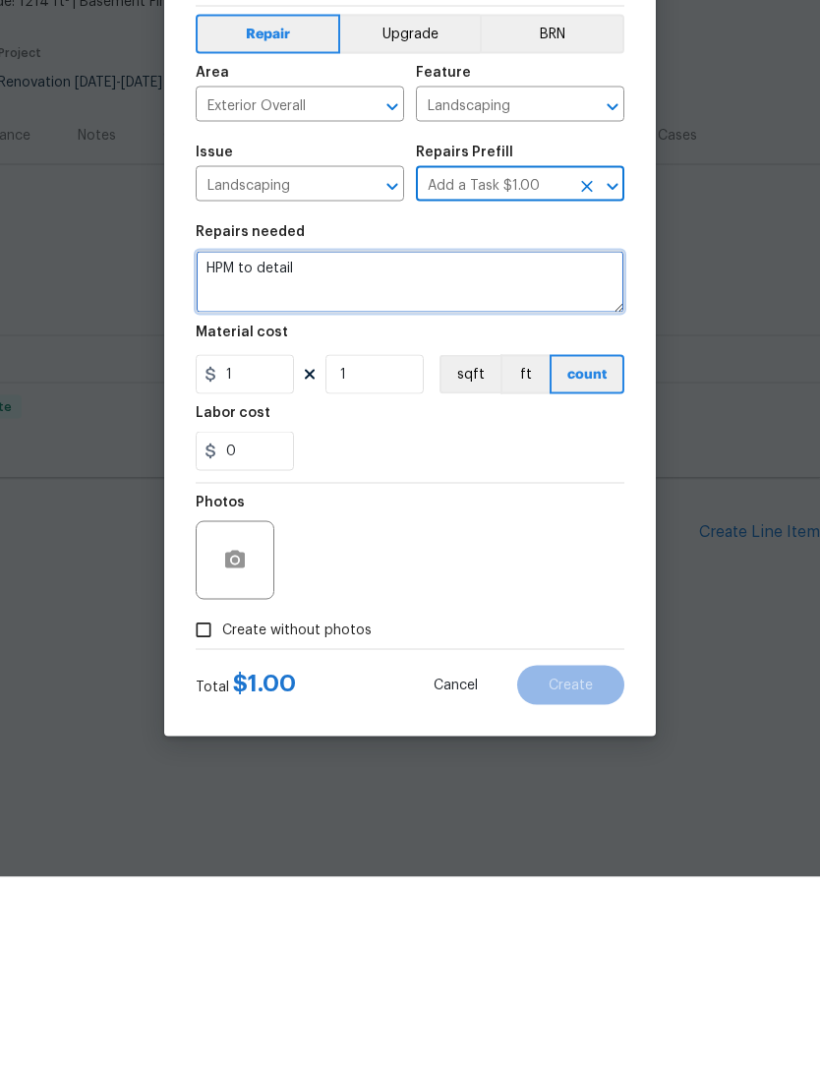
click at [290, 443] on textarea "HPM to detail" at bounding box center [410, 474] width 429 height 63
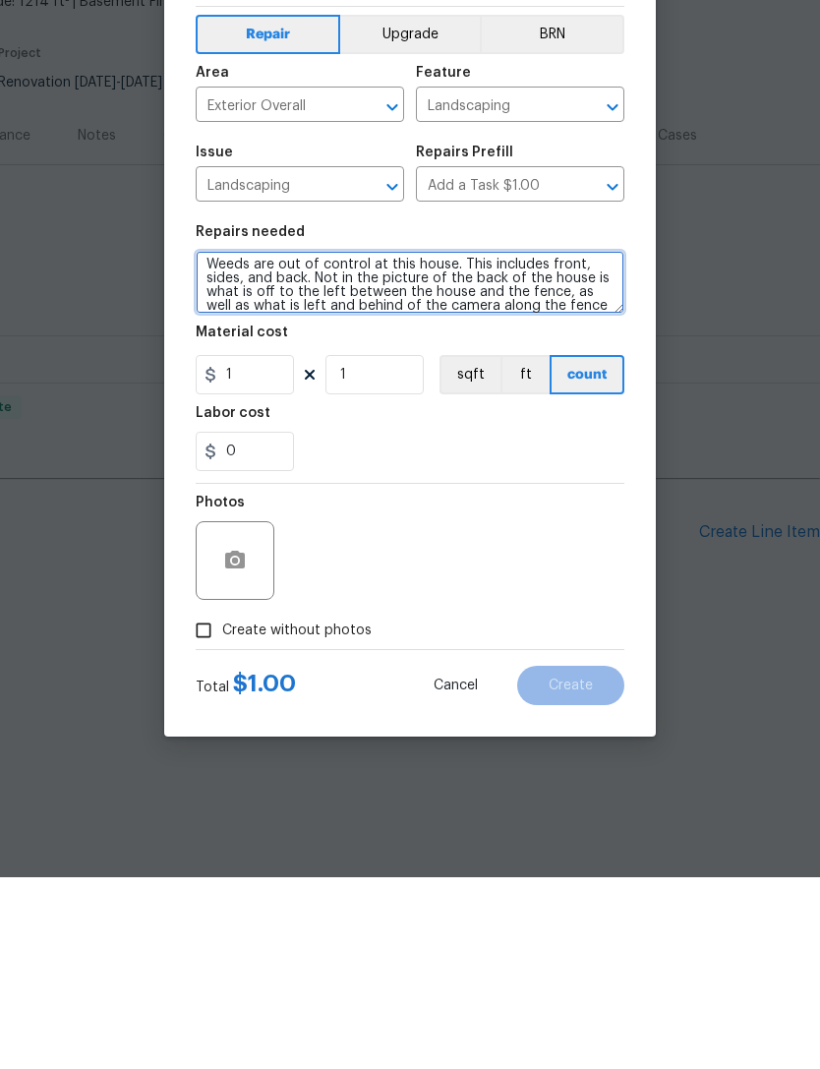
scroll to position [28, 0]
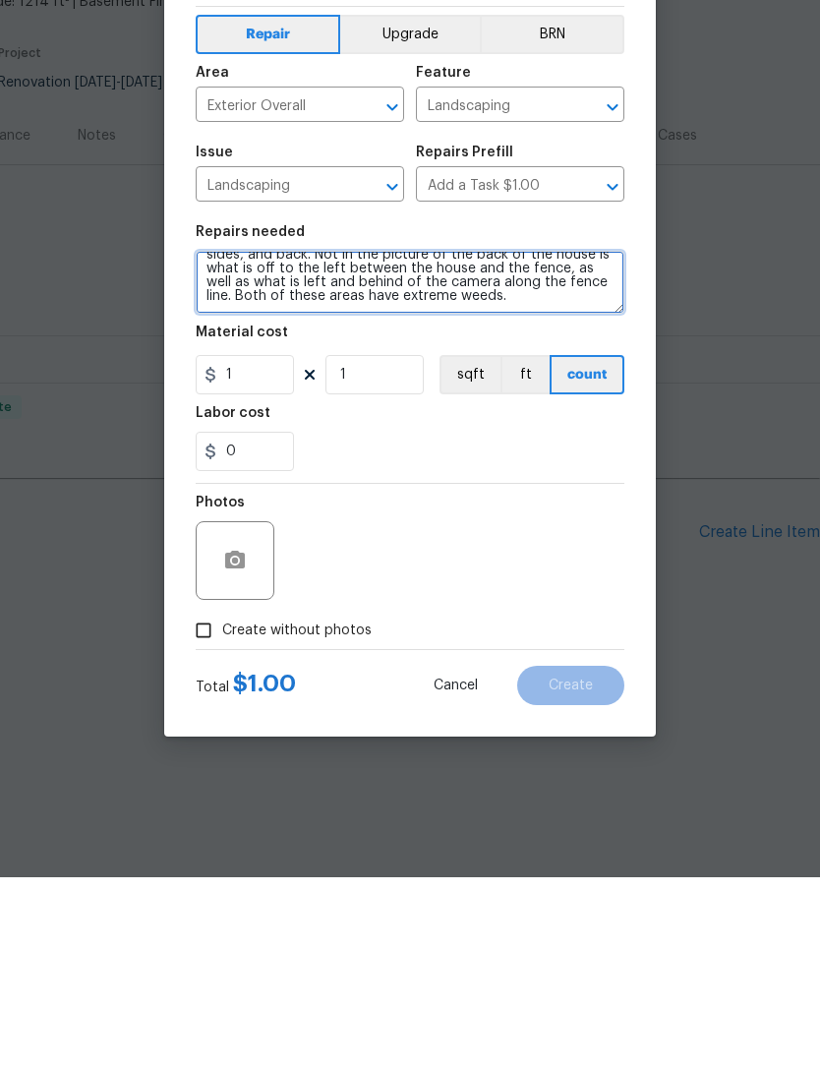
click at [430, 443] on textarea "Weeds are out of control at this house. This includes front, sides, and back. N…" at bounding box center [410, 474] width 429 height 63
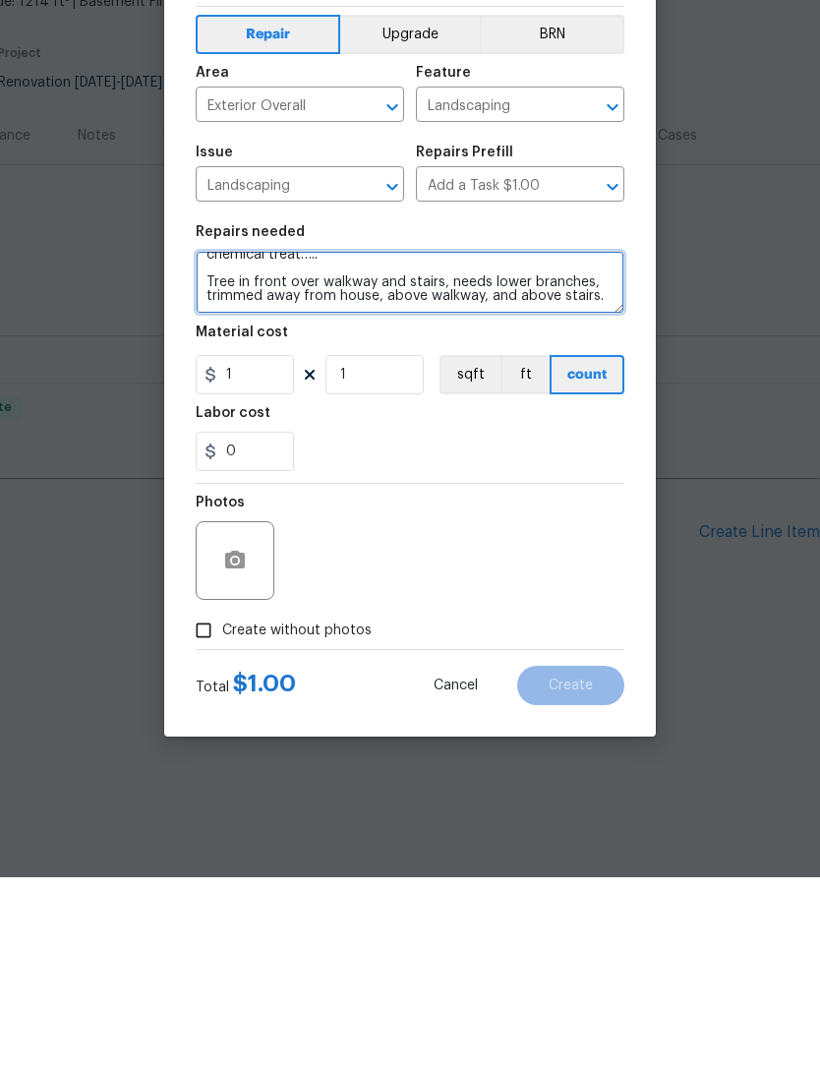
scroll to position [83, 0]
type textarea "Weeds are out of control at this house. This includes front, sides, and back. N…"
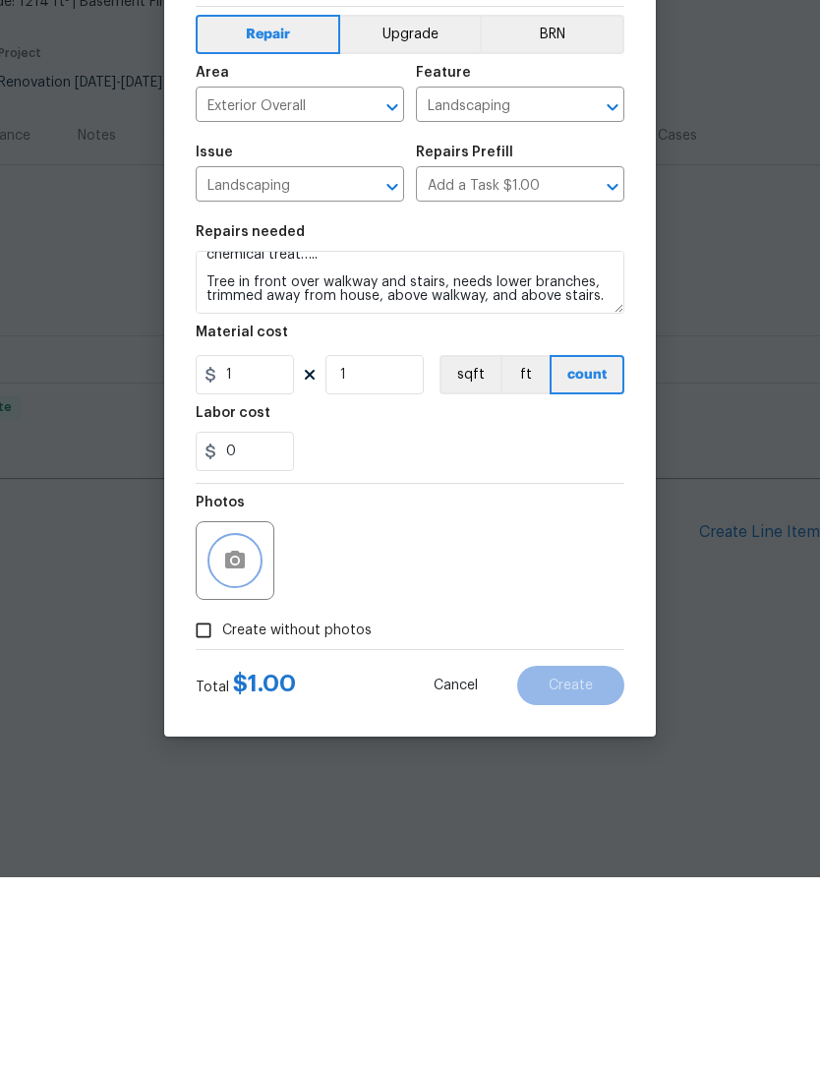
click at [228, 743] on icon "button" at bounding box center [235, 752] width 20 height 18
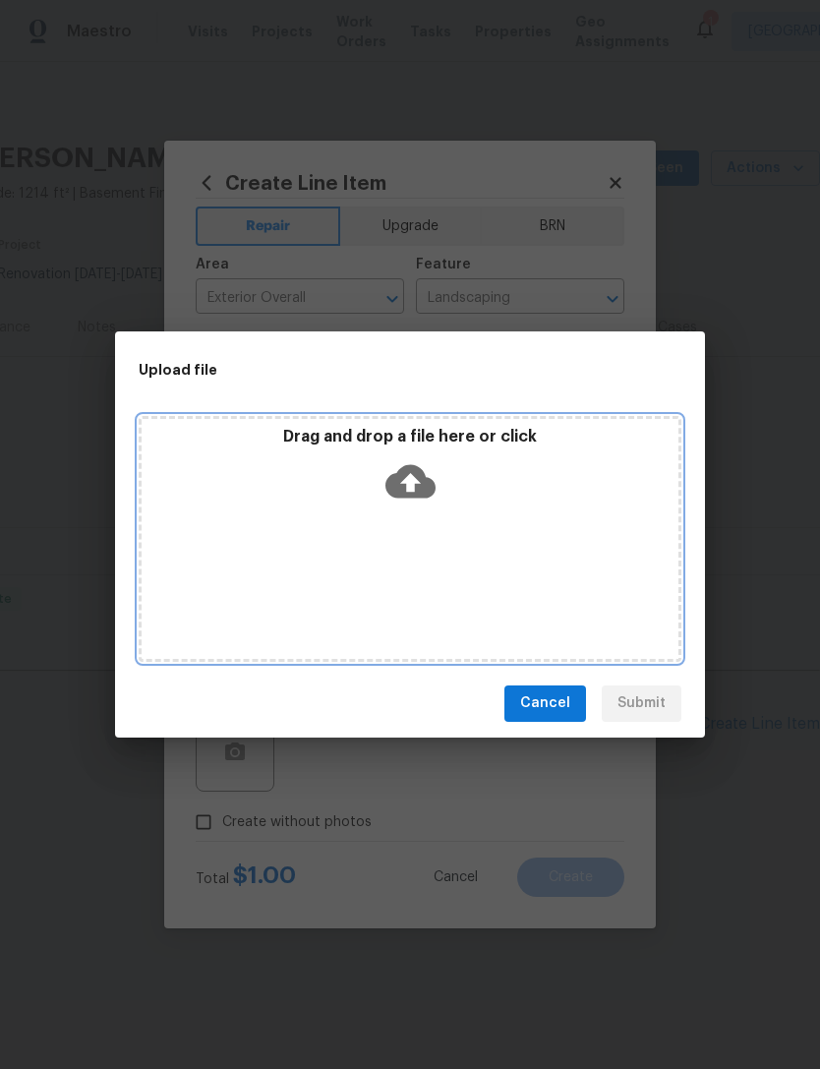
click at [418, 498] on icon at bounding box center [411, 480] width 50 height 33
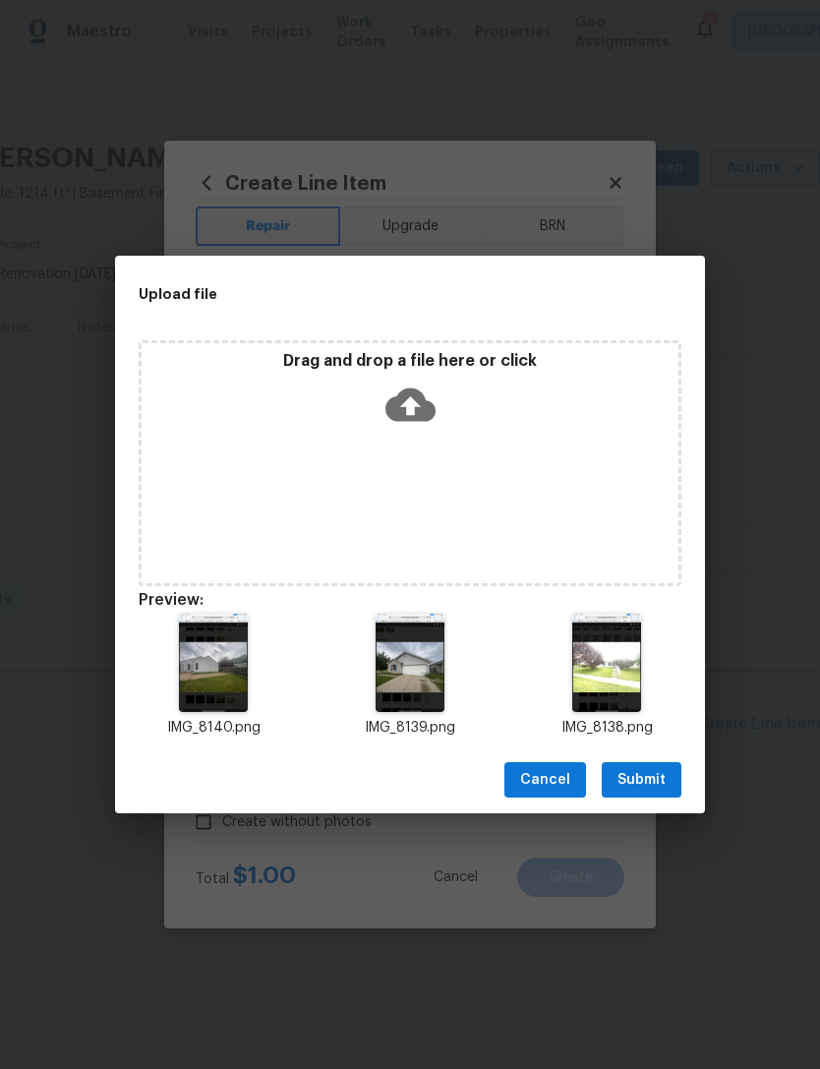
click at [659, 779] on span "Submit" at bounding box center [642, 780] width 48 height 25
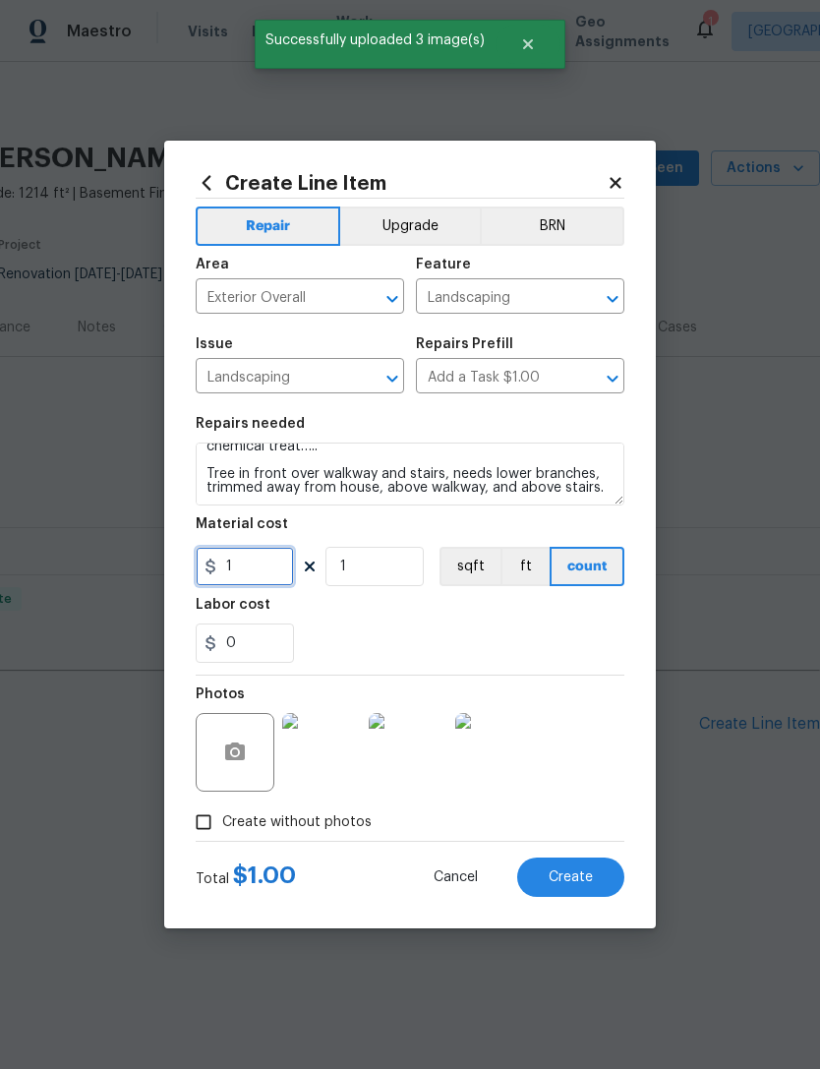
click at [254, 578] on input "1" at bounding box center [245, 566] width 98 height 39
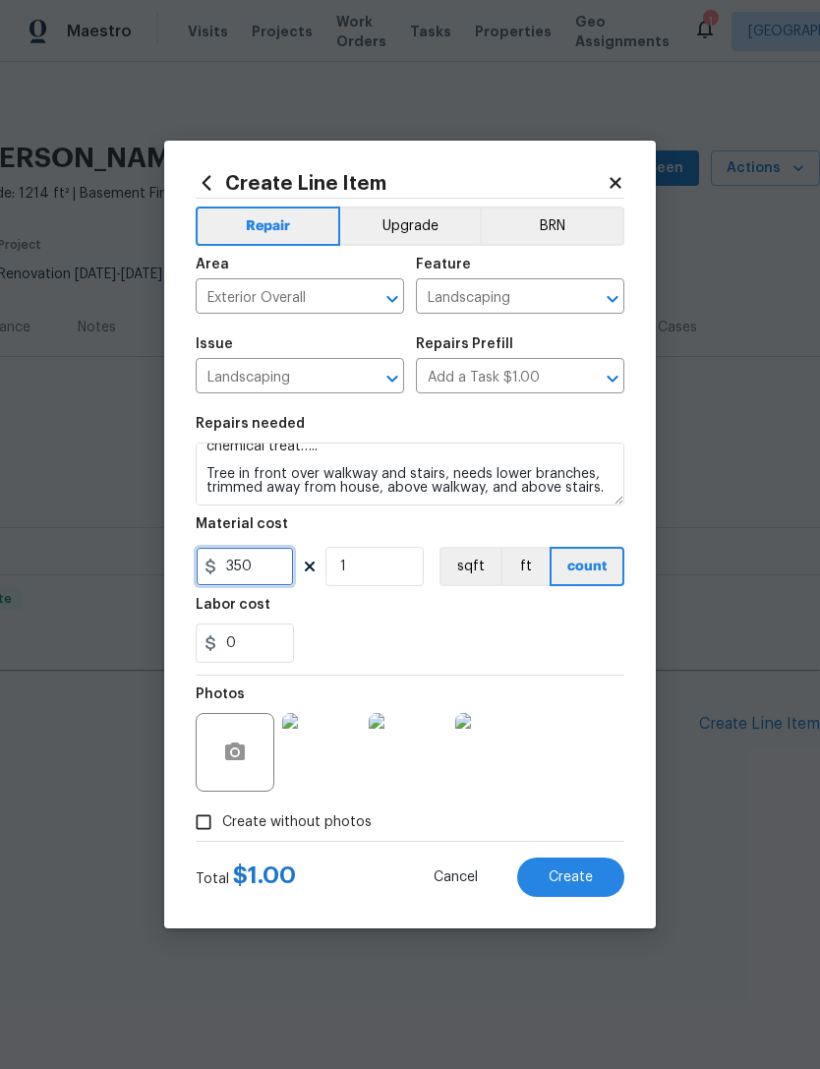
type input "350"
click at [605, 637] on div "0" at bounding box center [410, 643] width 429 height 39
click at [595, 883] on button "Create" at bounding box center [570, 877] width 107 height 39
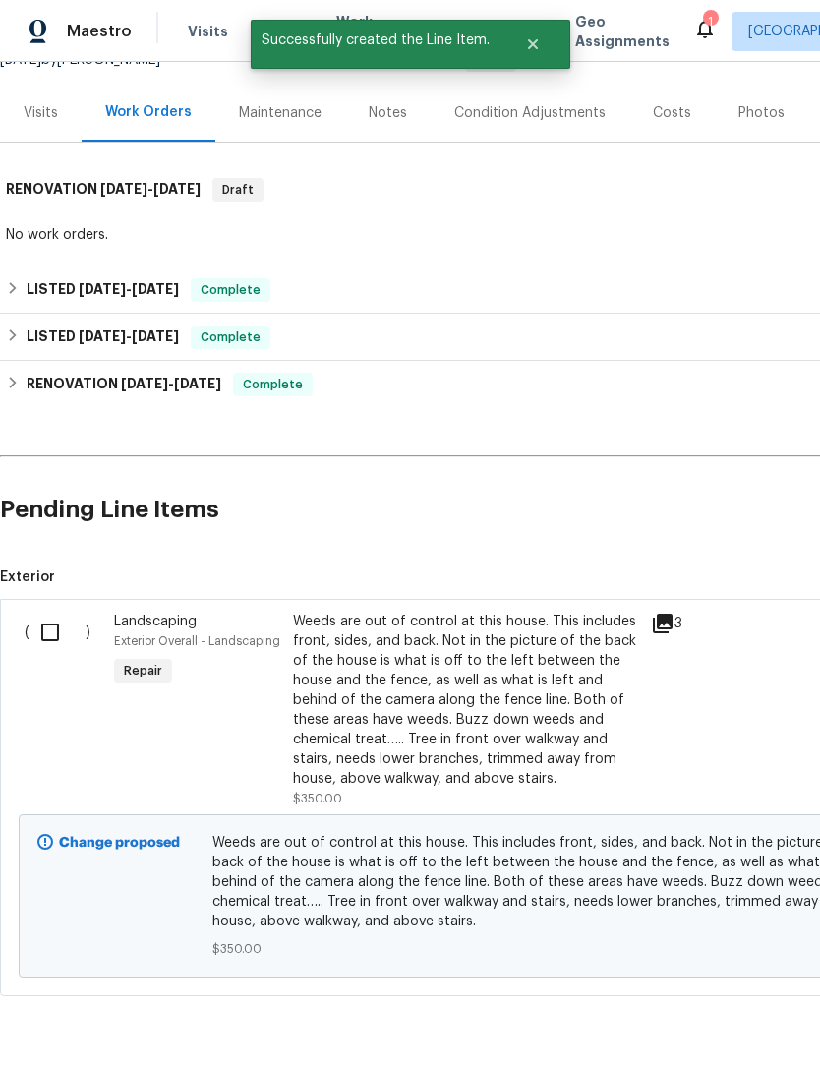
scroll to position [212, 0]
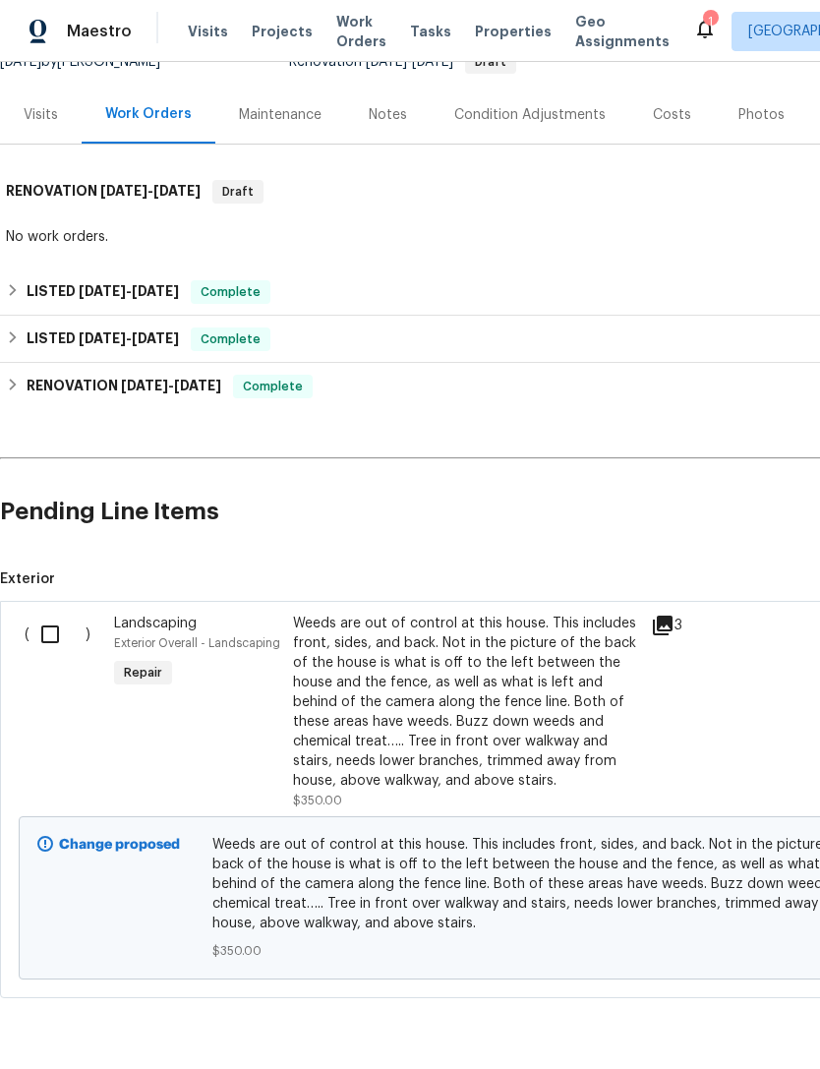
click at [51, 633] on input "checkbox" at bounding box center [58, 634] width 56 height 41
checkbox input "true"
click at [740, 1018] on span "Create Work Order" at bounding box center [707, 1020] width 131 height 25
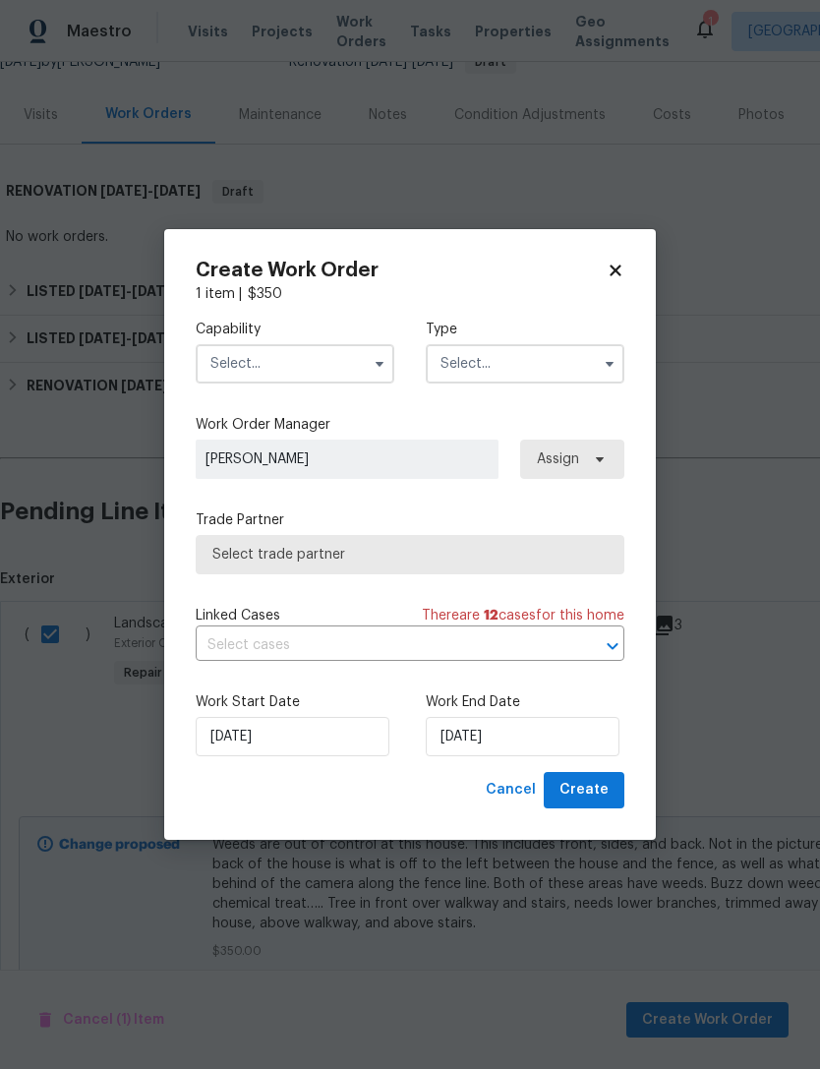
click at [238, 374] on input "text" at bounding box center [295, 363] width 199 height 39
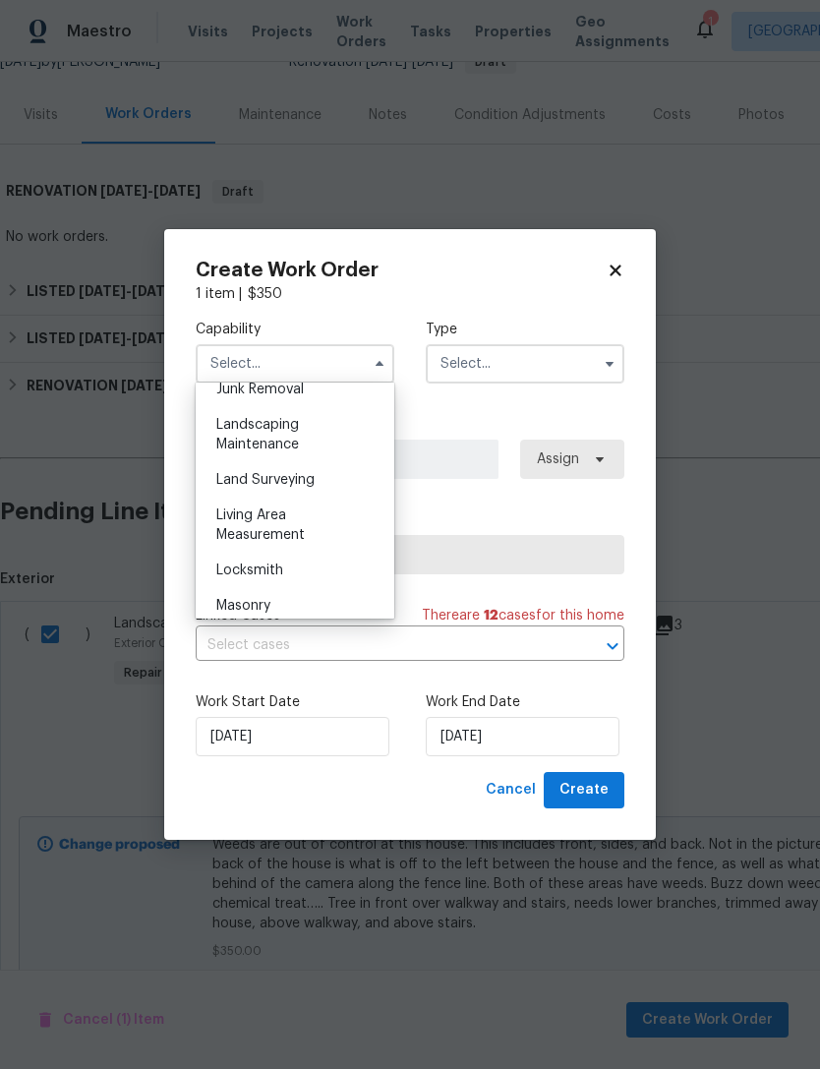
scroll to position [1268, 0]
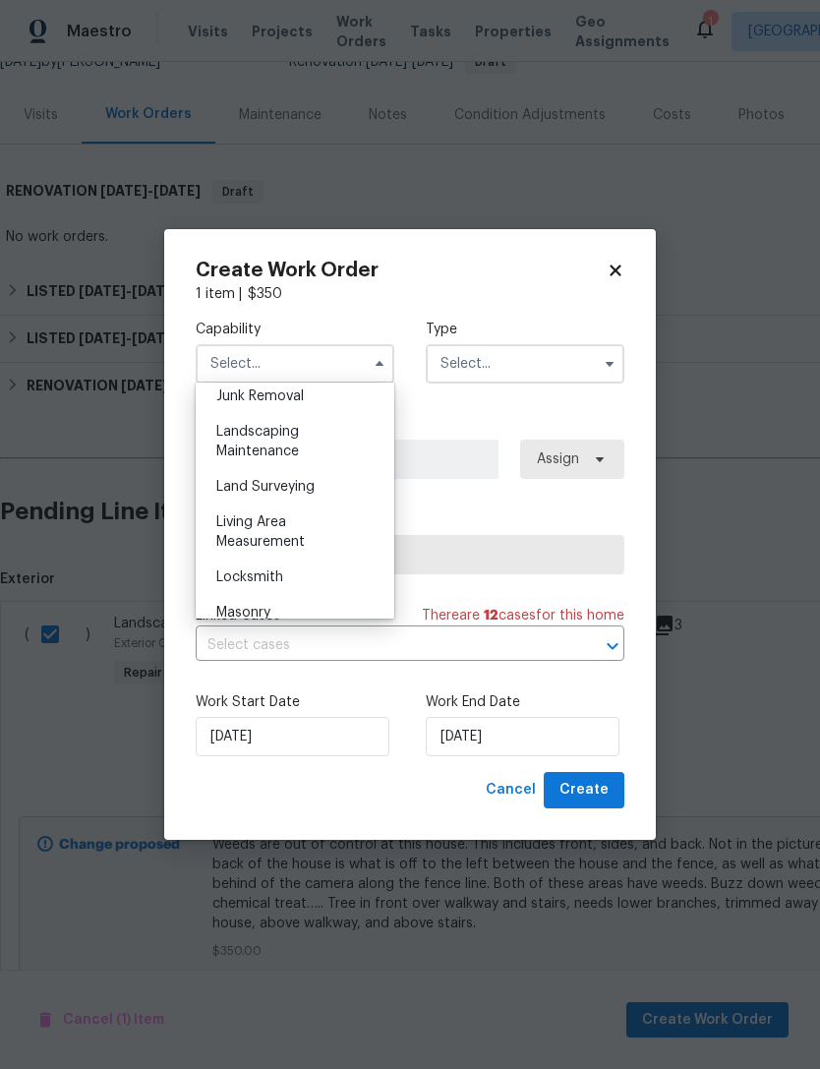
click at [241, 445] on span "Landscaping Maintenance" at bounding box center [257, 441] width 83 height 33
type input "Landscaping Maintenance"
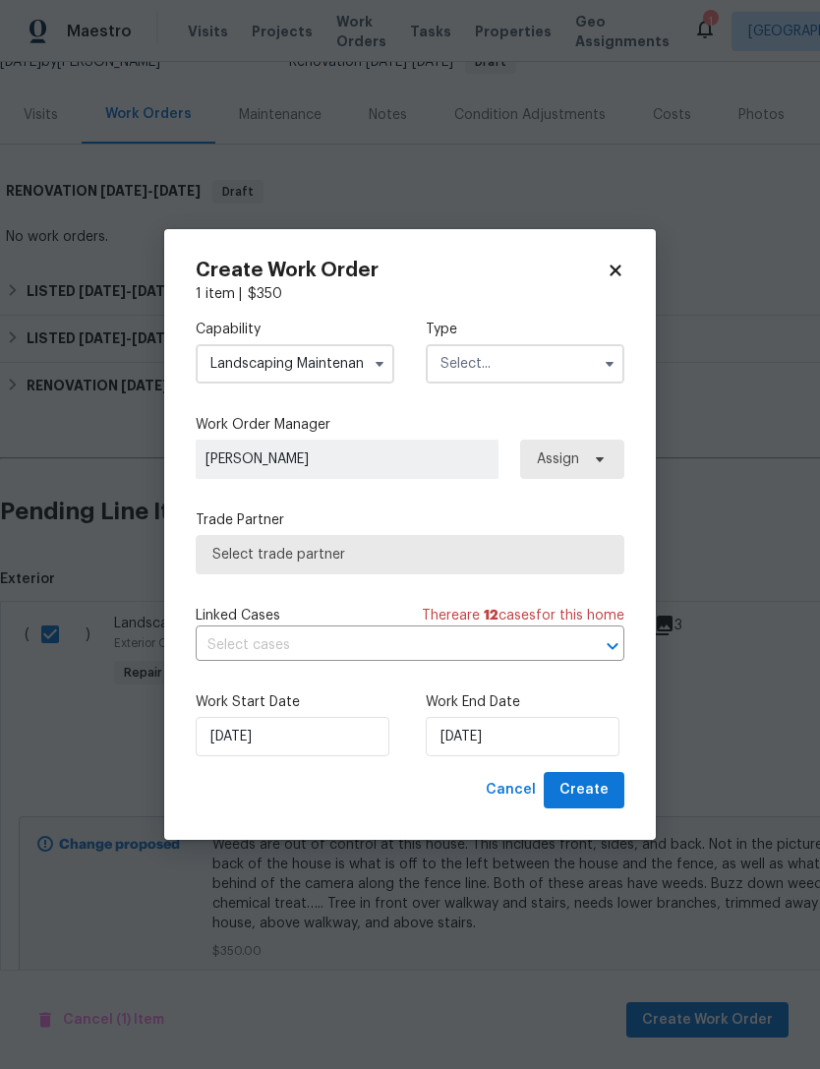
click at [454, 367] on input "text" at bounding box center [525, 363] width 199 height 39
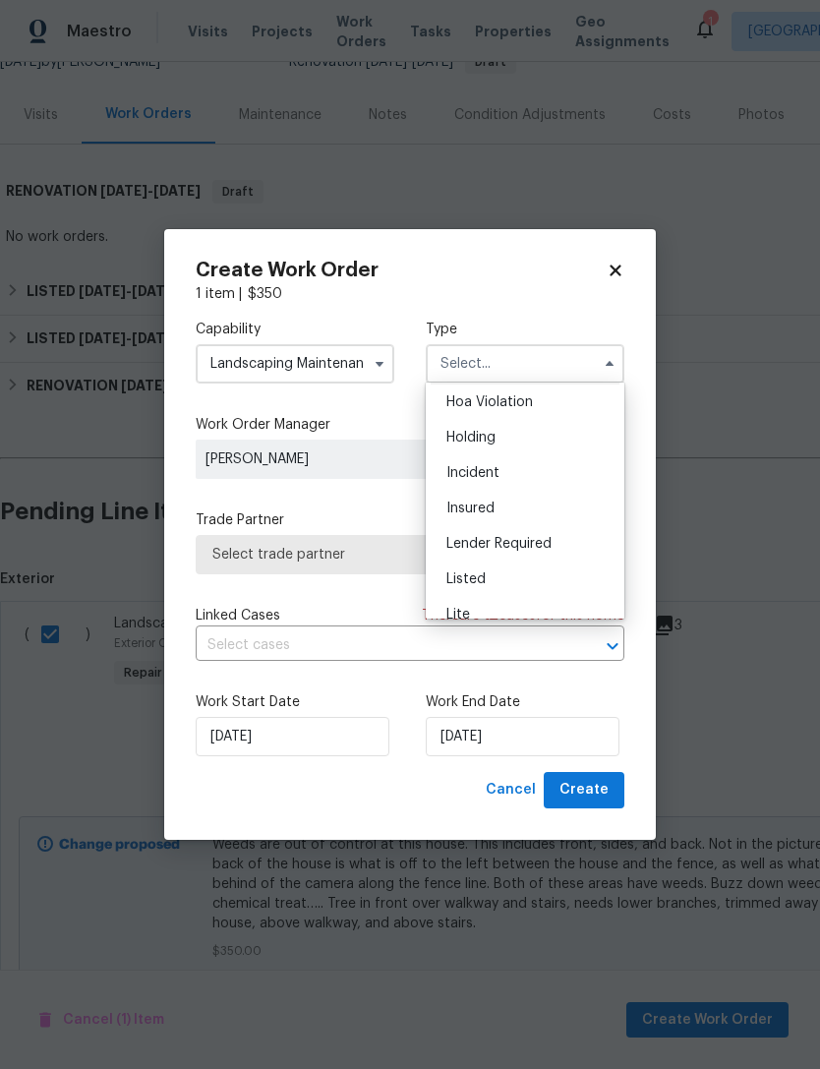
scroll to position [49, 0]
click at [447, 571] on span "Listed" at bounding box center [466, 569] width 39 height 14
type input "Listed"
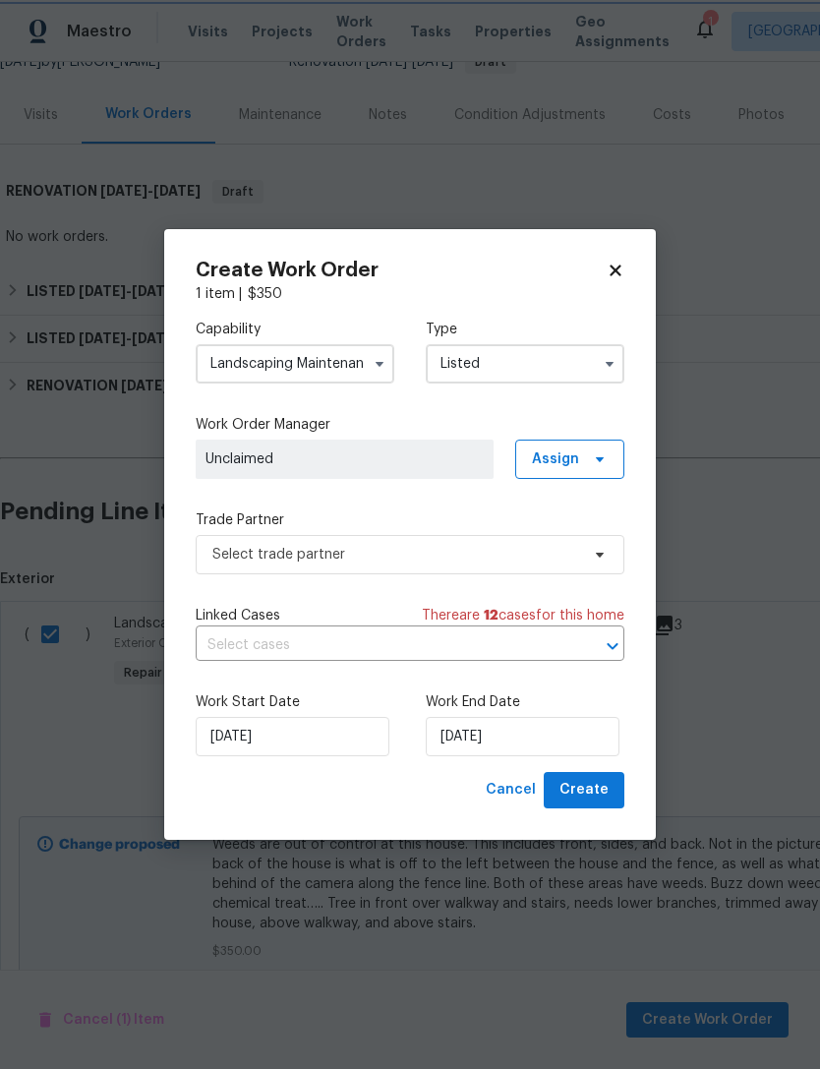
scroll to position [0, 0]
click at [215, 461] on span "Unclaimed" at bounding box center [345, 459] width 278 height 20
click at [596, 454] on icon at bounding box center [600, 459] width 16 height 16
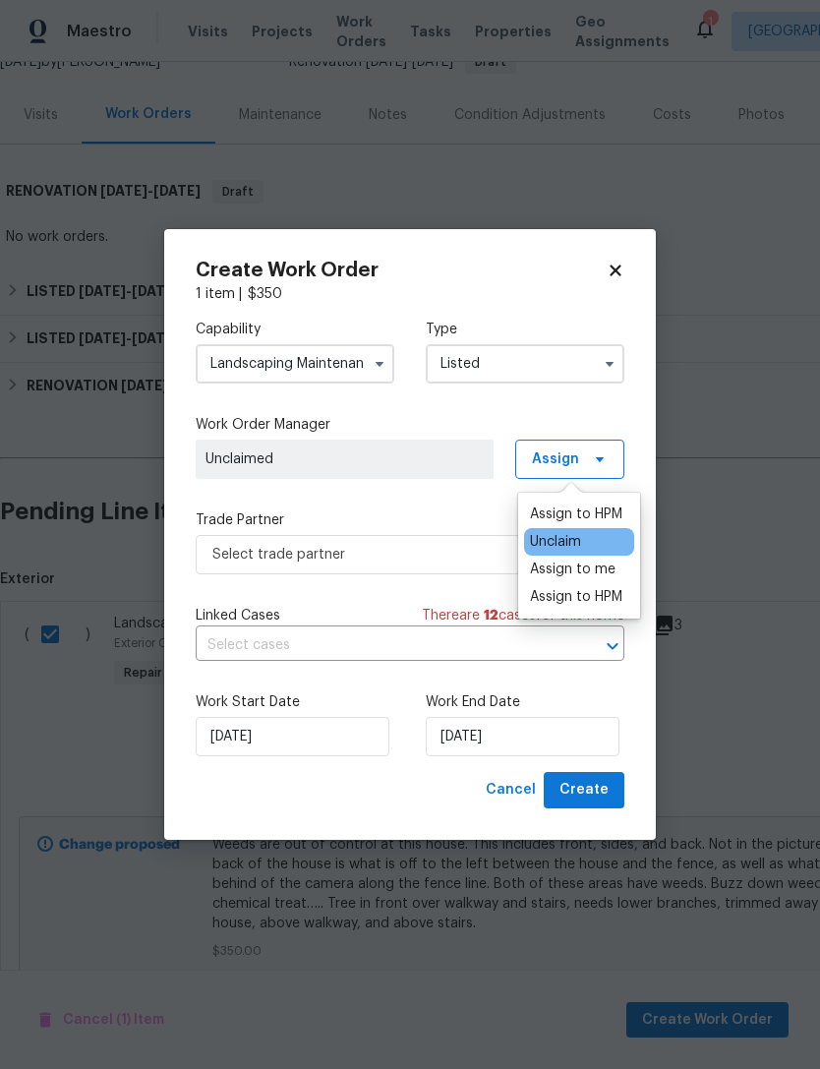
click at [614, 566] on div "Assign to me" at bounding box center [573, 570] width 86 height 20
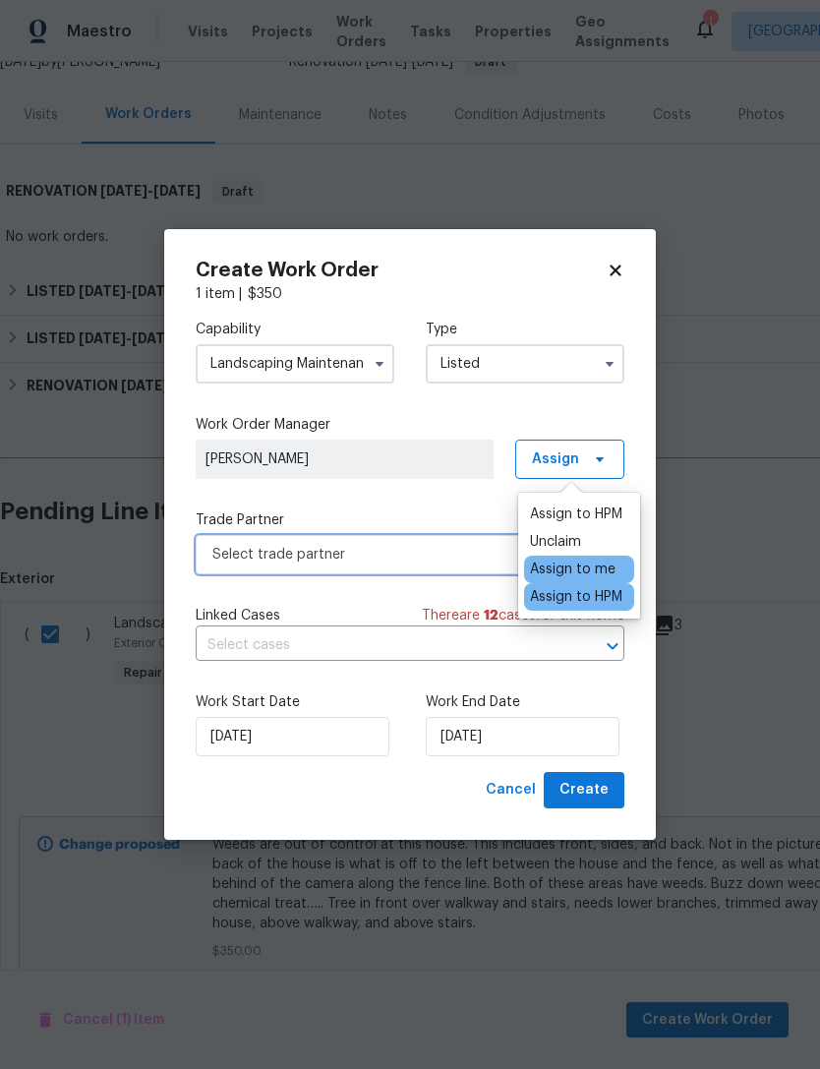
click at [219, 553] on span "Select trade partner" at bounding box center [395, 555] width 367 height 20
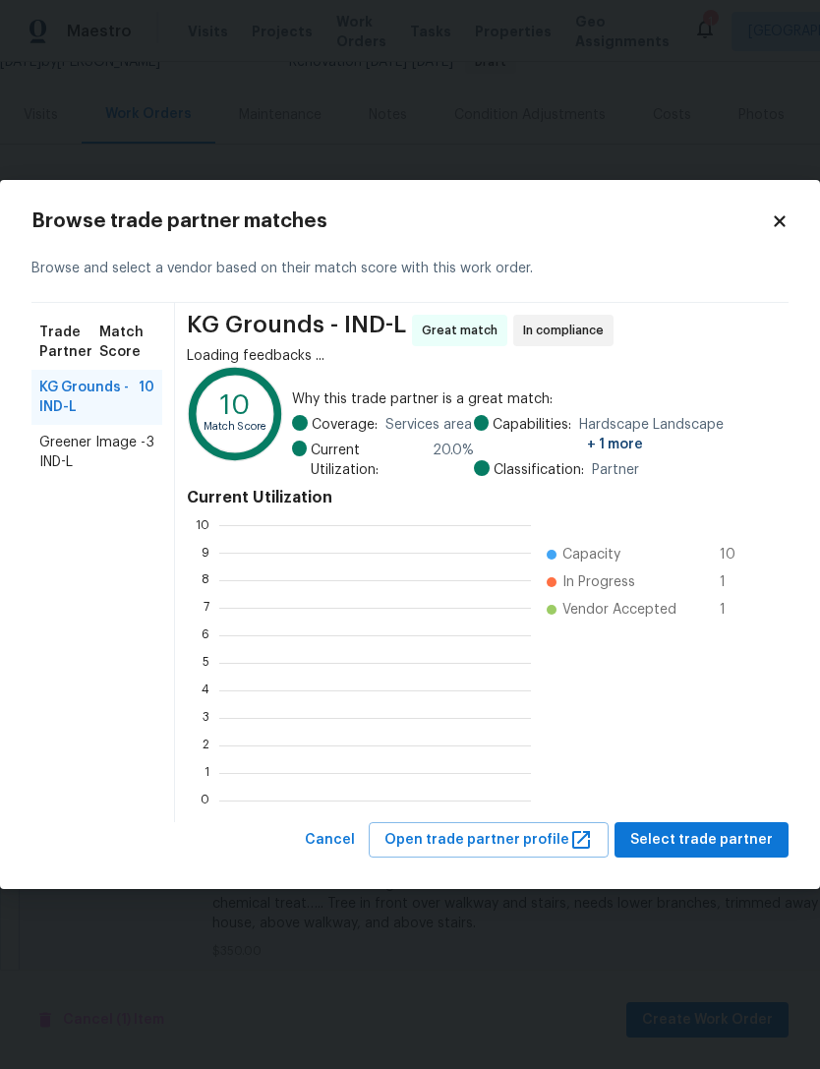
scroll to position [2, 2]
click at [58, 462] on span "Greener Image - IND-L" at bounding box center [92, 452] width 107 height 39
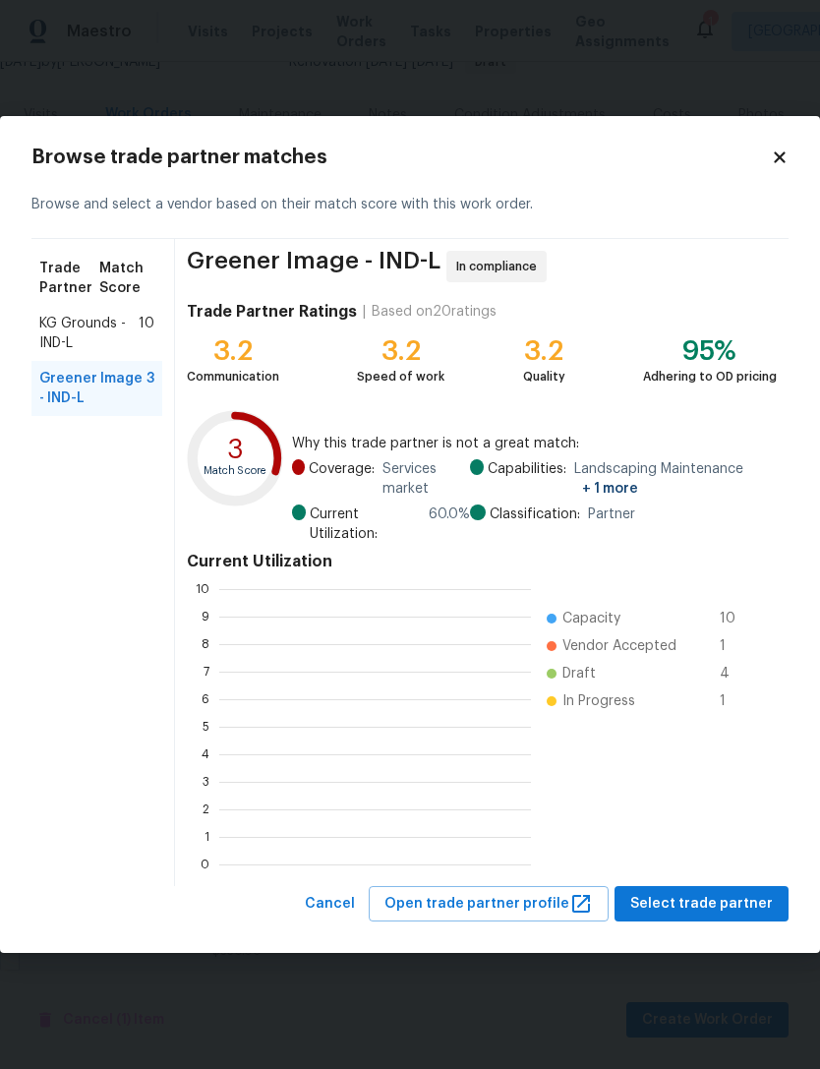
scroll to position [275, 312]
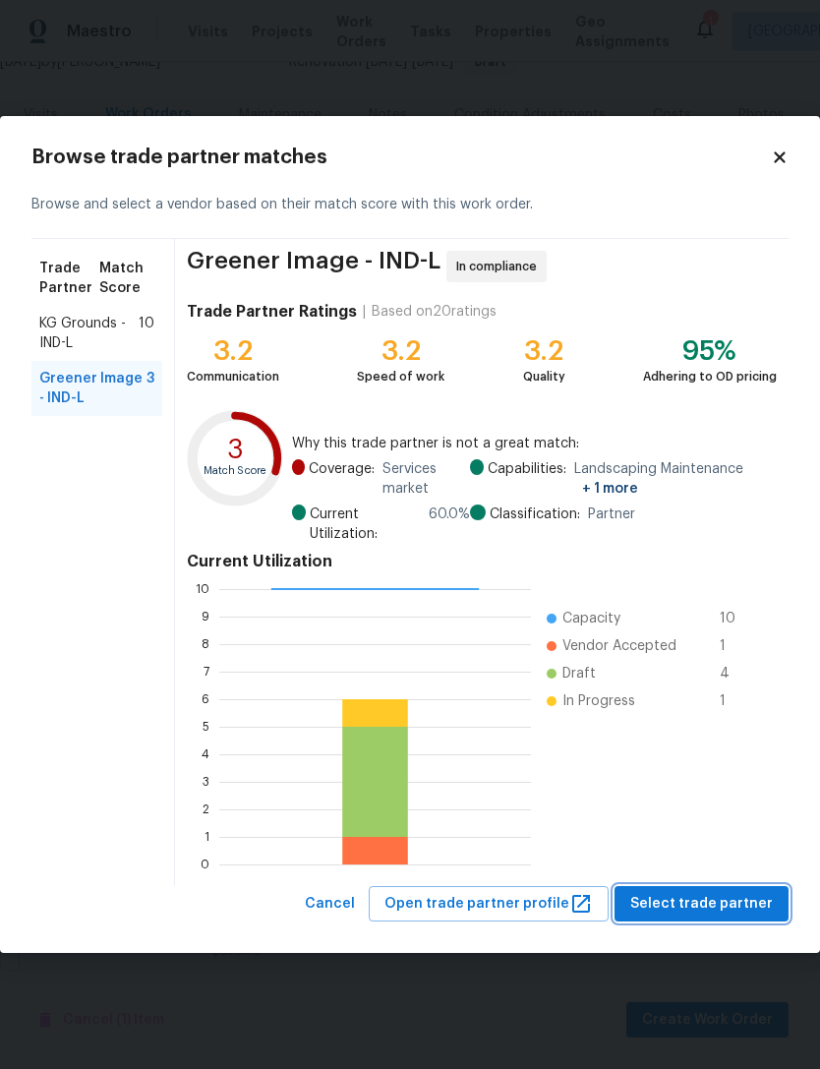
click at [744, 894] on span "Select trade partner" at bounding box center [701, 904] width 143 height 25
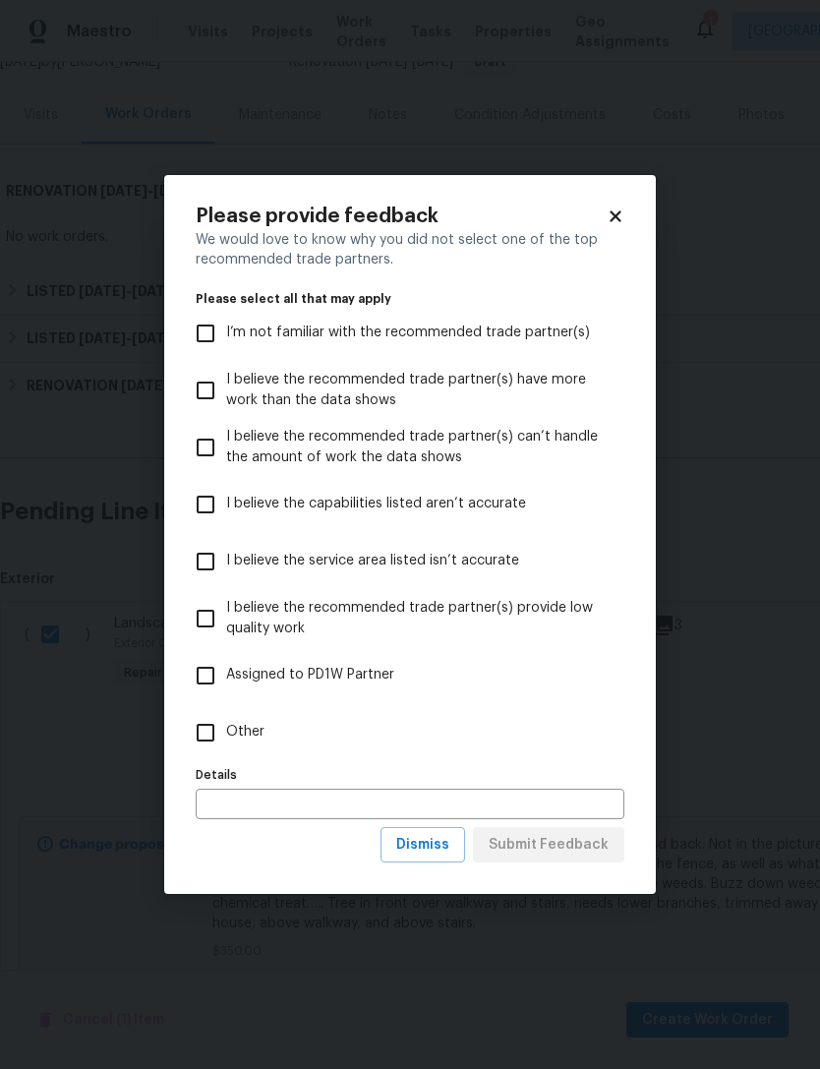
click at [196, 741] on input "Other" at bounding box center [205, 732] width 41 height 41
checkbox input "true"
click at [223, 801] on input "text" at bounding box center [410, 804] width 429 height 30
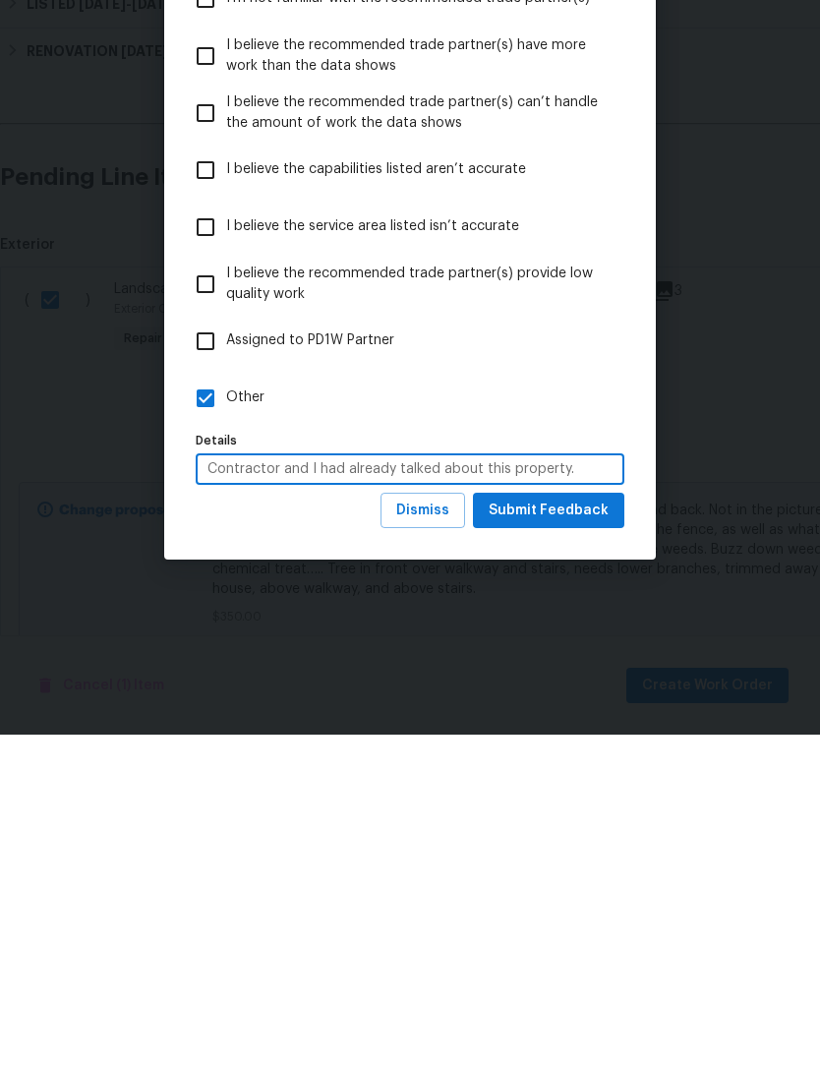
type input "Contractor and I had already talked about this property."
click at [609, 827] on button "Submit Feedback" at bounding box center [548, 845] width 151 height 36
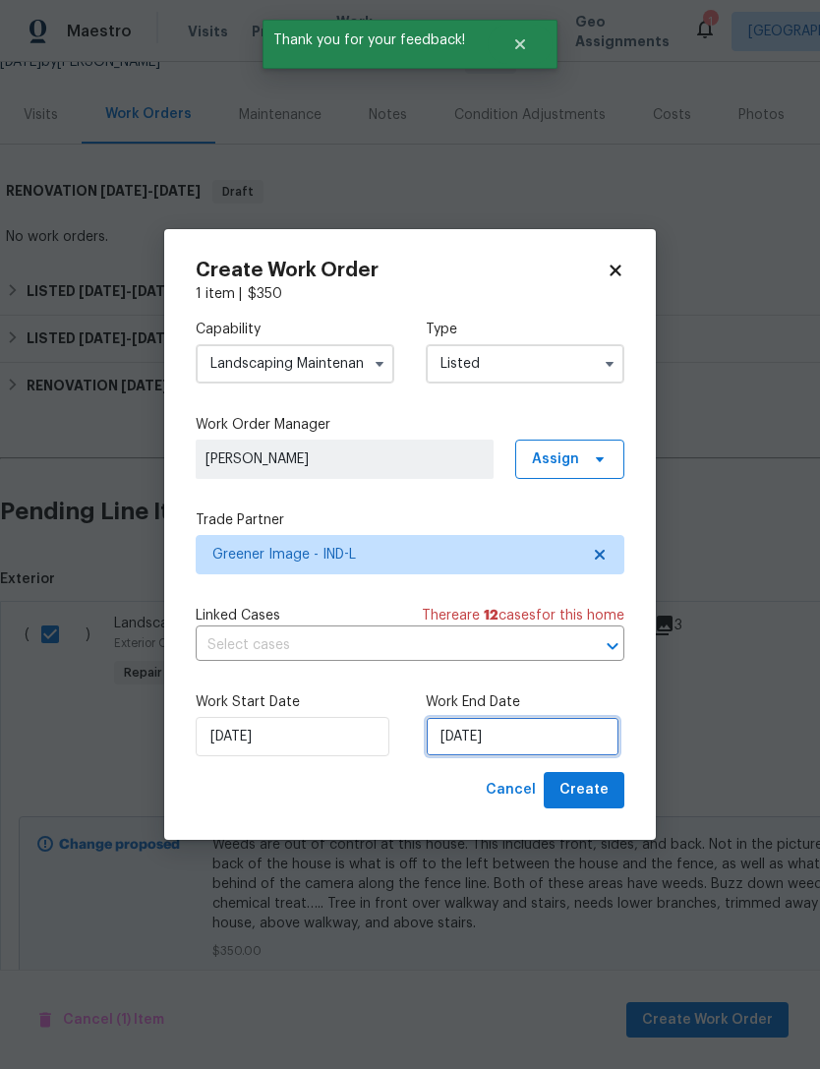
click at [562, 740] on input "9/2/2025" at bounding box center [523, 736] width 194 height 39
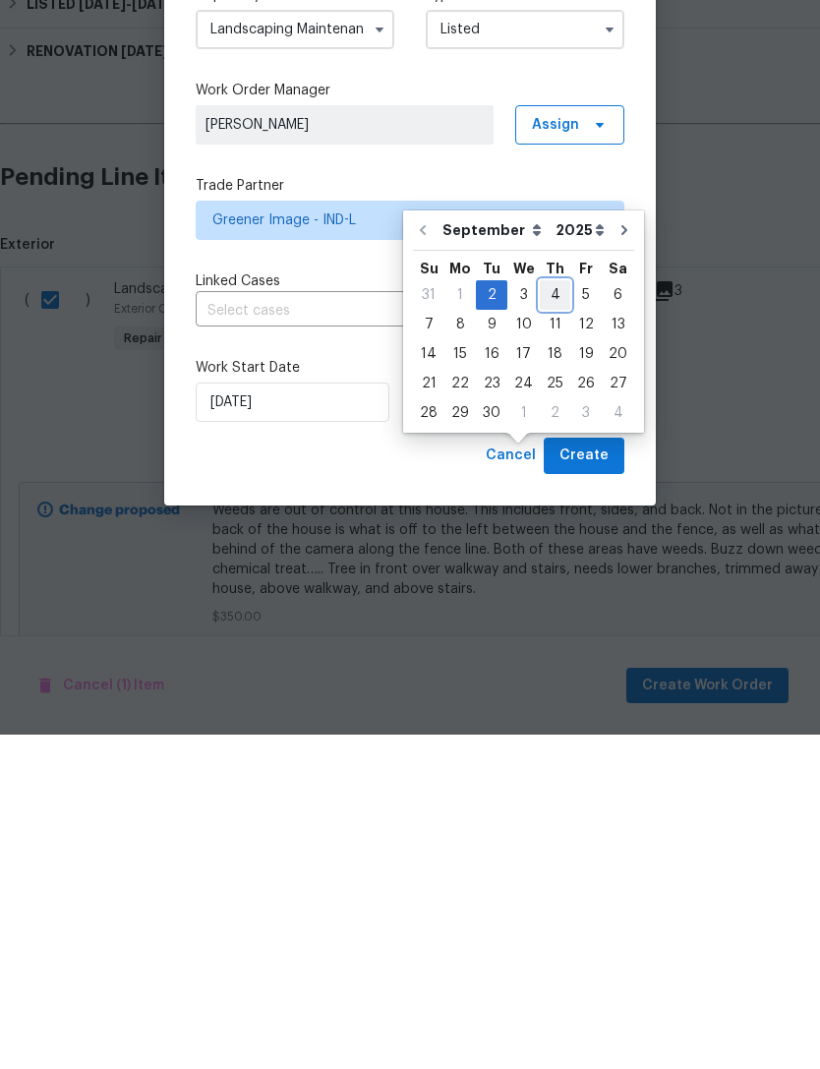
click at [555, 616] on div "4" at bounding box center [555, 630] width 30 height 28
type input "9/4/2025"
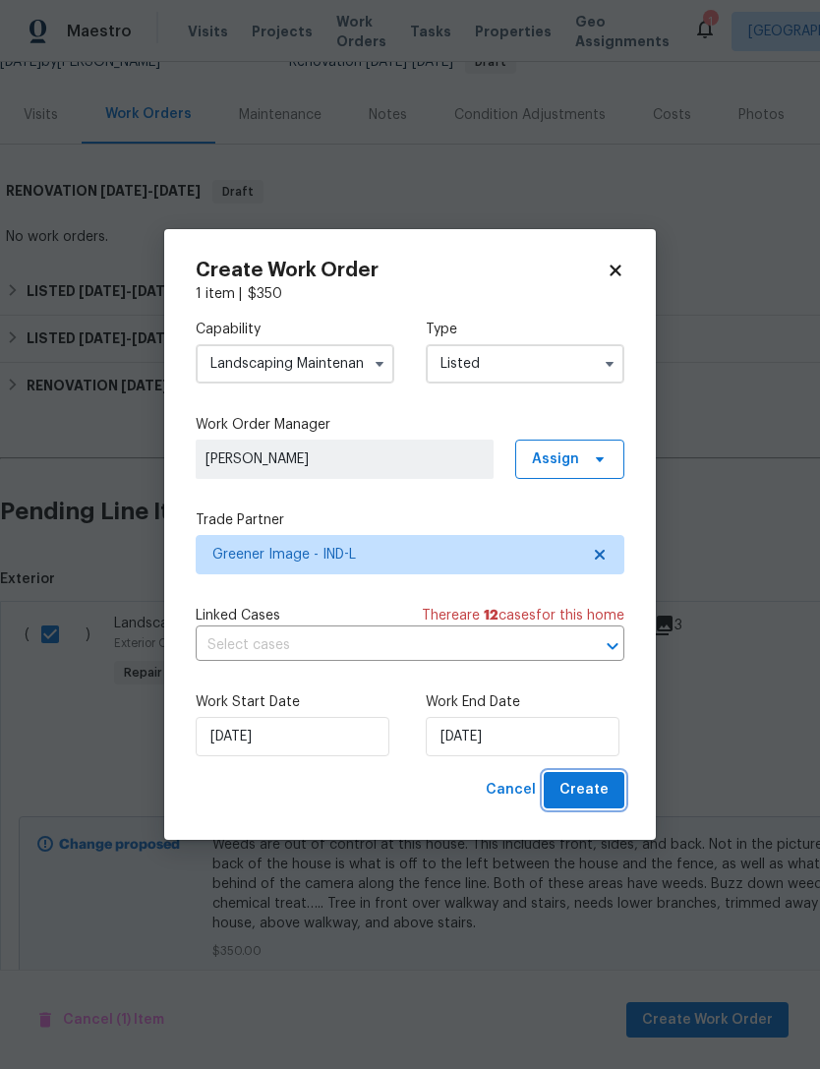
click at [599, 798] on span "Create" at bounding box center [584, 790] width 49 height 25
checkbox input "false"
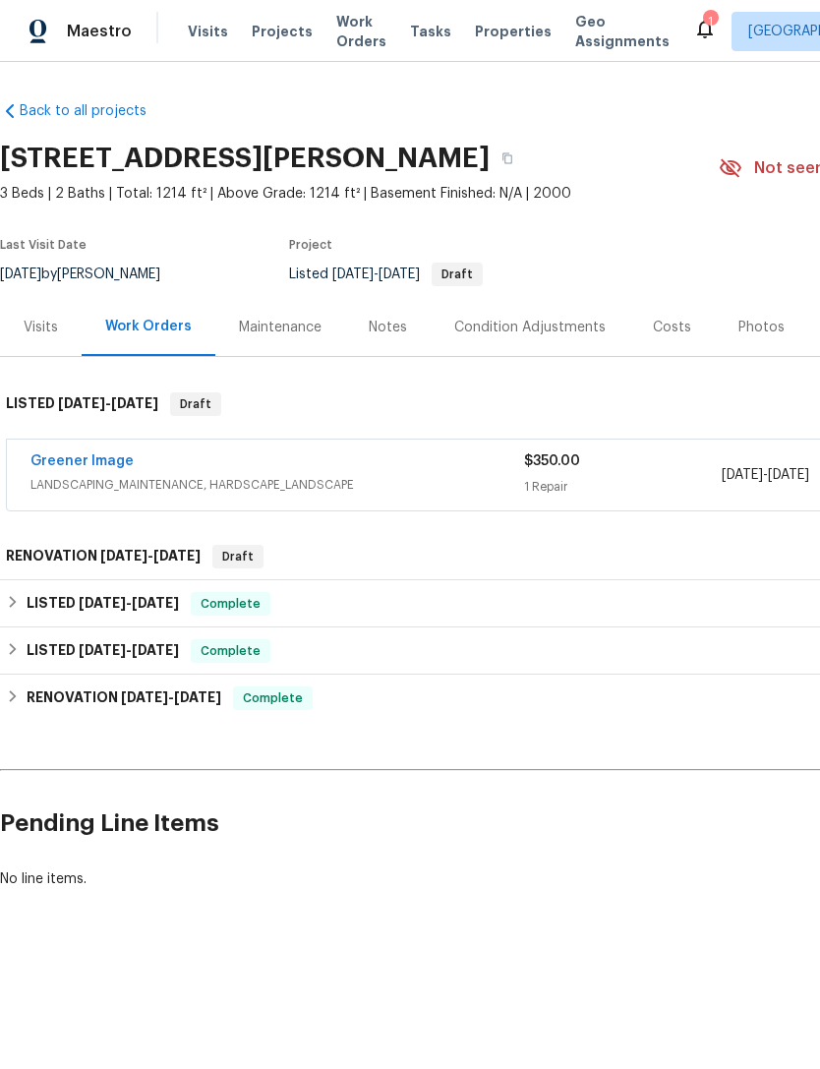
click at [84, 458] on link "Greener Image" at bounding box center [81, 461] width 103 height 14
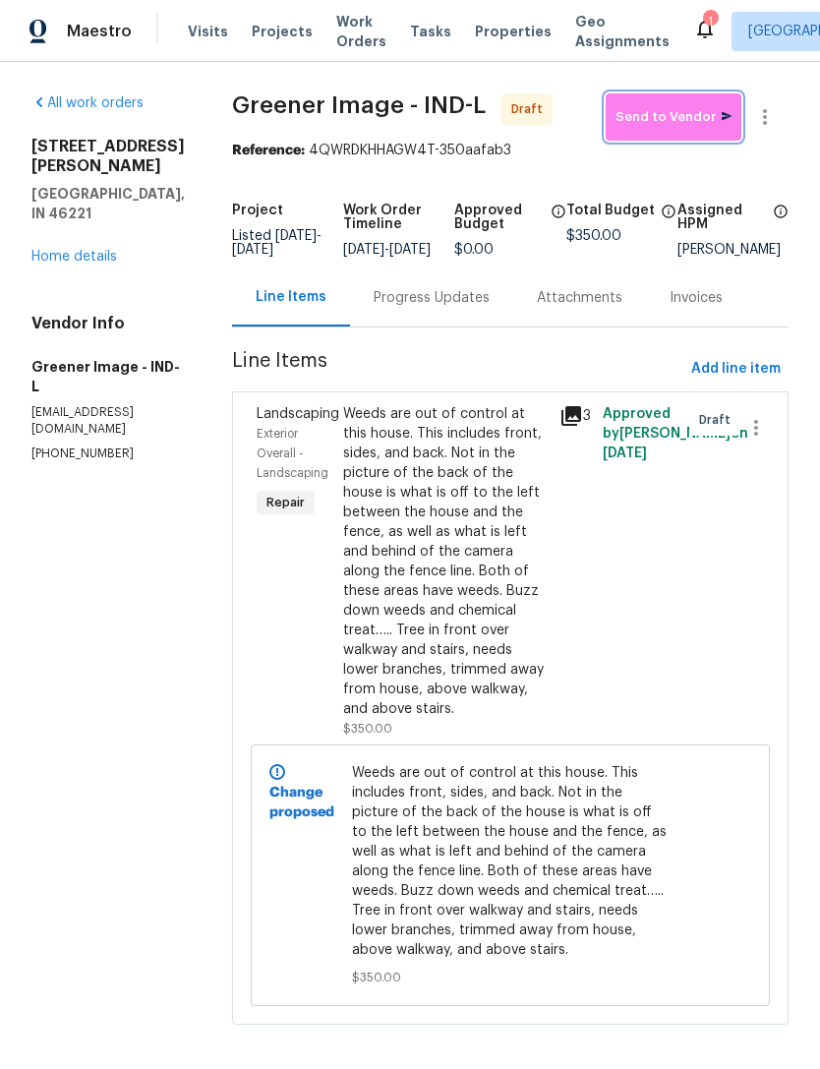
click at [685, 119] on span "Send to Vendor" at bounding box center [674, 117] width 116 height 23
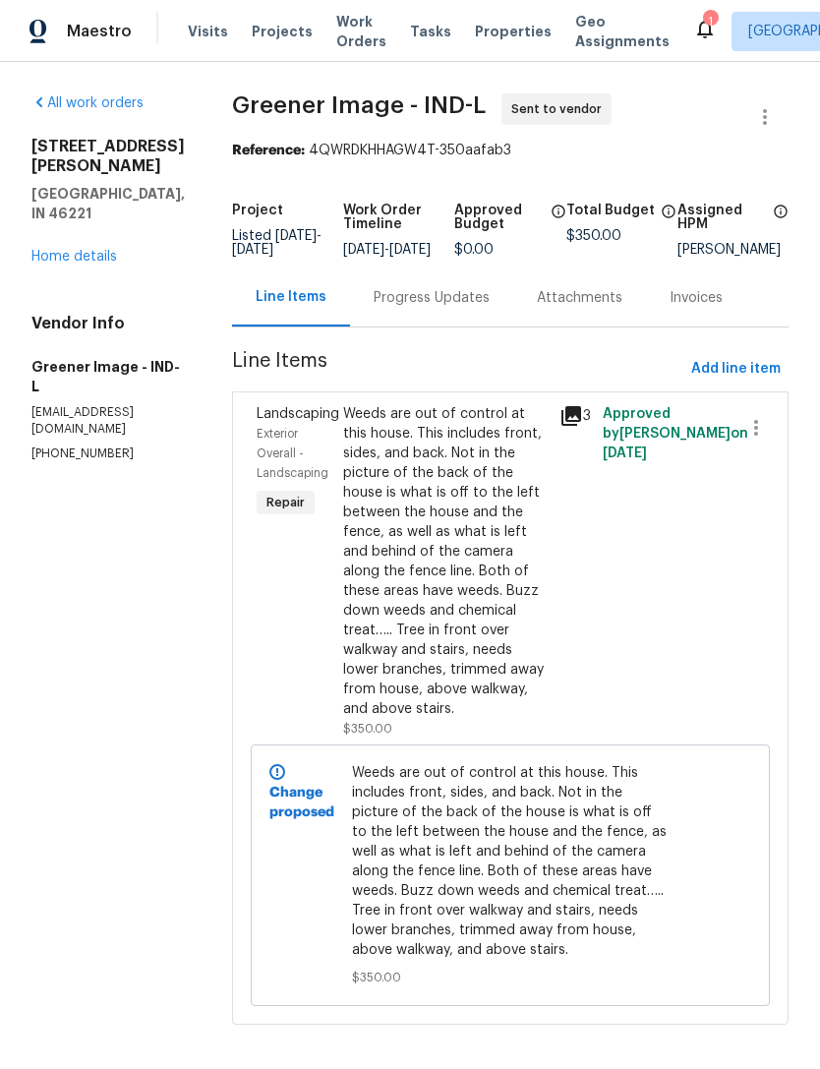
click at [68, 262] on link "Home details" at bounding box center [74, 257] width 86 height 14
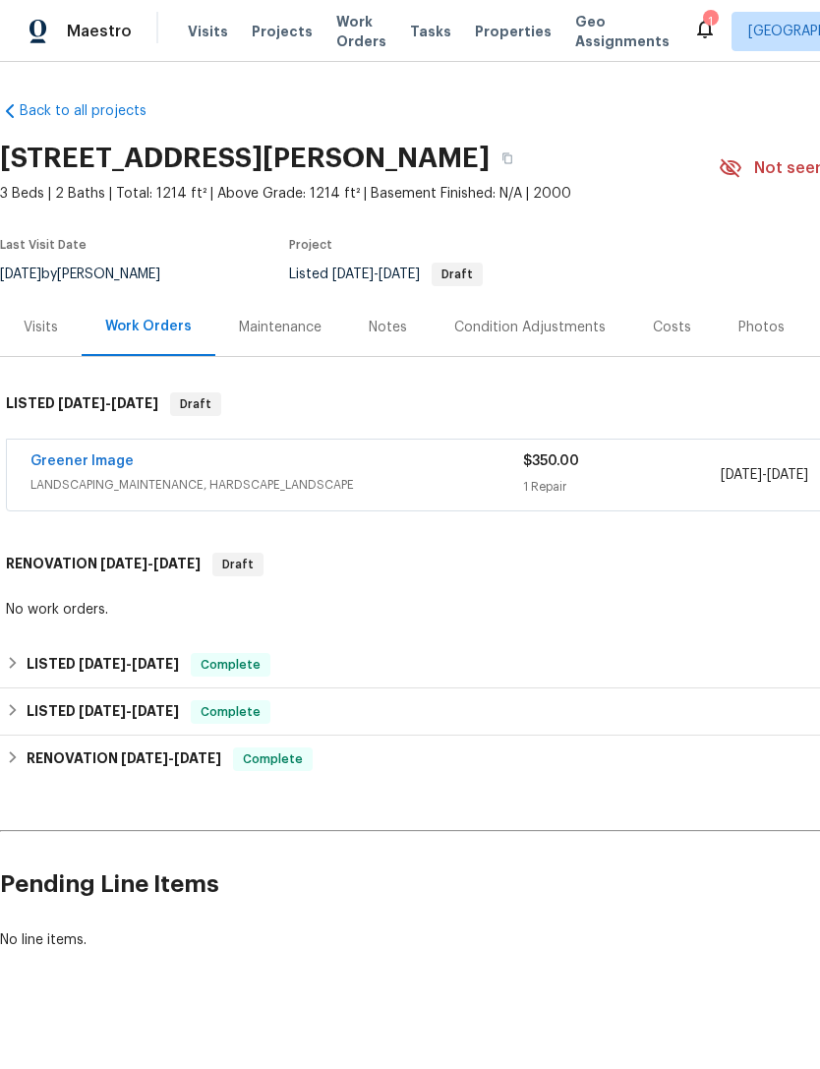
click at [59, 457] on link "Greener Image" at bounding box center [81, 461] width 103 height 14
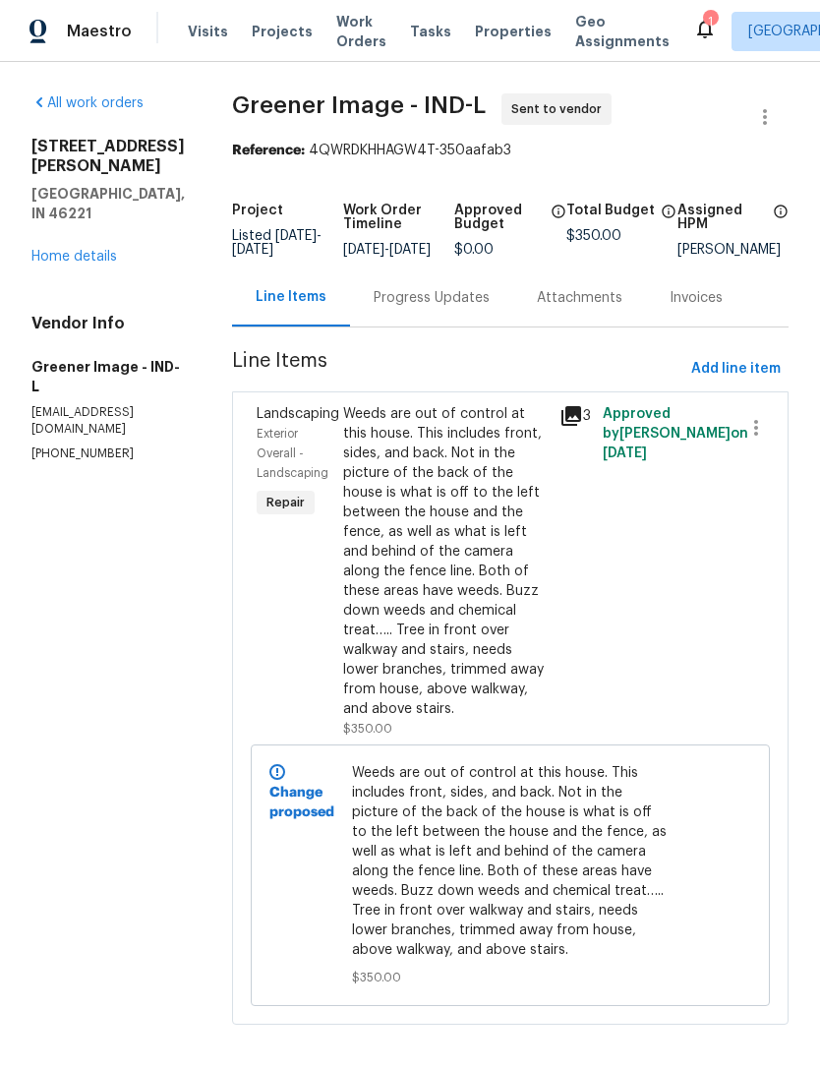
click at [60, 260] on link "Home details" at bounding box center [74, 257] width 86 height 14
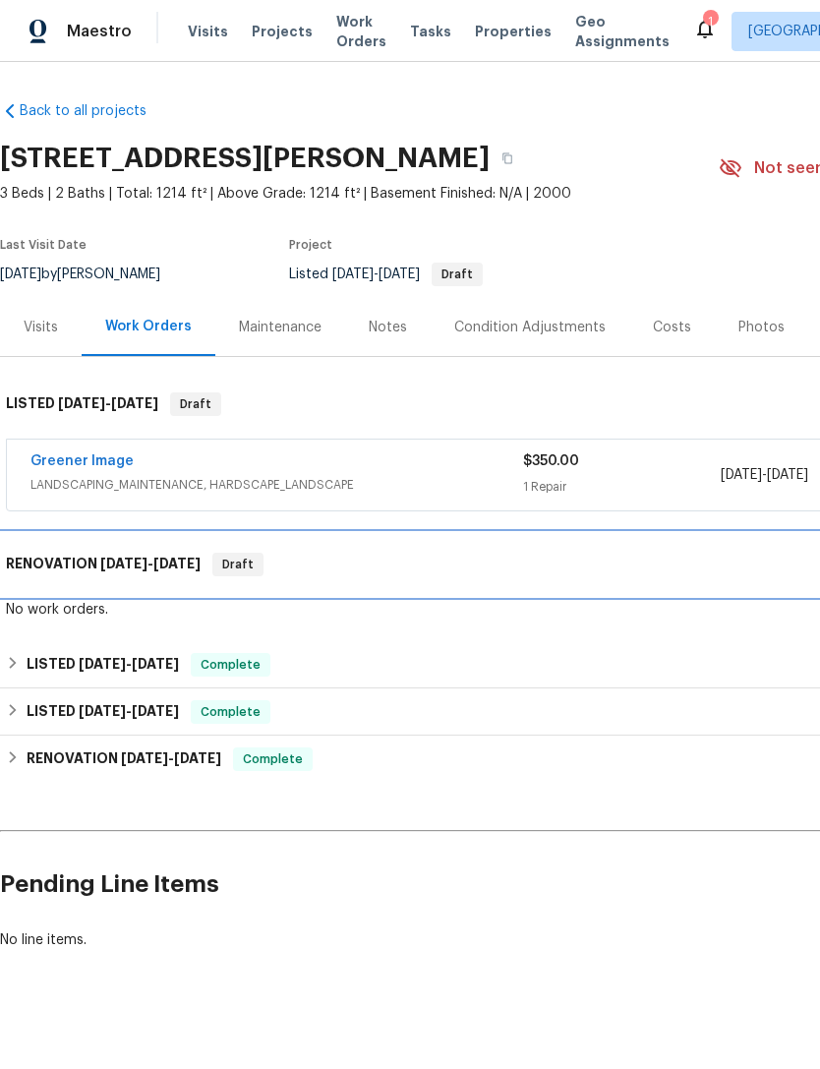
click at [69, 581] on div "RENOVATION [DATE] - [DATE] Draft" at bounding box center [555, 564] width 1111 height 63
click at [76, 562] on h6 "RENOVATION [DATE] - [DATE]" at bounding box center [103, 565] width 195 height 24
click at [80, 565] on h6 "RENOVATION [DATE] - [DATE]" at bounding box center [103, 565] width 195 height 24
click at [79, 575] on h6 "RENOVATION [DATE] - [DATE]" at bounding box center [103, 565] width 195 height 24
click at [95, 564] on h6 "RENOVATION [DATE] - [DATE]" at bounding box center [103, 565] width 195 height 24
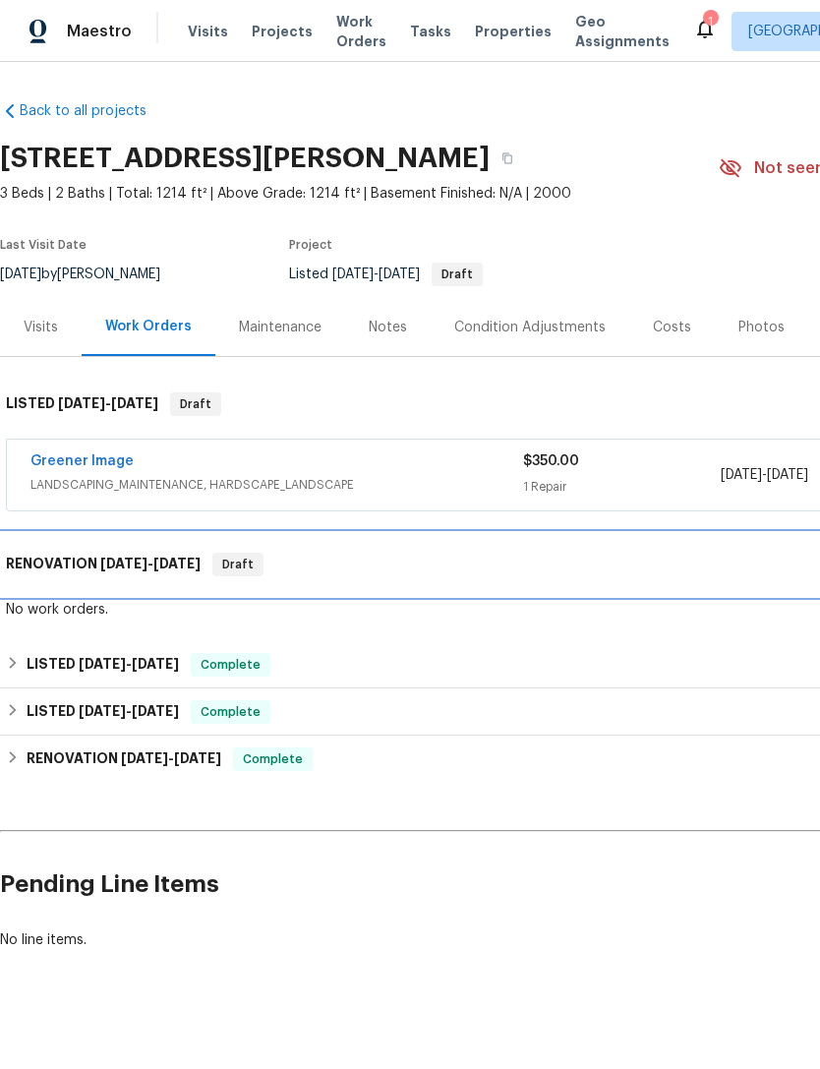
click at [94, 563] on h6 "RENOVATION [DATE] - [DATE]" at bounding box center [103, 565] width 195 height 24
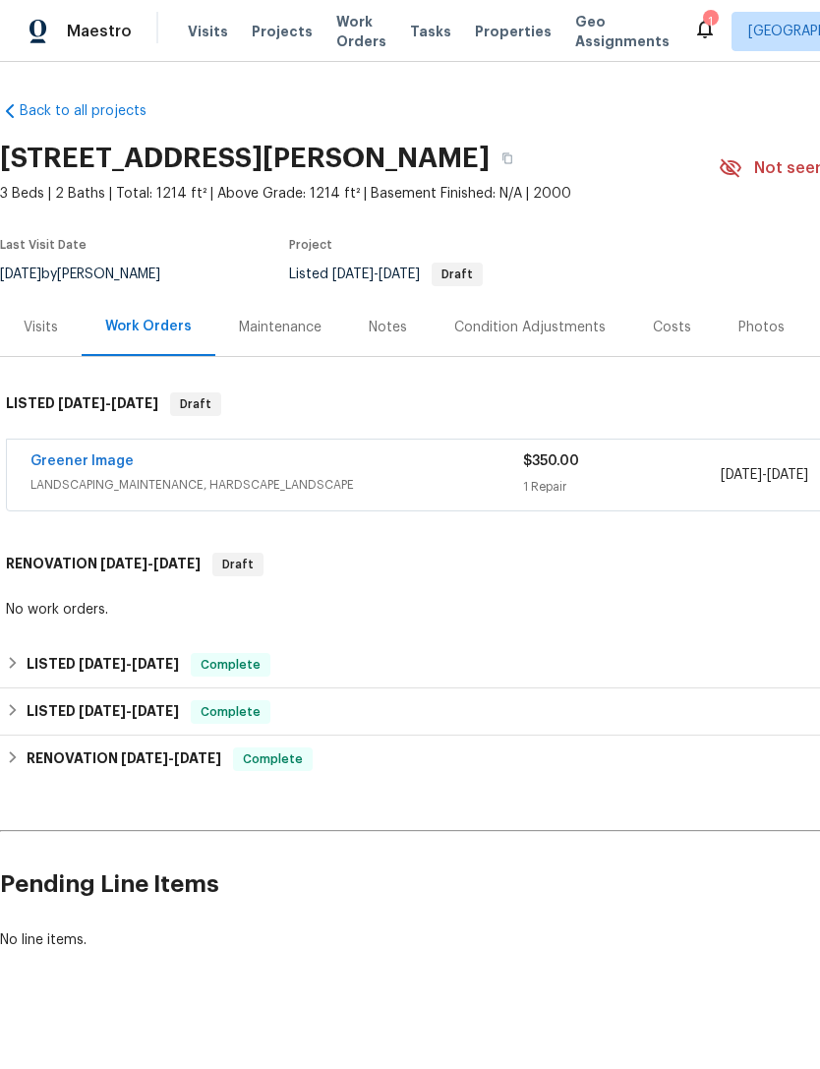
click at [55, 466] on link "Greener Image" at bounding box center [81, 461] width 103 height 14
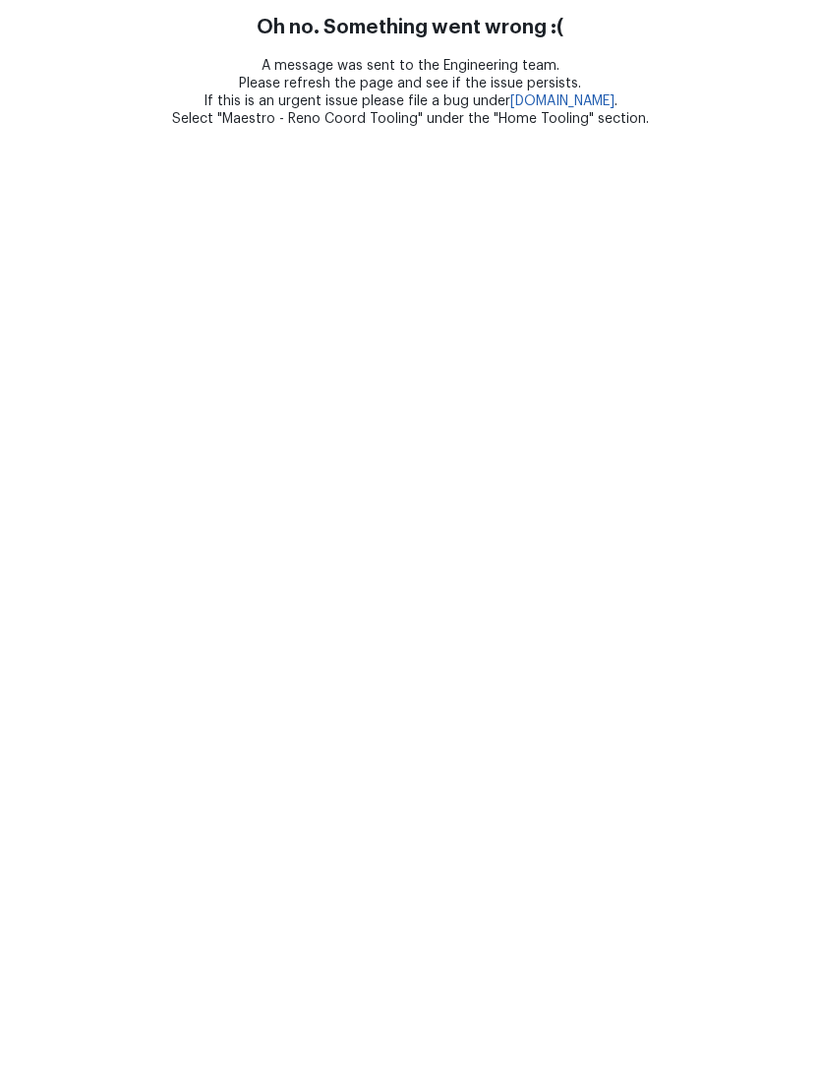
click at [68, 128] on html "Oh no. Something went wrong :( A message was sent to the Engineering team. Plea…" at bounding box center [410, 64] width 820 height 128
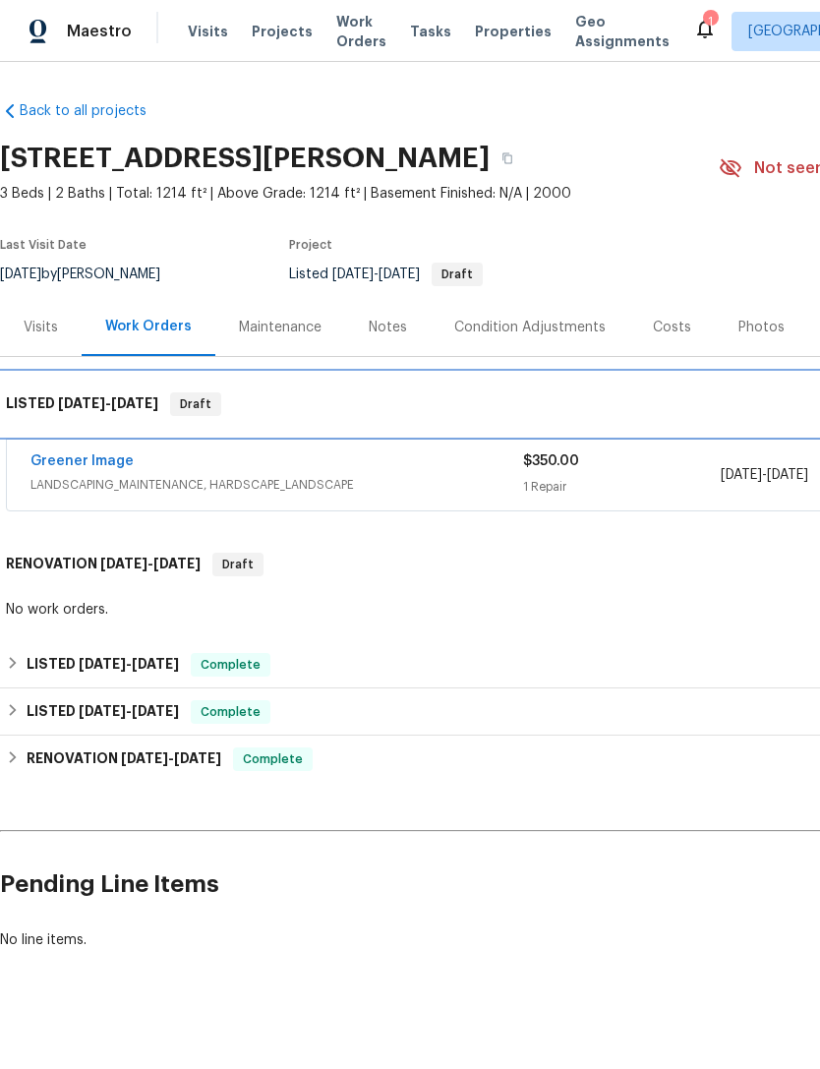
click at [48, 401] on h6 "LISTED [DATE] - [DATE]" at bounding box center [82, 404] width 152 height 24
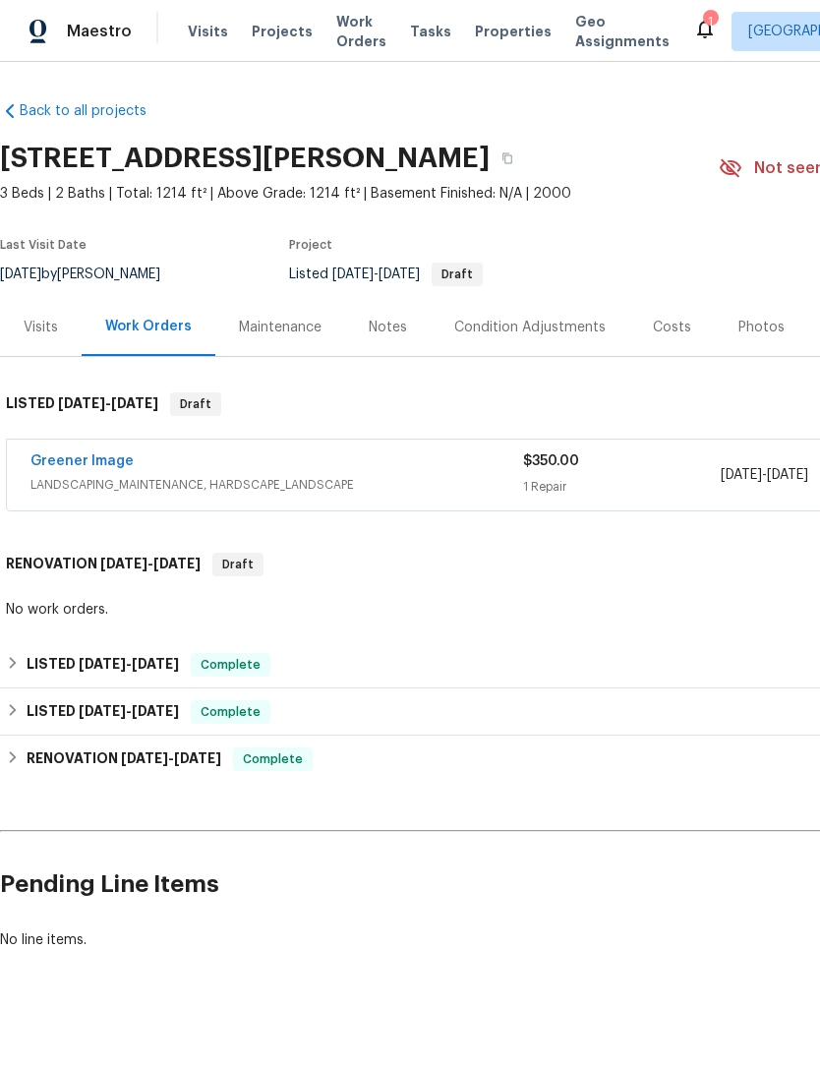
click at [70, 459] on link "Greener Image" at bounding box center [81, 461] width 103 height 14
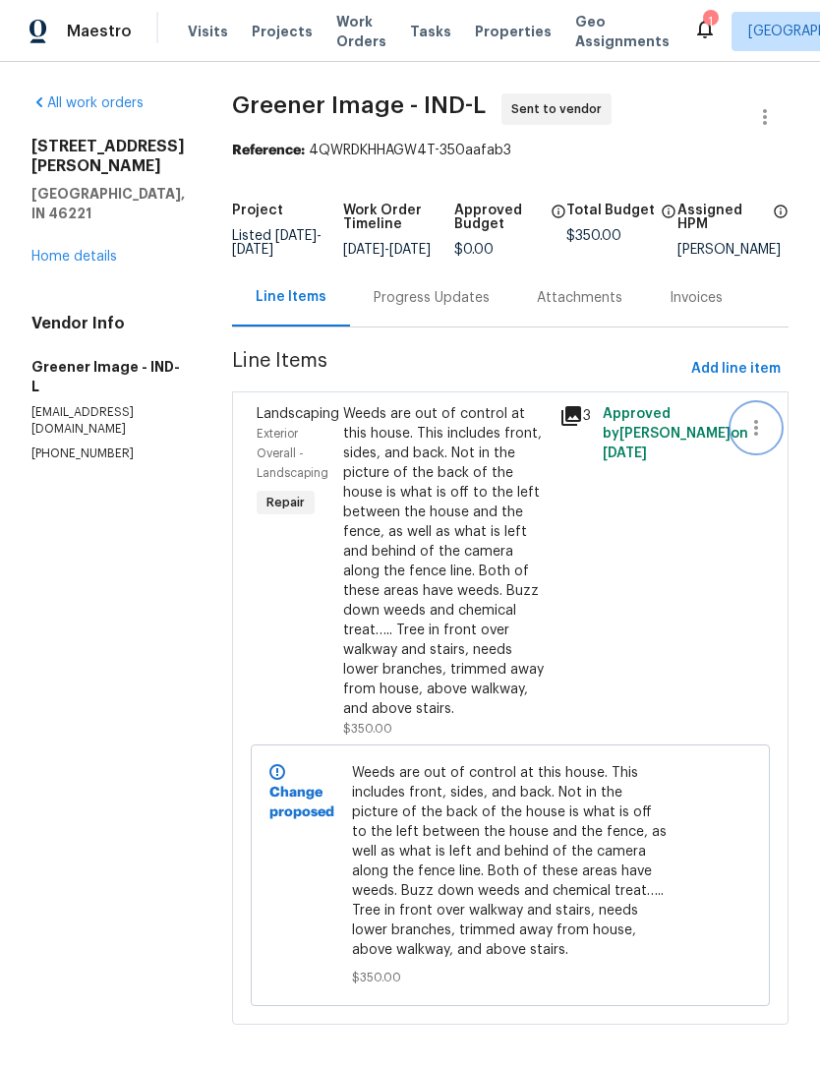
click at [756, 451] on button "button" at bounding box center [756, 427] width 47 height 47
click at [545, 659] on div at bounding box center [410, 534] width 820 height 1069
